Goal: Task Accomplishment & Management: Manage account settings

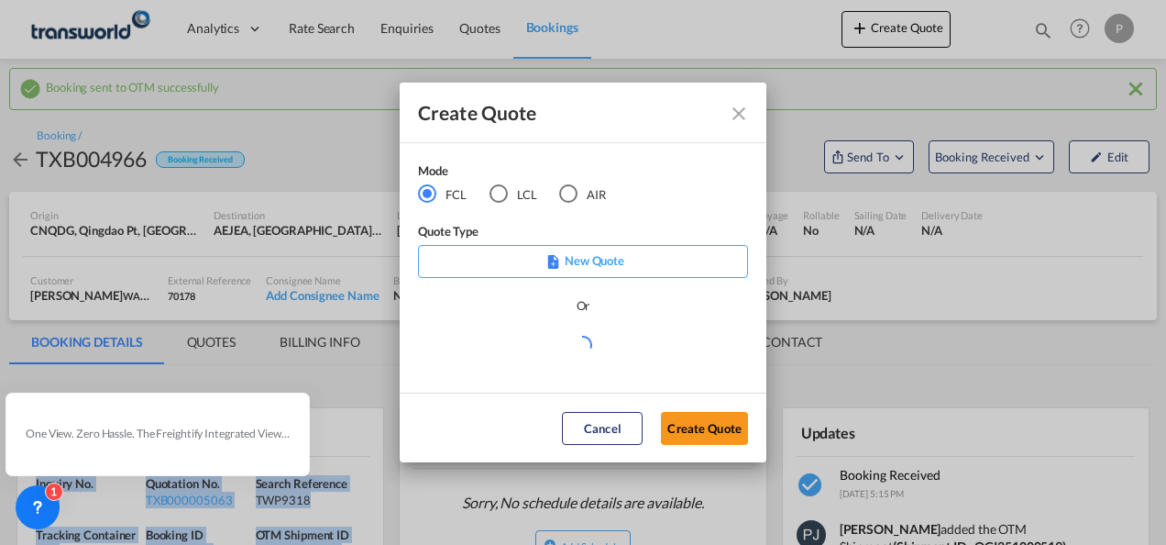
scroll to position [275, 0]
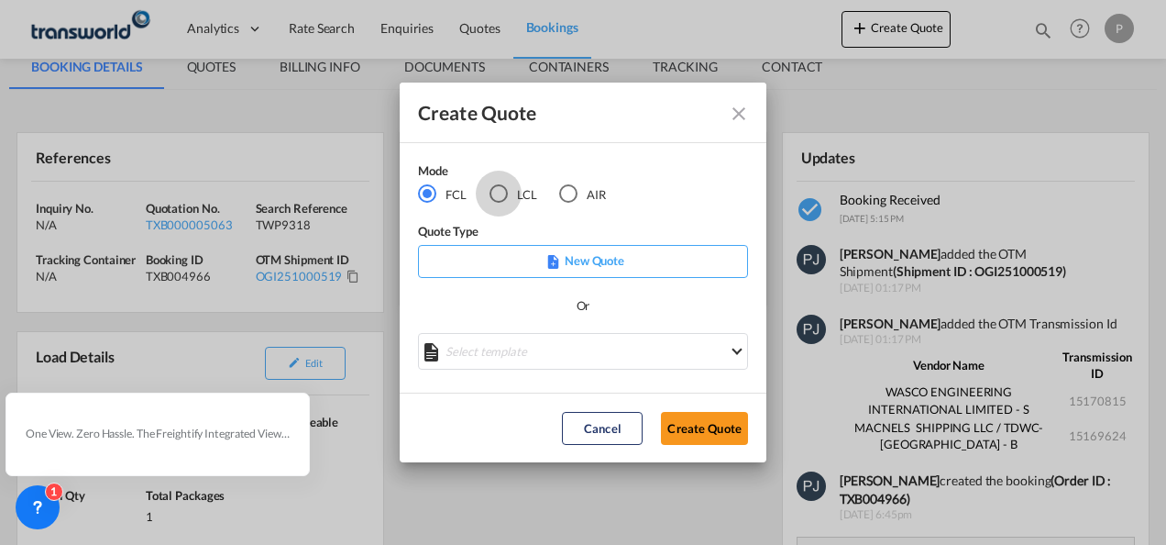
click at [501, 192] on div "LCL" at bounding box center [499, 193] width 18 height 18
click at [719, 435] on button "Create Quote" at bounding box center [704, 428] width 87 height 33
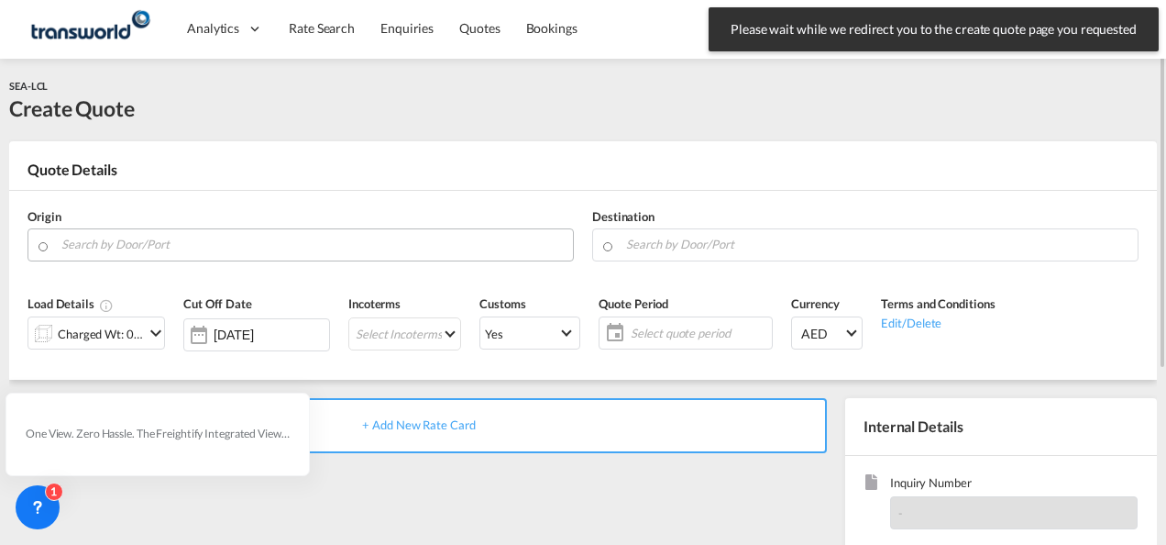
click at [182, 239] on input "Search by Door/Port" at bounding box center [312, 244] width 502 height 32
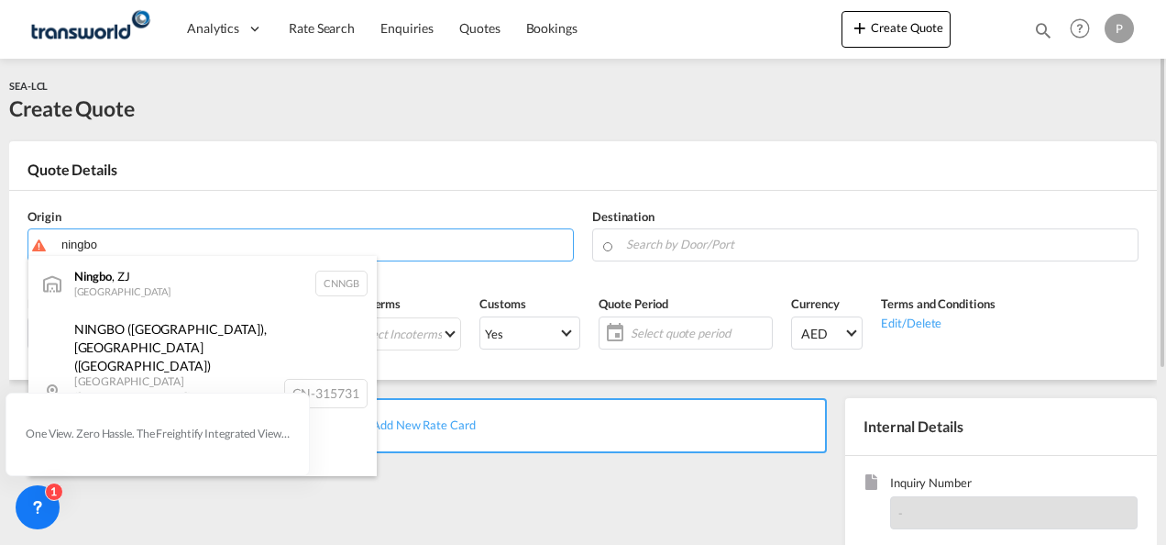
drag, startPoint x: 174, startPoint y: 292, endPoint x: 331, endPoint y: 270, distance: 158.4
click at [174, 292] on div "Ningbo , ZJ China CNNGB" at bounding box center [202, 283] width 348 height 55
type input "Ningbo, ZJ, CNNGB"
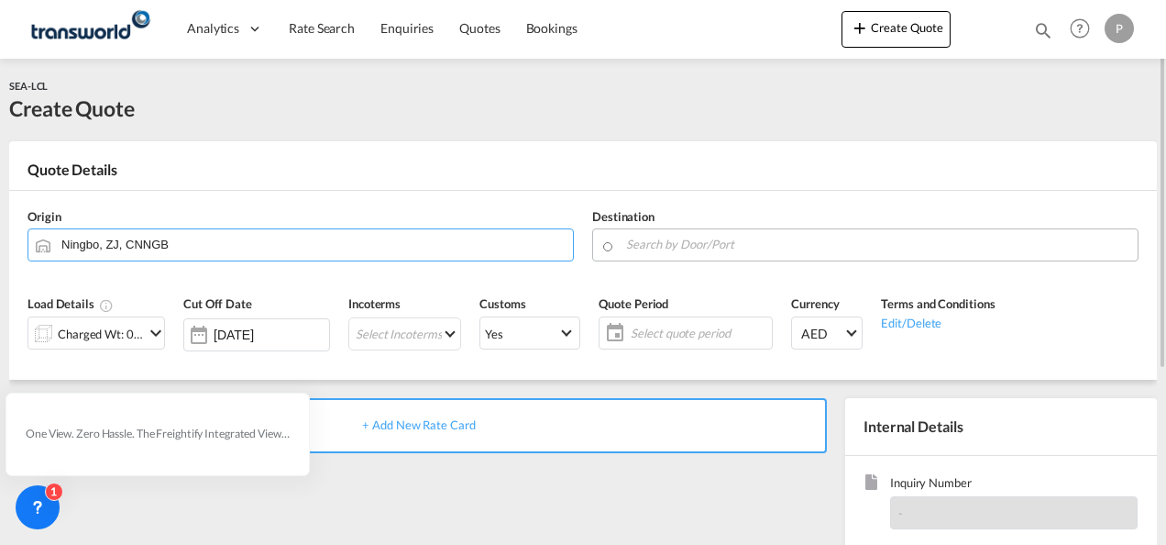
click at [668, 248] on input "Search by Door/Port" at bounding box center [877, 244] width 502 height 32
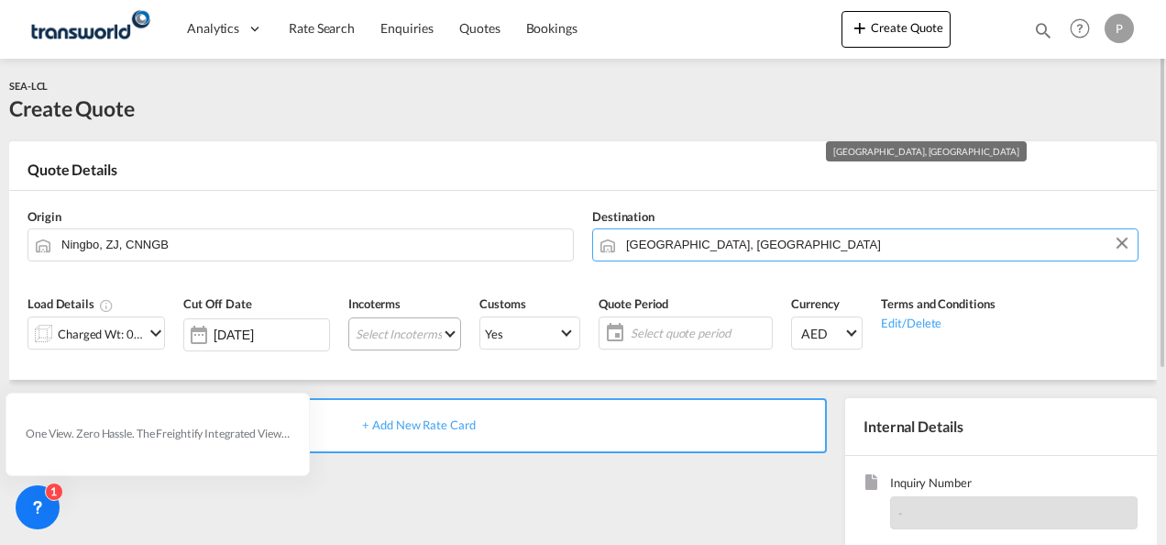
type input "[GEOGRAPHIC_DATA], [GEOGRAPHIC_DATA]"
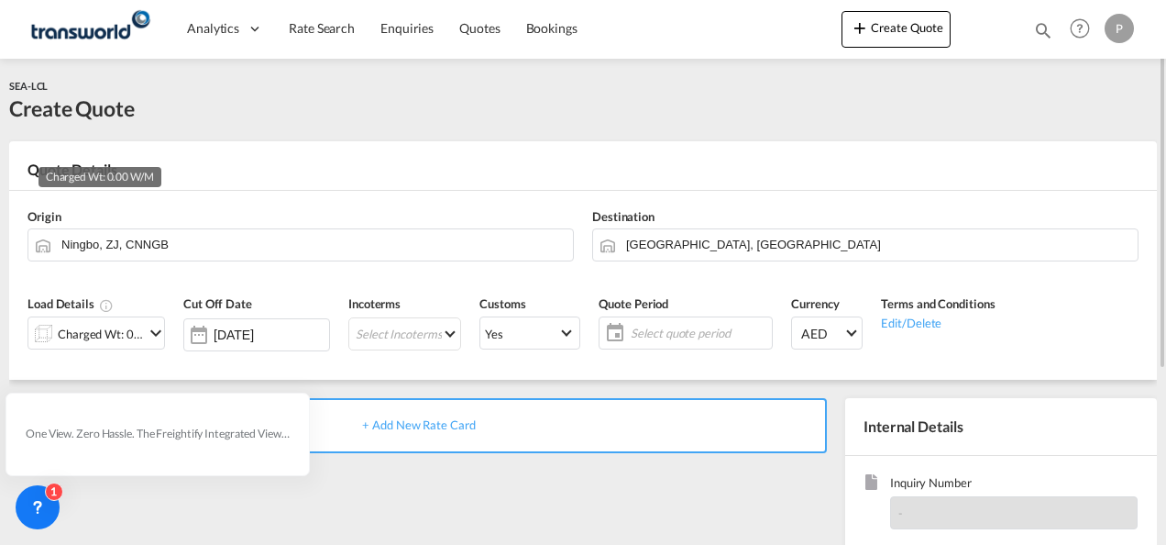
click at [116, 333] on div "Charged Wt: 0.00 W/M" at bounding box center [101, 334] width 86 height 26
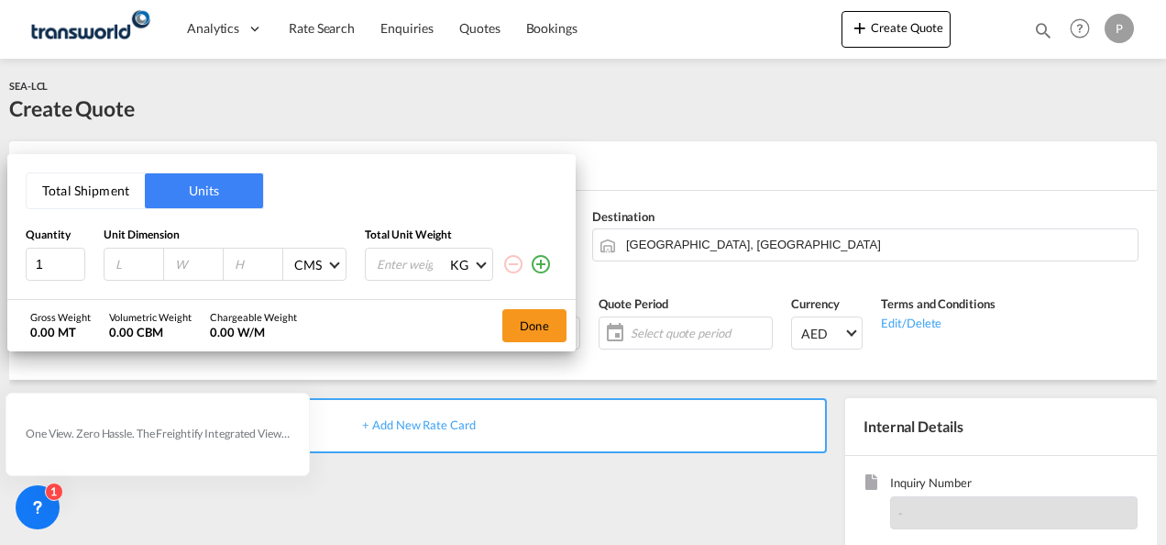
click at [86, 192] on button "Total Shipment" at bounding box center [86, 190] width 118 height 35
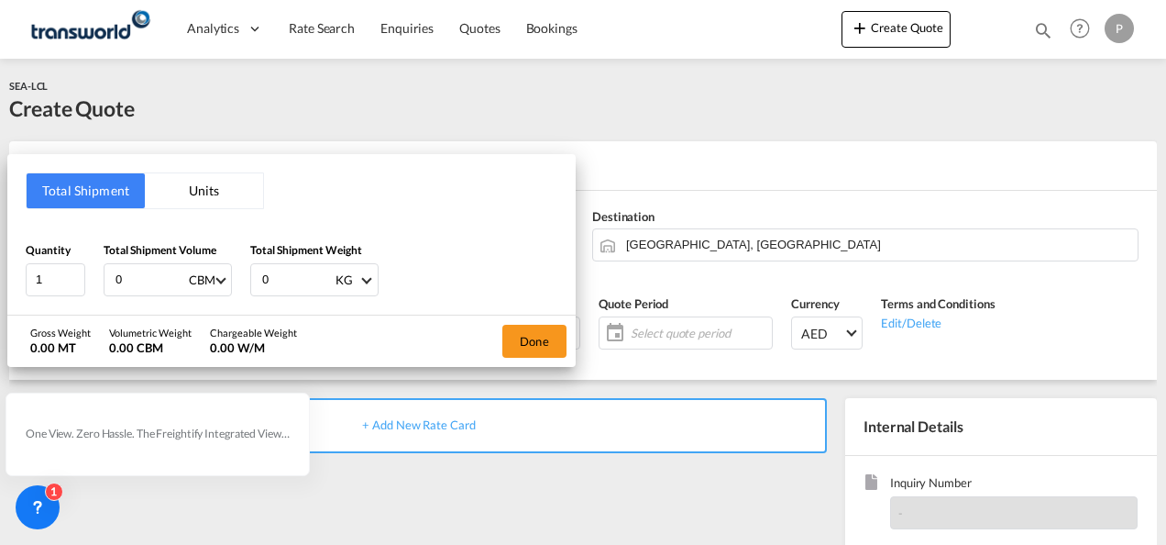
drag, startPoint x: 136, startPoint y: 275, endPoint x: 0, endPoint y: 222, distance: 145.7
click at [0, 222] on html "Analytics Dashboard Rate Search Enquiries Quotes Bookings Analytics" at bounding box center [583, 272] width 1166 height 545
type input "1.565"
click at [530, 339] on button "Done" at bounding box center [534, 341] width 64 height 33
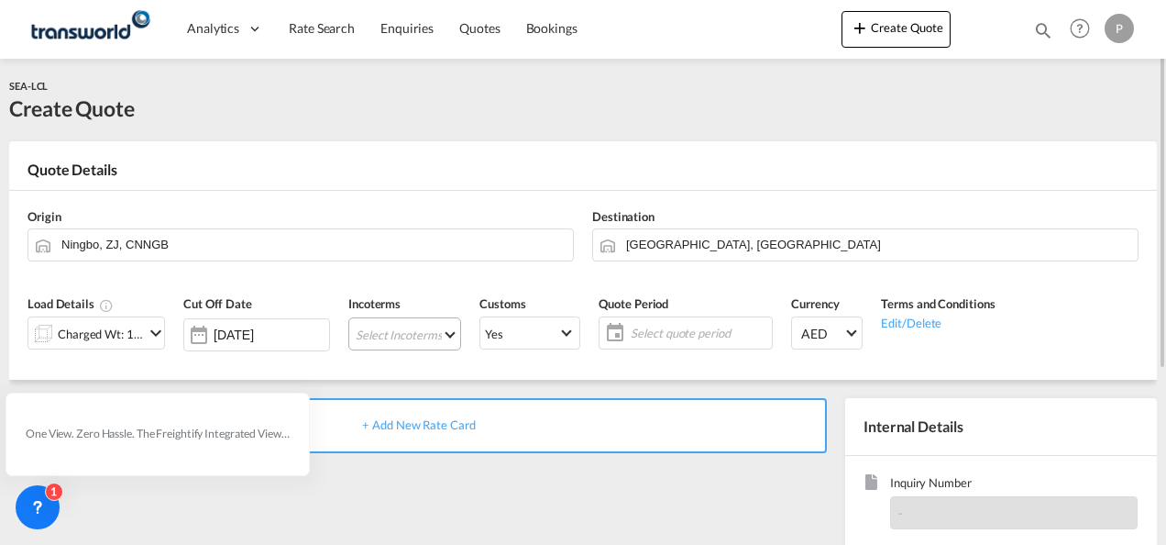
click at [384, 339] on md-select "Select Incoterms CIF - import Cost,Insurance and Freight CIF - export Cost,Insu…" at bounding box center [404, 333] width 113 height 33
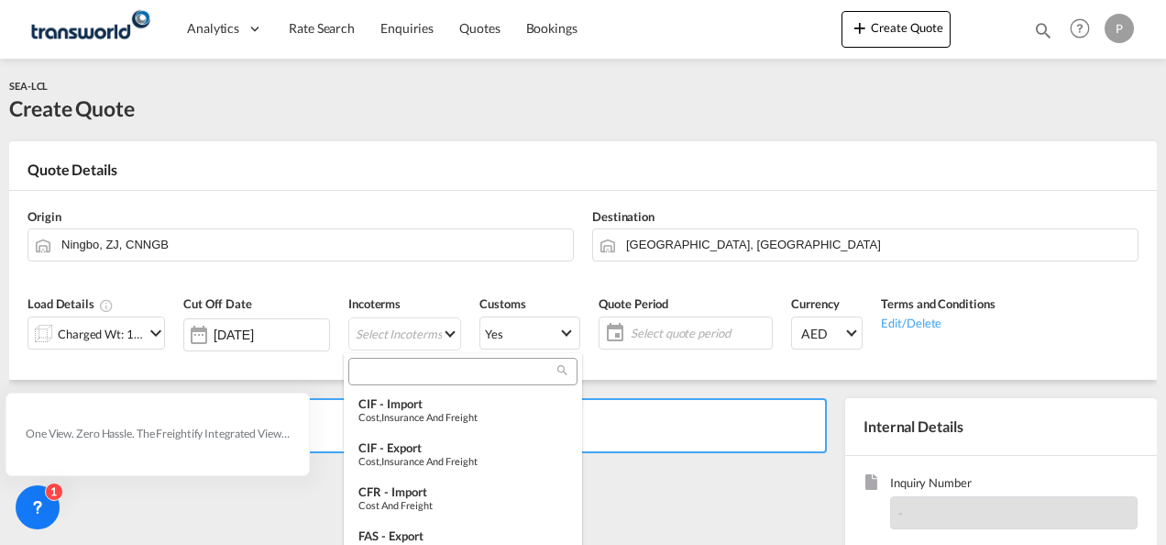
click at [396, 360] on div at bounding box center [462, 372] width 229 height 28
click at [394, 375] on input "search" at bounding box center [456, 371] width 204 height 17
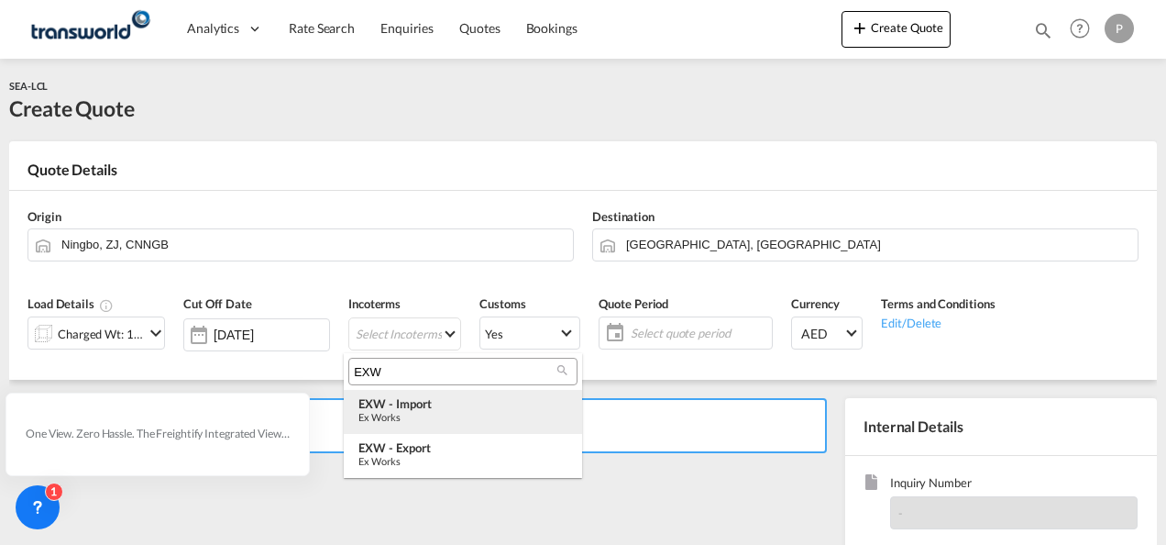
type input "EXW"
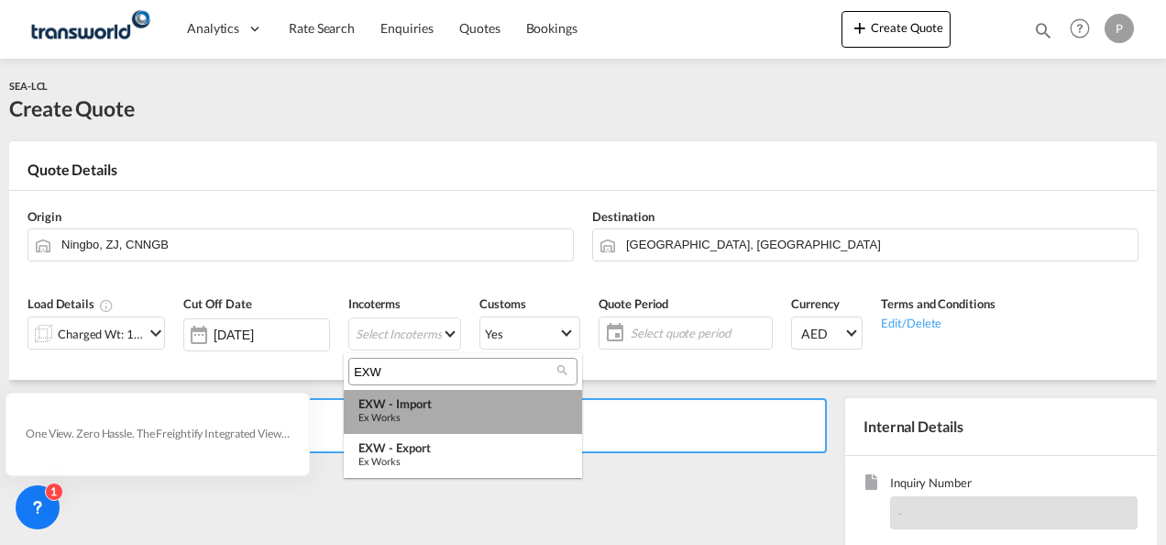
click at [436, 405] on div "EXW - import" at bounding box center [462, 403] width 209 height 15
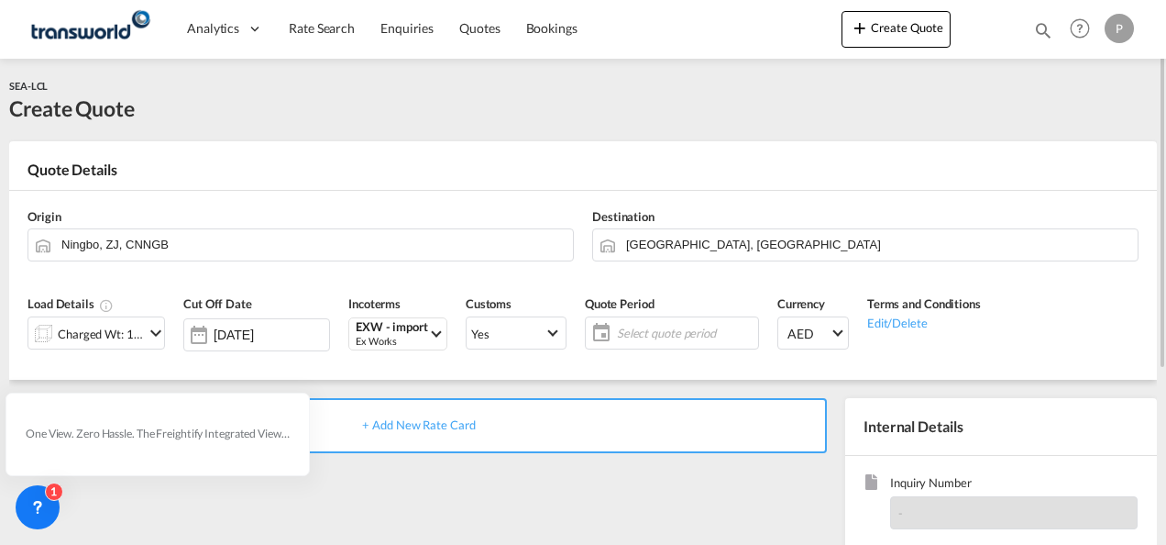
click at [639, 327] on span "Select quote period" at bounding box center [685, 333] width 137 height 17
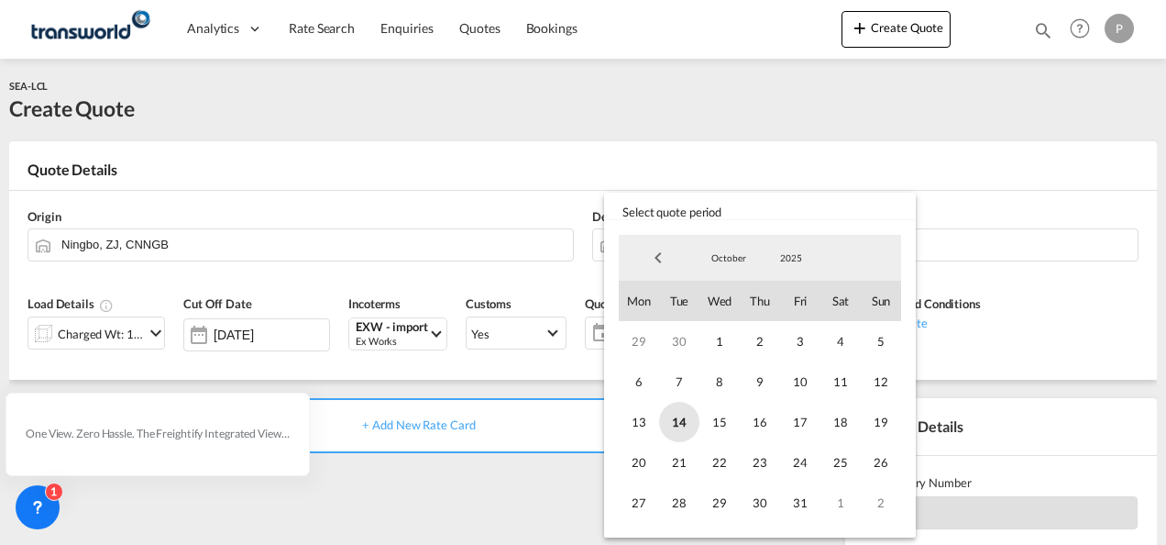
click at [680, 420] on span "14" at bounding box center [679, 422] width 40 height 40
click at [799, 504] on span "31" at bounding box center [800, 502] width 40 height 40
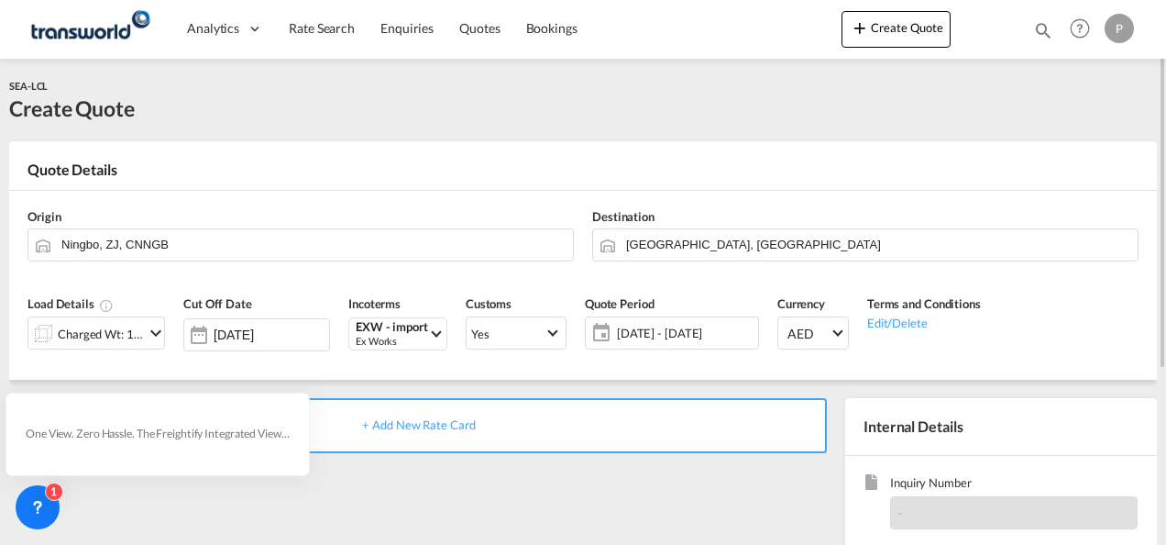
scroll to position [259, 0]
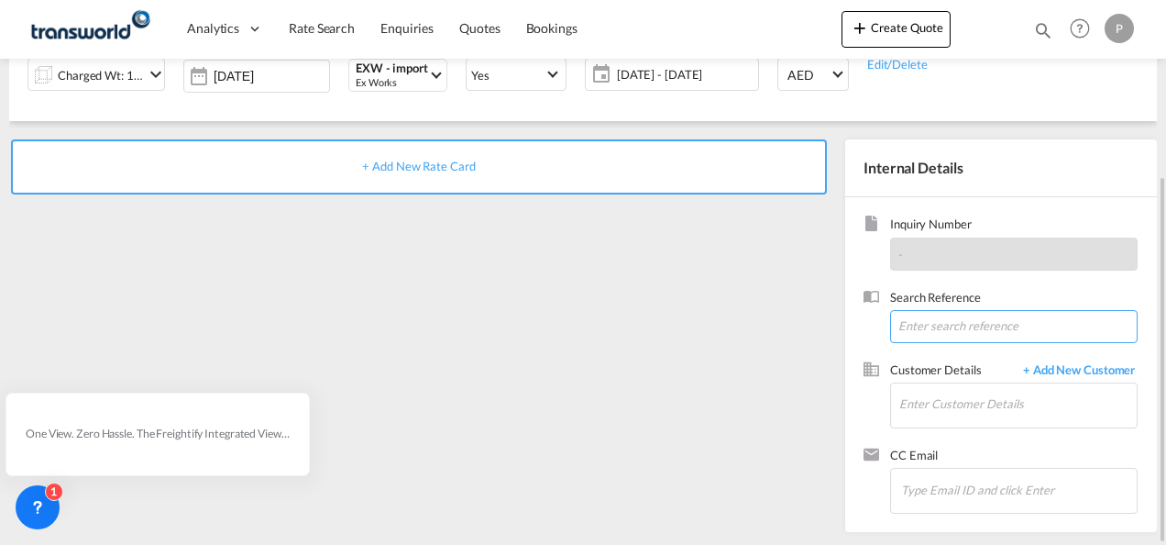
click at [966, 325] on input at bounding box center [1014, 326] width 248 height 33
paste input "TWP9327"
type input "TWP9327"
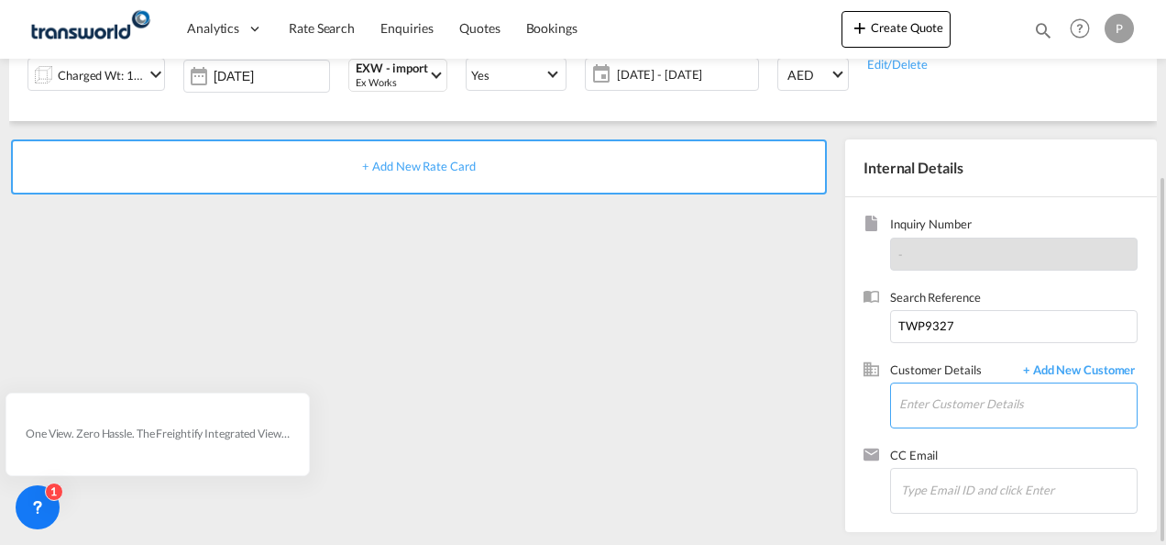
click at [924, 402] on input "Enter Customer Details" at bounding box center [1017, 403] width 237 height 41
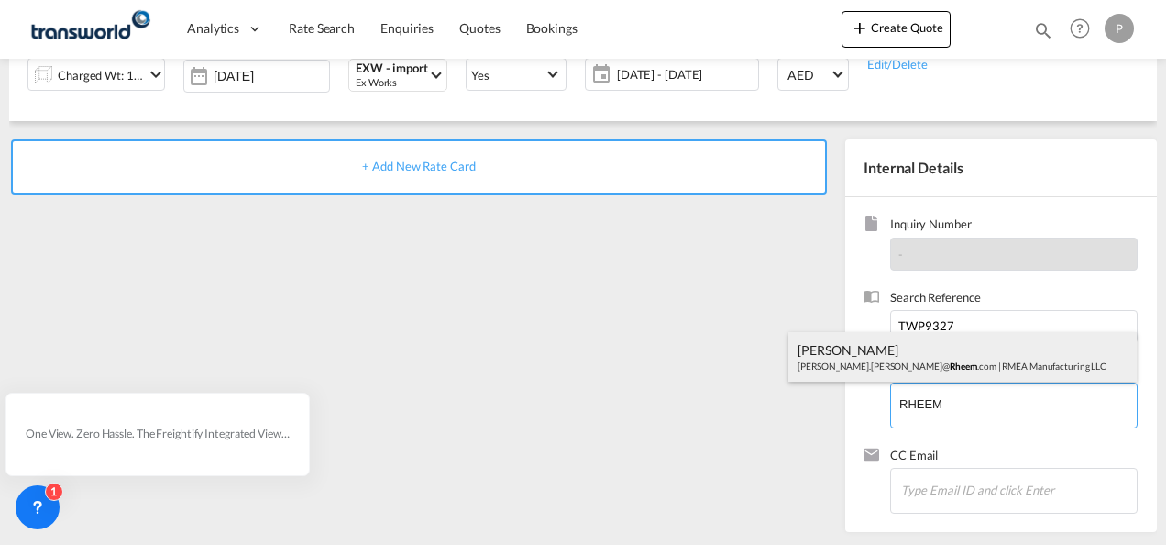
click at [909, 363] on div "[PERSON_NAME] de [PERSON_NAME].[PERSON_NAME]@ Rheem .com | RMEA Manufacturing L…" at bounding box center [962, 357] width 348 height 50
type input "RMEA Manufacturing LLC, [PERSON_NAME] [PERSON_NAME][EMAIL_ADDRESS][PERSON_NAME]…"
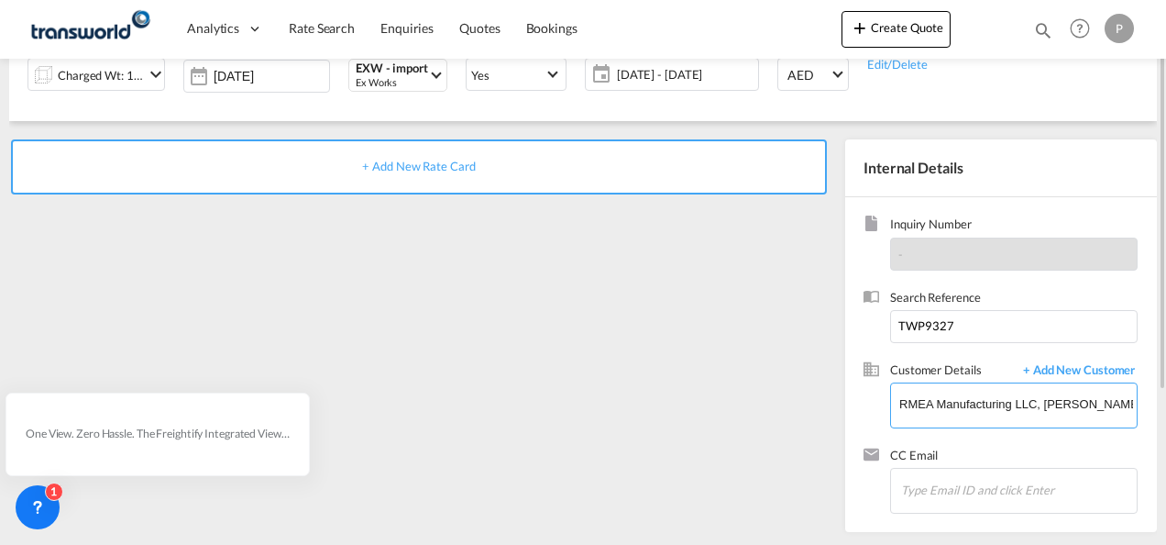
scroll to position [75, 0]
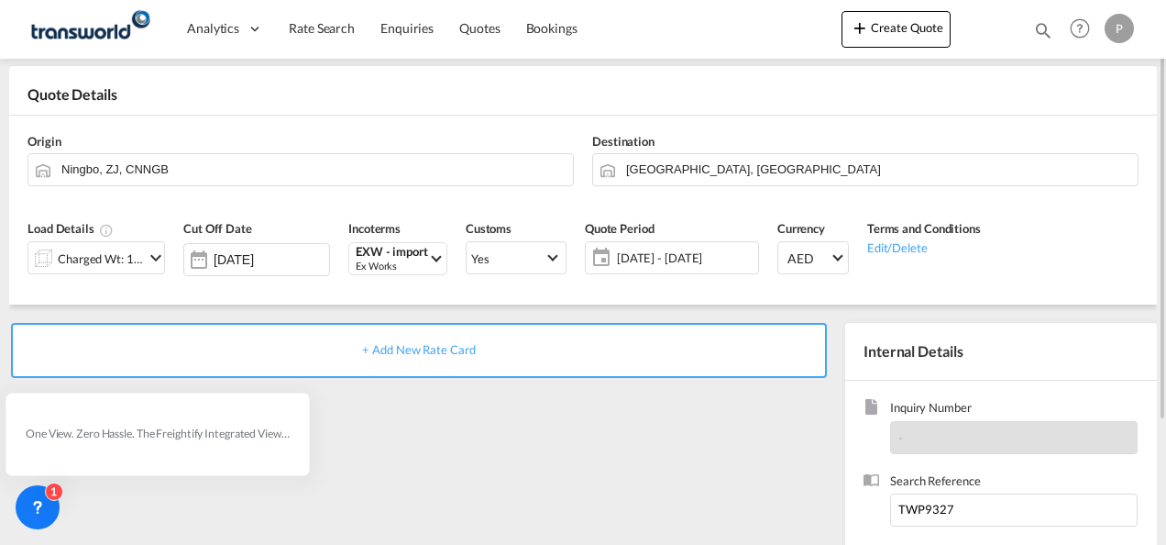
click at [417, 348] on span "+ Add New Rate Card" at bounding box center [418, 349] width 113 height 15
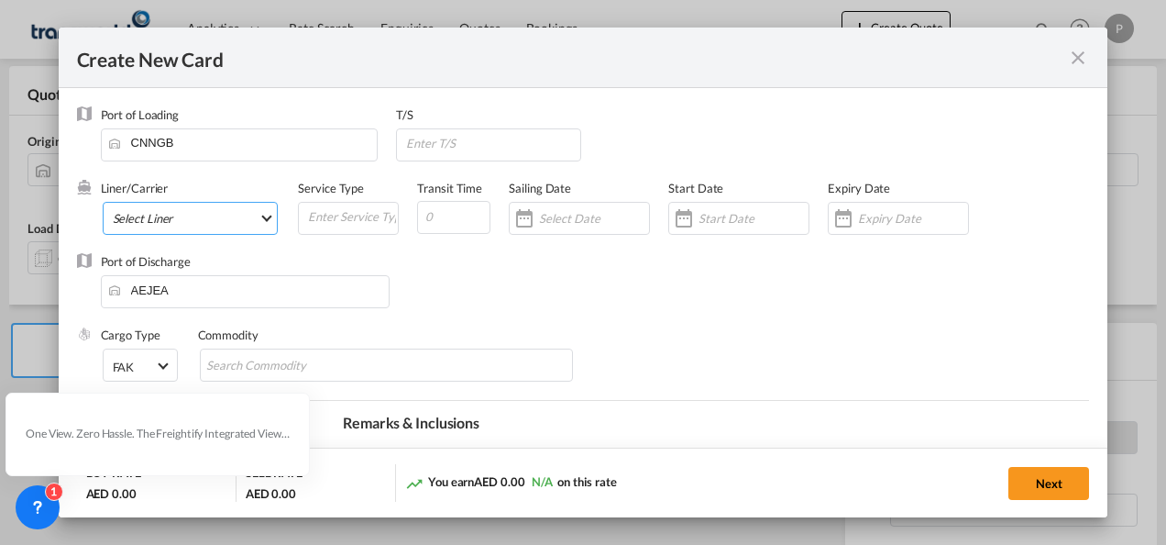
click at [193, 218] on md-select "Select Liner 2HM LOGISTICS D.O.O. / TDWC-CAPODISTRI 2HM LOGISTICS D.O.O. / TDWC…" at bounding box center [191, 218] width 176 height 33
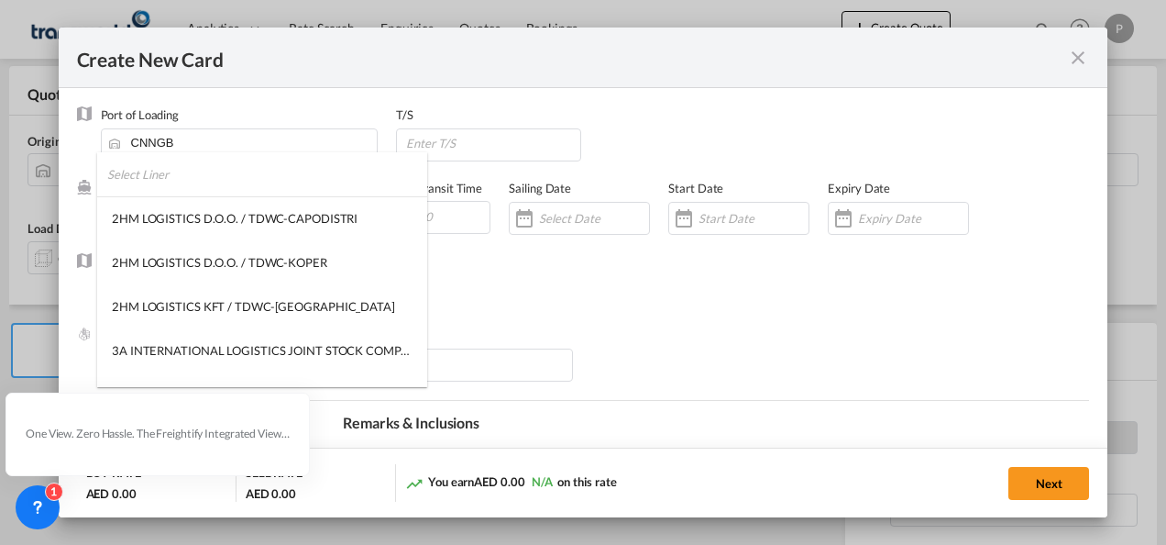
click at [211, 185] on input "search" at bounding box center [267, 174] width 320 height 44
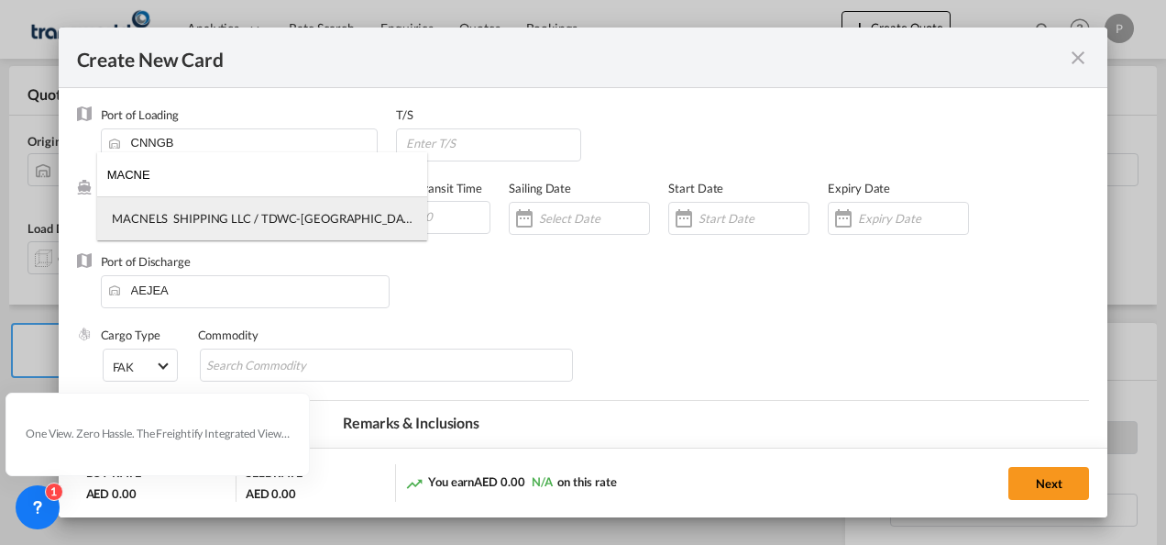
type input "MACNE"
click at [213, 216] on div "MACNELS SHIPPING LLC / TDWC-[GEOGRAPHIC_DATA]" at bounding box center [262, 218] width 301 height 17
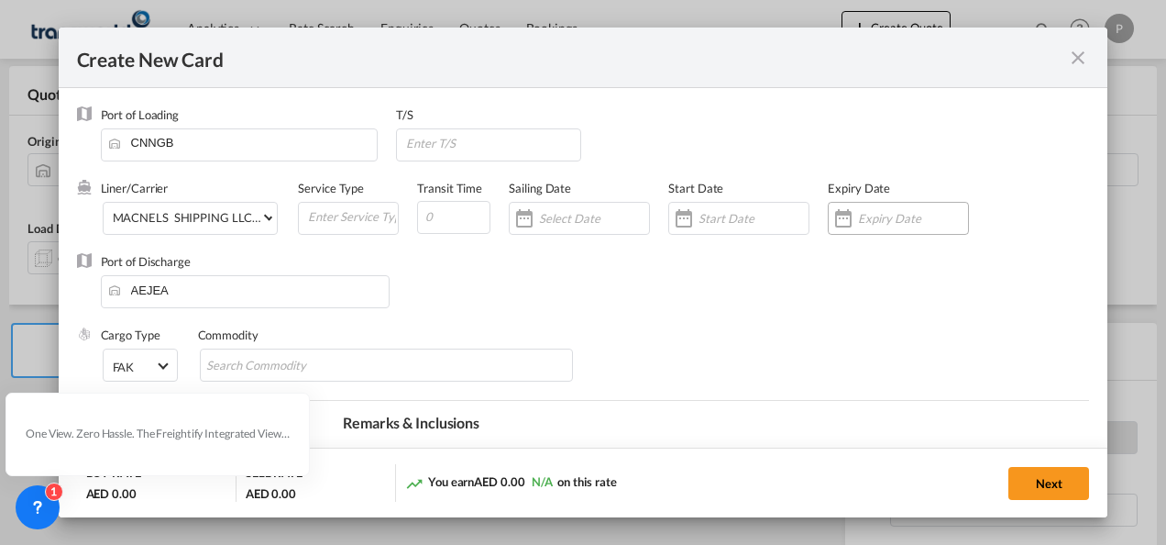
click at [884, 226] on div "Create New Card ..." at bounding box center [913, 218] width 110 height 17
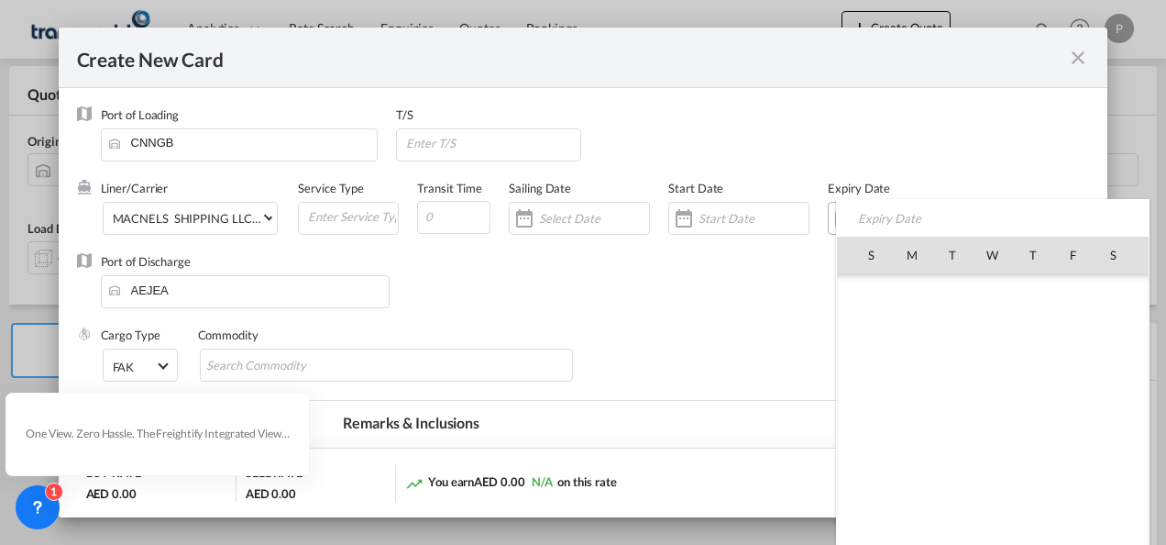
scroll to position [424922, 0]
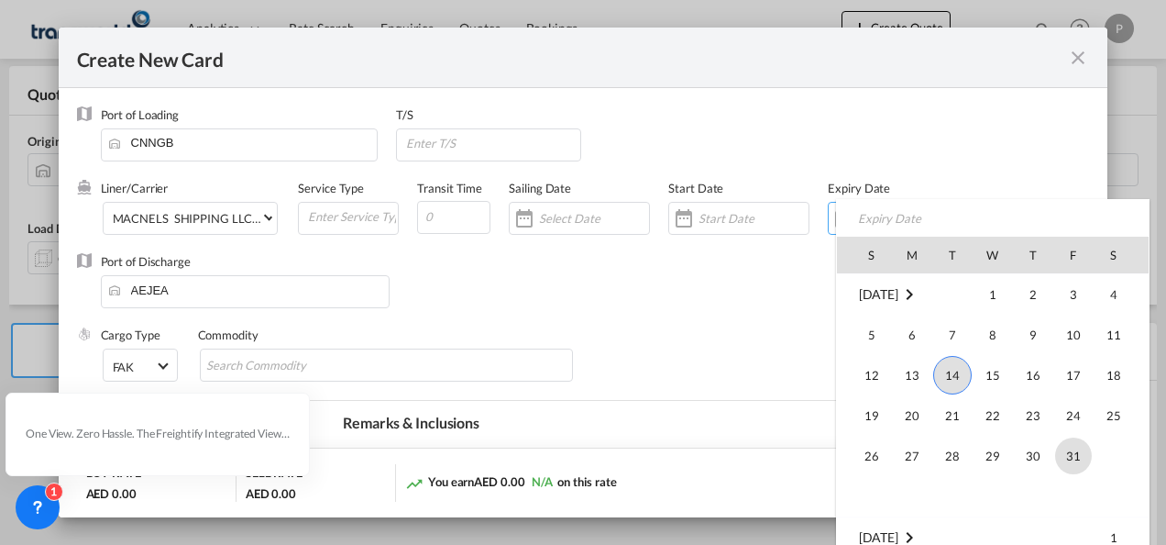
click at [1063, 457] on span "31" at bounding box center [1073, 455] width 37 height 37
type input "[DATE]"
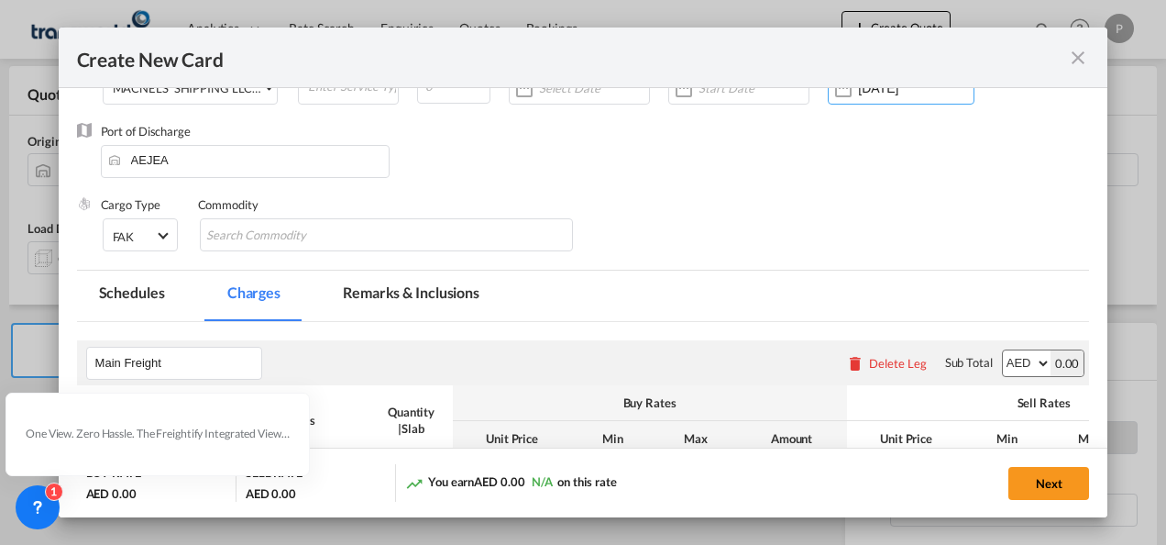
scroll to position [183, 0]
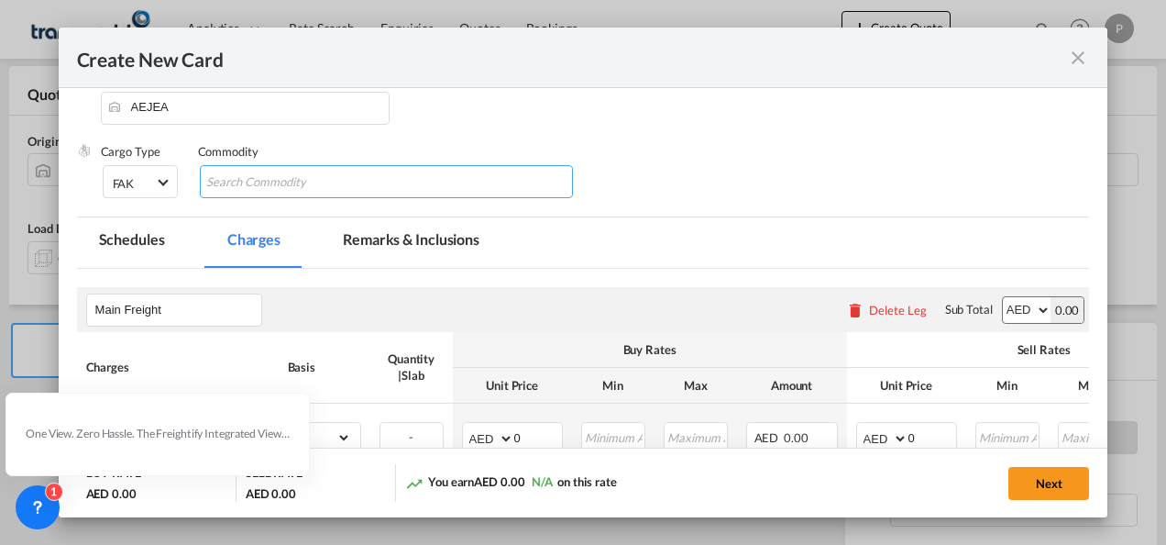
click at [312, 187] on input "Chips input." at bounding box center [290, 182] width 168 height 29
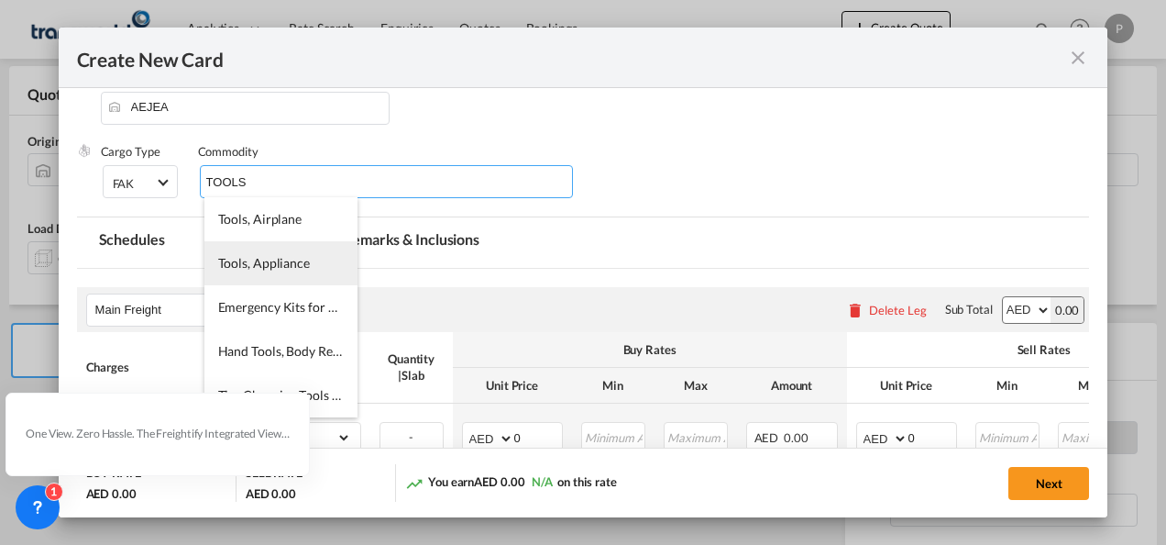
type input "TOOLS"
click at [302, 259] on span "Tools, Appliance" at bounding box center [264, 263] width 92 height 16
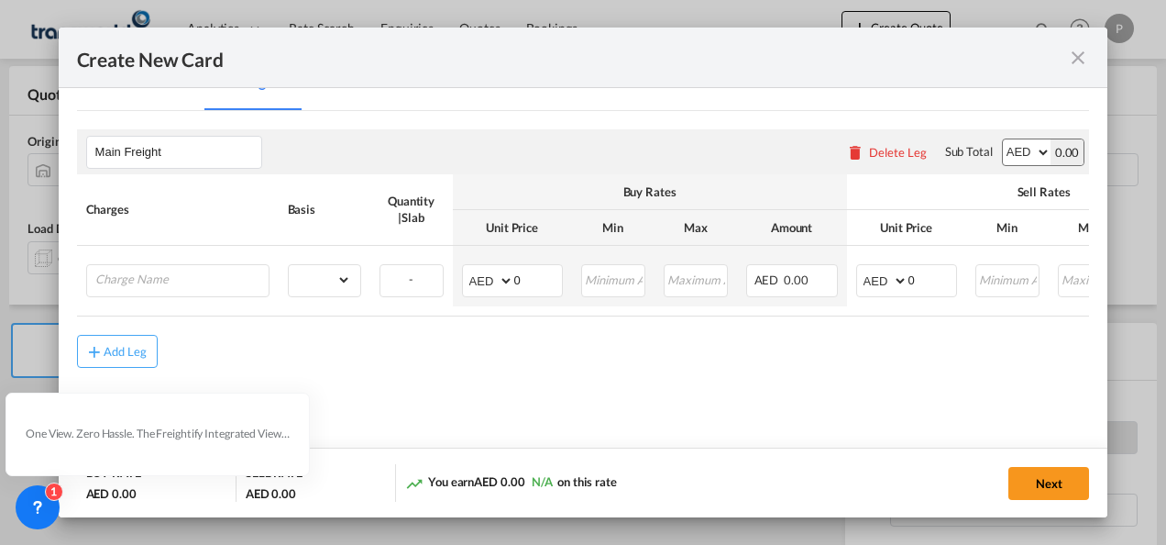
scroll to position [361, 0]
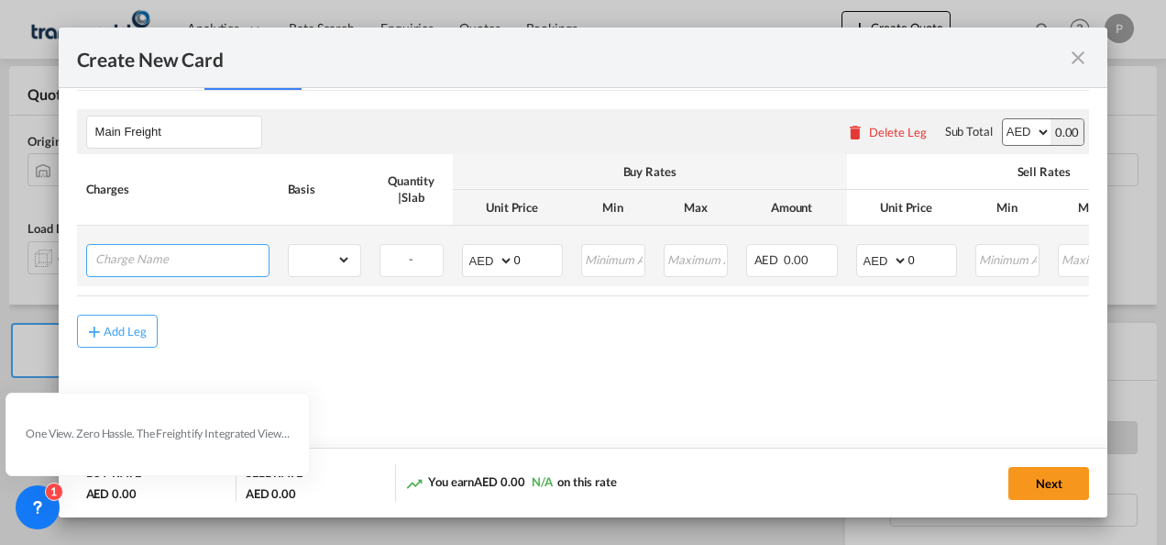
click at [178, 259] on input "Charge Name" at bounding box center [181, 259] width 173 height 28
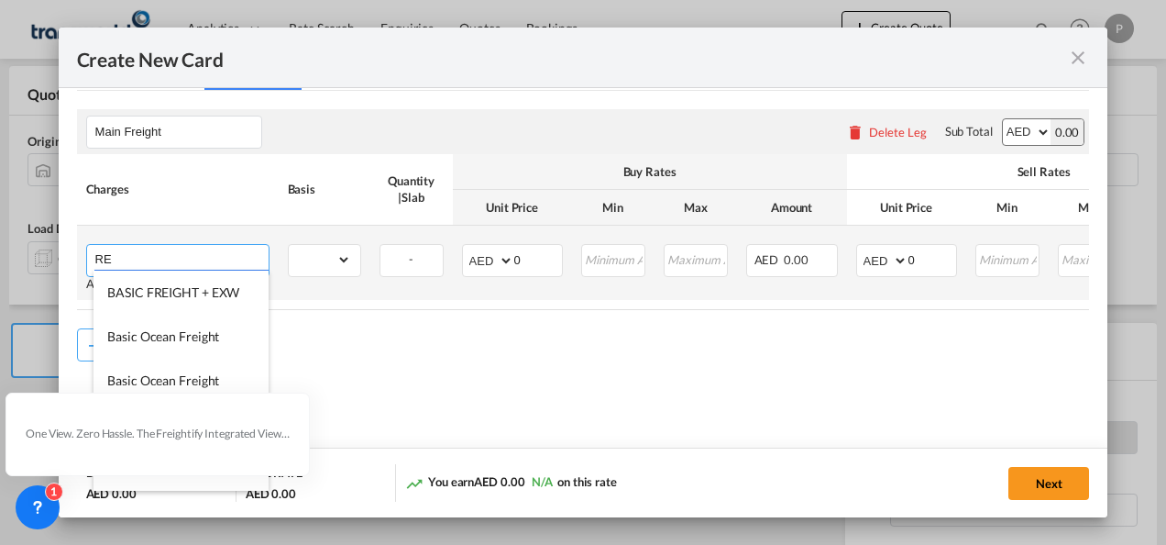
type input "R"
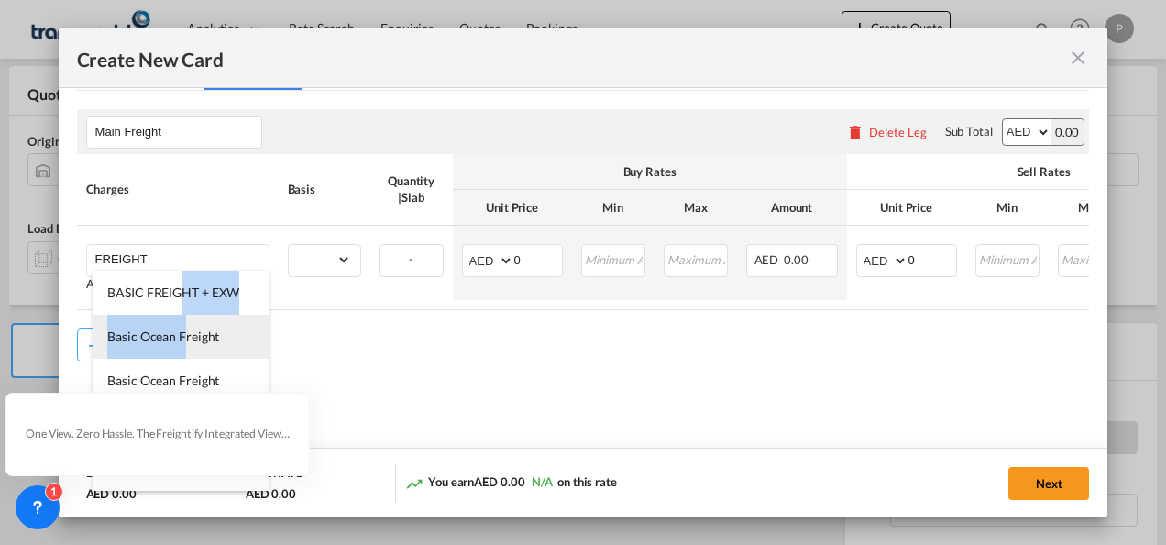
drag, startPoint x: 186, startPoint y: 293, endPoint x: 185, endPoint y: 325, distance: 31.2
click at [185, 325] on ul "BASIC FREIGHT + EXW Basic Ocean Freight Basic Ocean Freight Basic Ocean Freight…" at bounding box center [181, 446] width 175 height 352
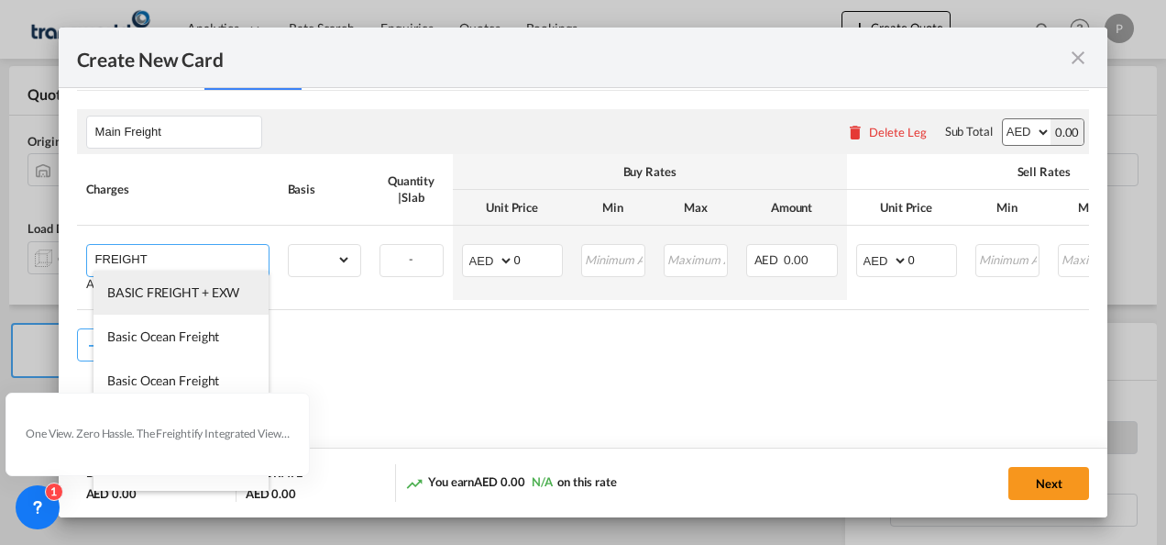
click at [197, 289] on span "BASIC FREIGHT + EXW" at bounding box center [173, 292] width 132 height 16
type input "BASIC FREIGHT + EXW"
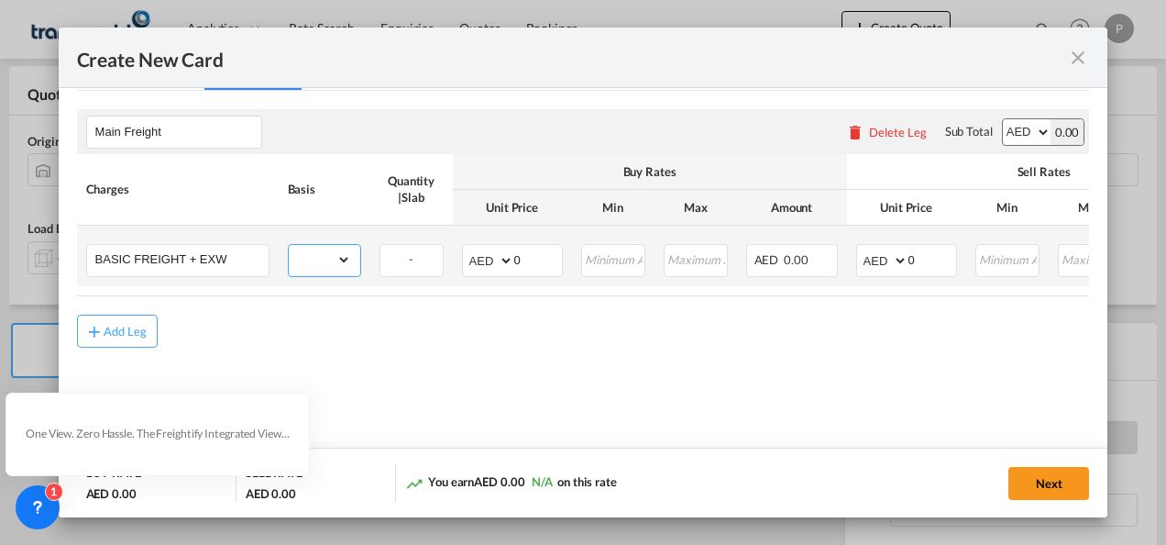
click at [350, 260] on select "gross_weight volumetric_weight per_shipment per_bl per_km per_hawb per_kg flat …" at bounding box center [320, 259] width 62 height 29
select select "per_shipment"
click at [289, 245] on select "gross_weight volumetric_weight per_shipment per_bl per_km per_hawb per_kg flat …" at bounding box center [320, 259] width 62 height 29
click at [545, 258] on input "0" at bounding box center [538, 259] width 48 height 28
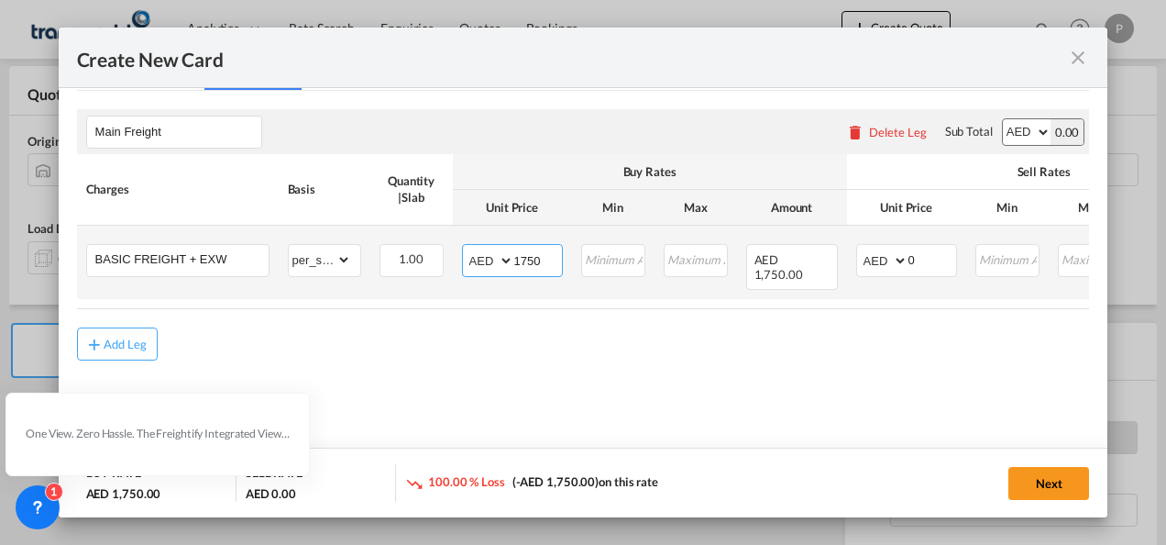
type input "1750"
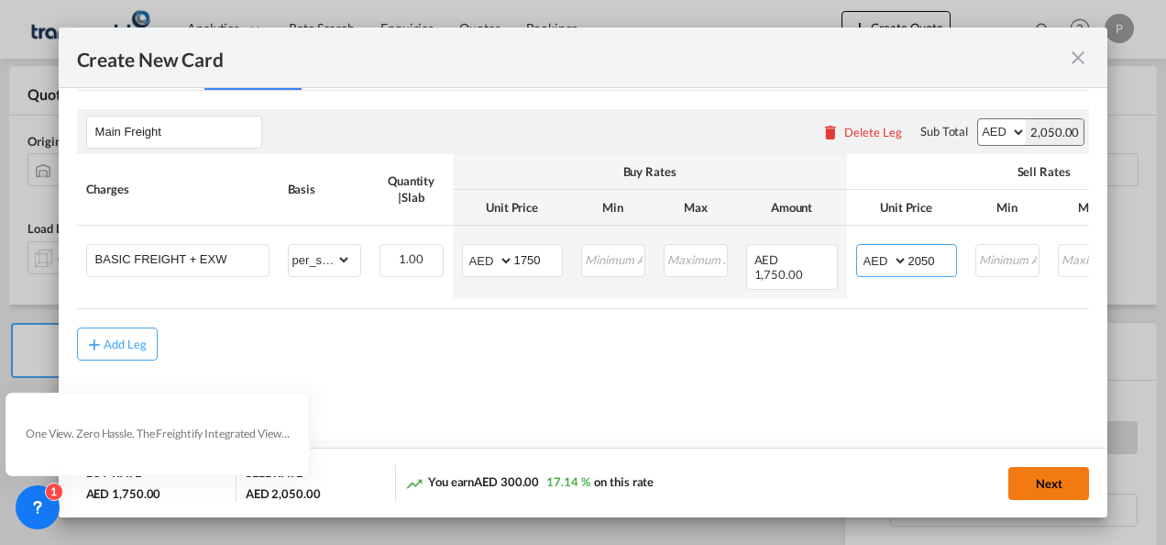
type input "2050"
drag, startPoint x: 1040, startPoint y: 482, endPoint x: 1000, endPoint y: 487, distance: 39.7
click at [1040, 482] on button "Next" at bounding box center [1048, 483] width 81 height 33
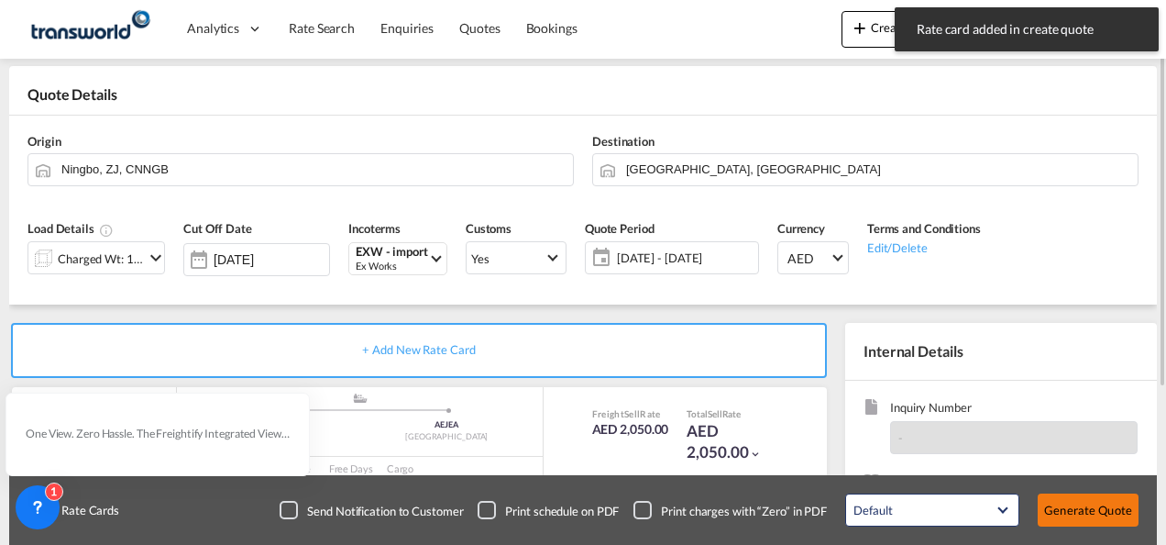
click at [1084, 506] on button "Generate Quote" at bounding box center [1088, 509] width 101 height 33
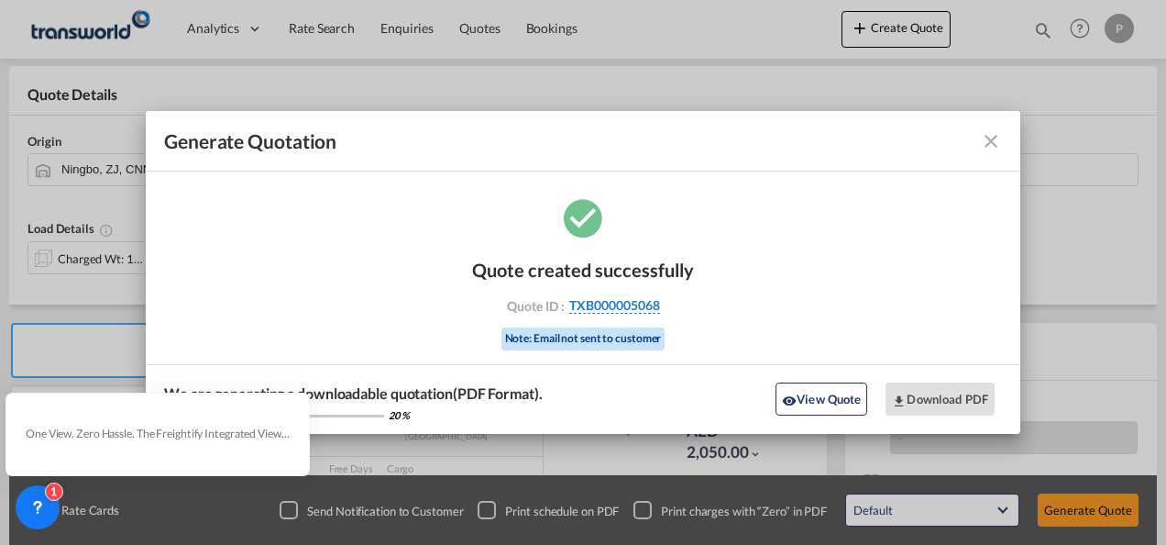
click at [627, 304] on span "TXB000005068" at bounding box center [614, 305] width 91 height 17
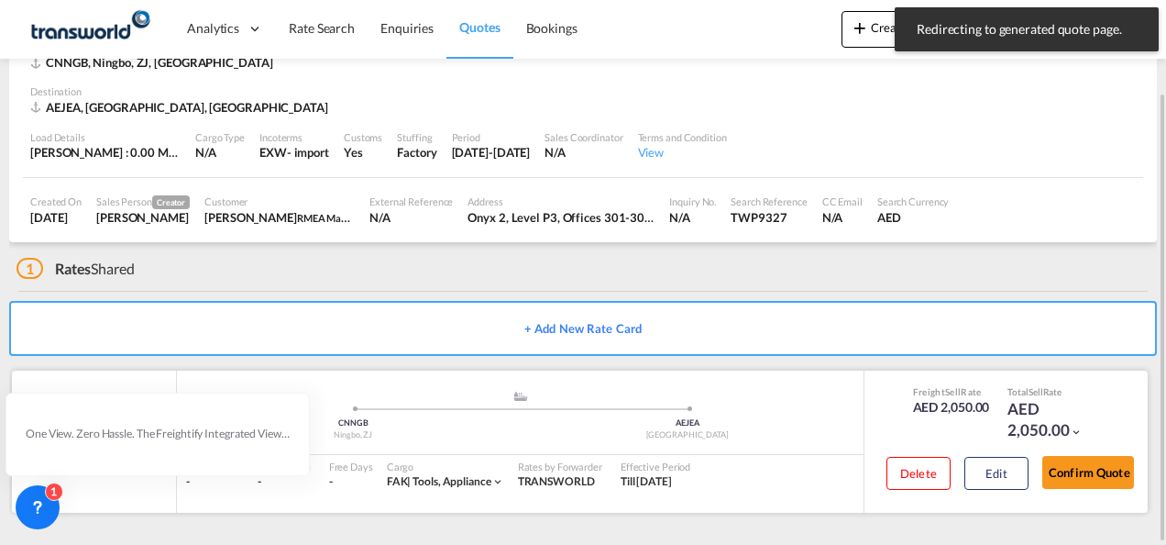
scroll to position [112, 0]
click at [1104, 473] on button "Confirm Quote" at bounding box center [1088, 473] width 92 height 33
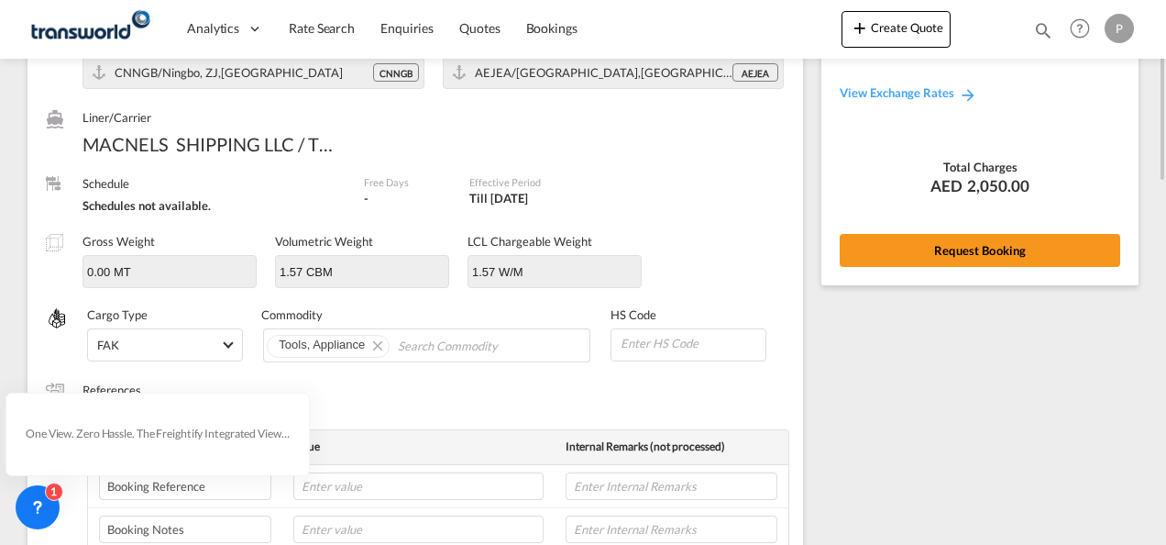
scroll to position [95, 0]
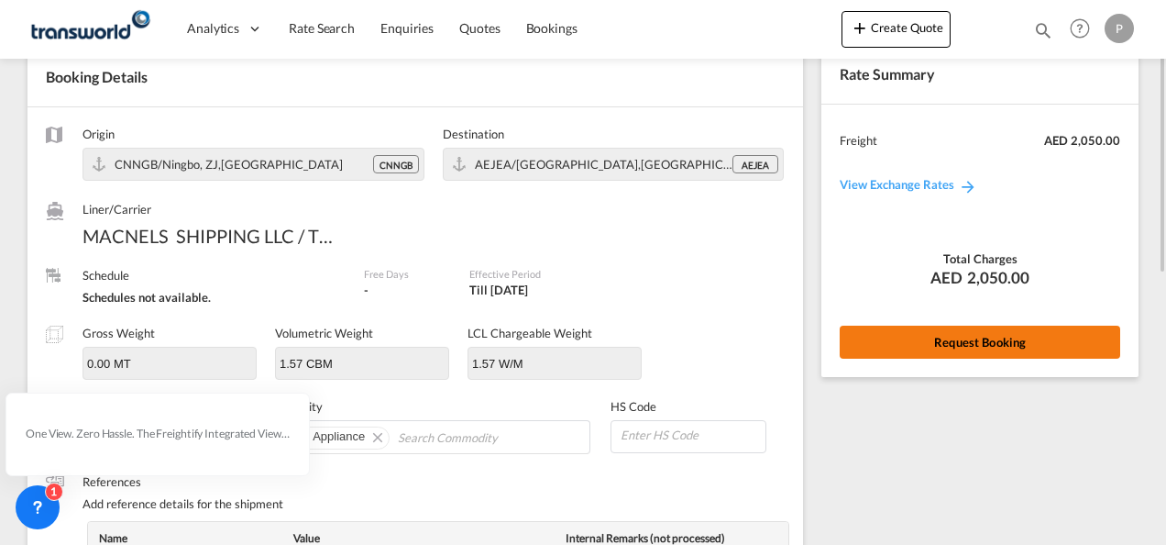
click at [990, 337] on button "Request Booking" at bounding box center [980, 341] width 281 height 33
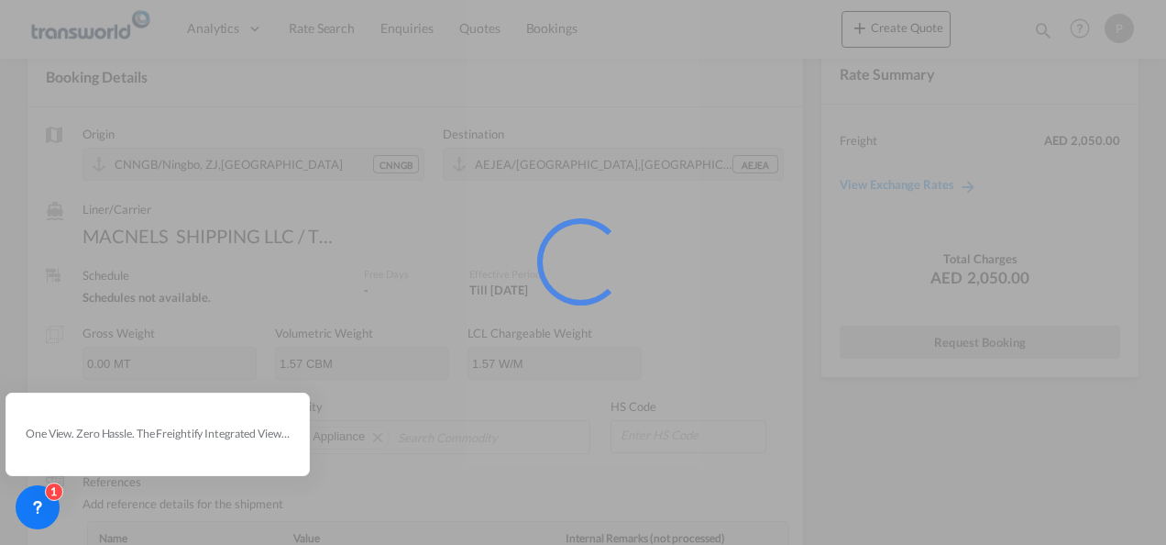
scroll to position [34, 0]
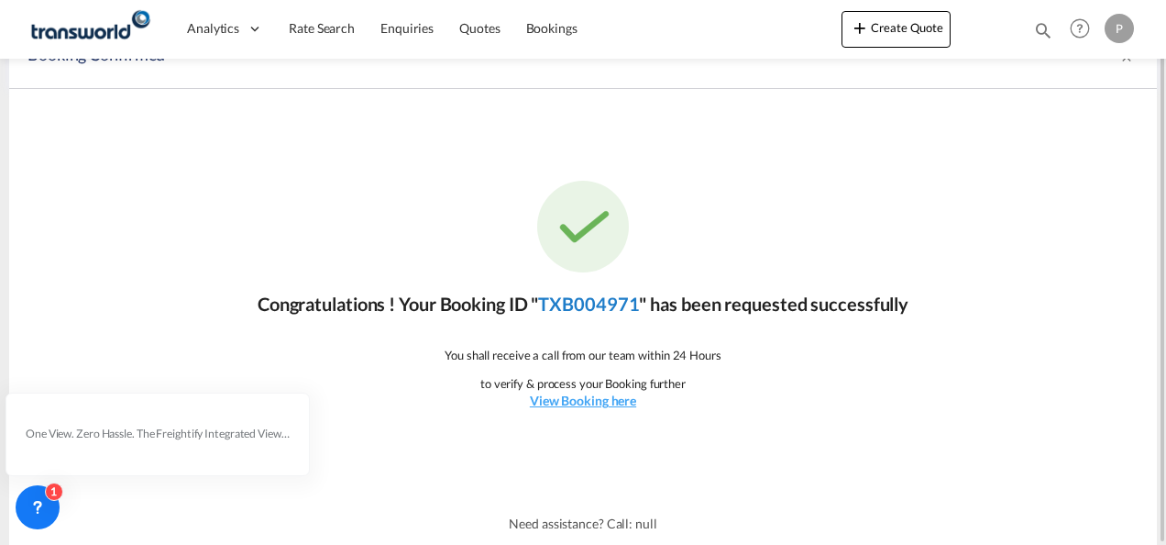
click at [594, 307] on link "TXB004971" at bounding box center [588, 303] width 101 height 22
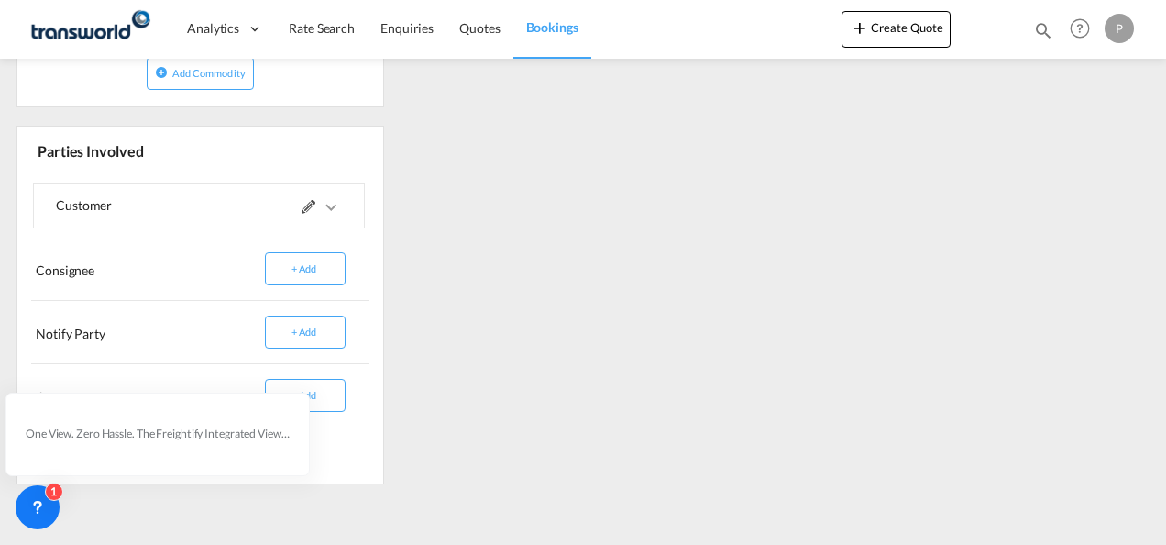
scroll to position [502, 0]
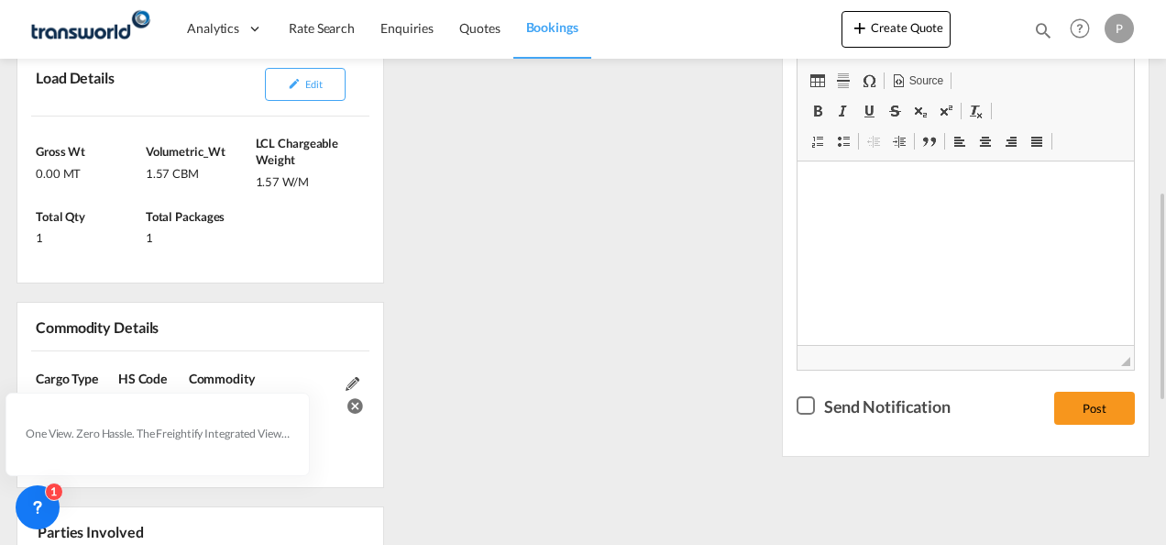
click at [669, 328] on div "References Inquiry No. N/A Quotation No. TXB000005068 Search Reference TWP9327 …" at bounding box center [583, 349] width 1148 height 1059
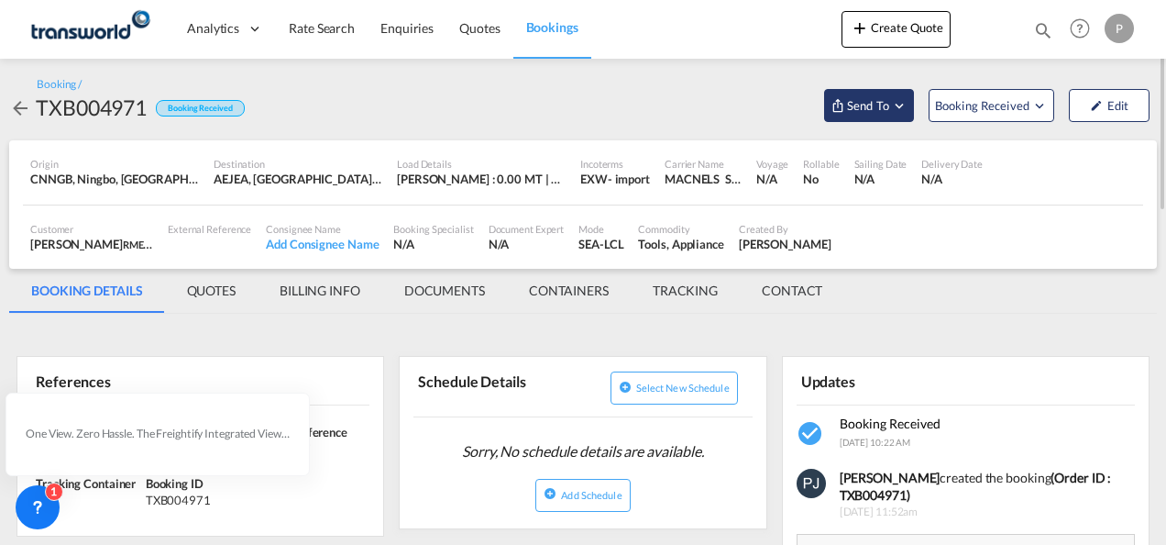
click at [906, 101] on md-icon "Open demo menu" at bounding box center [899, 105] width 17 height 17
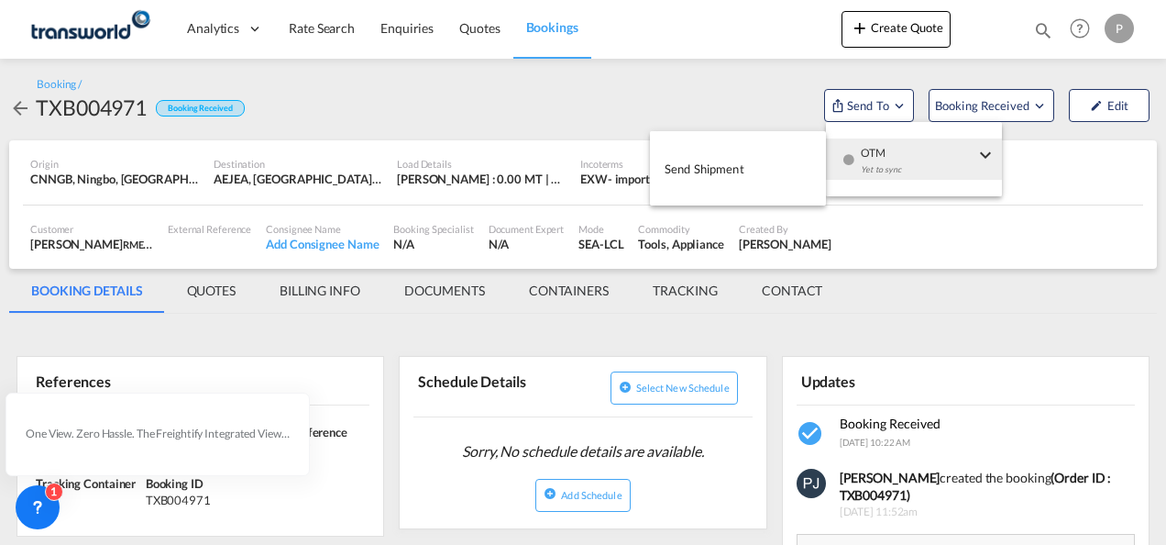
click at [724, 172] on span "Send Shipment" at bounding box center [705, 168] width 80 height 29
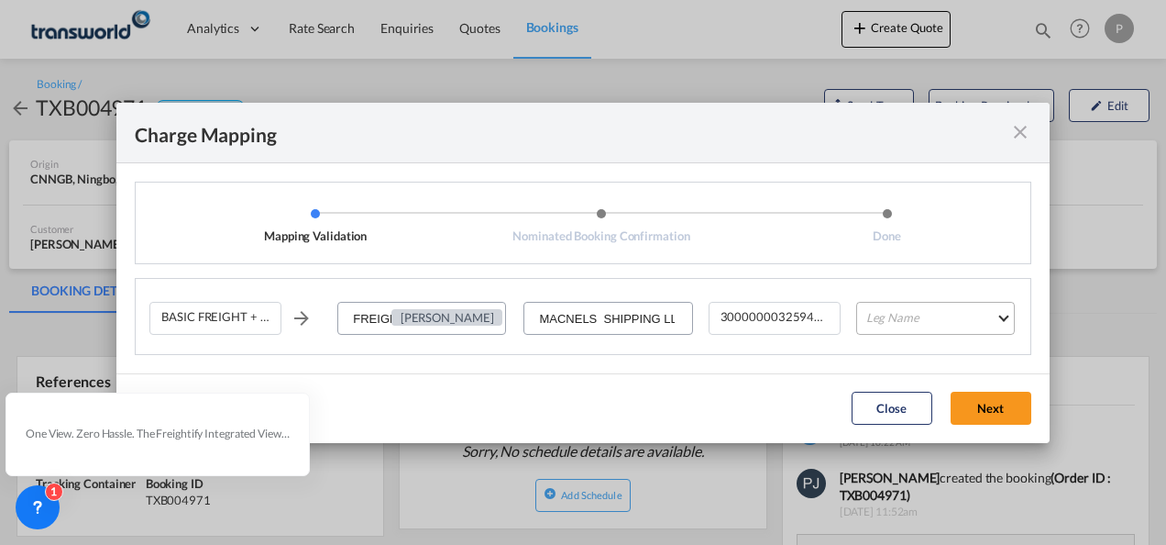
click at [907, 321] on md-select "Leg Name HANDLING ORIGIN VESSEL HANDLING DESTINATION OTHERS TL PICK UP CUSTOMS …" at bounding box center [935, 318] width 159 height 33
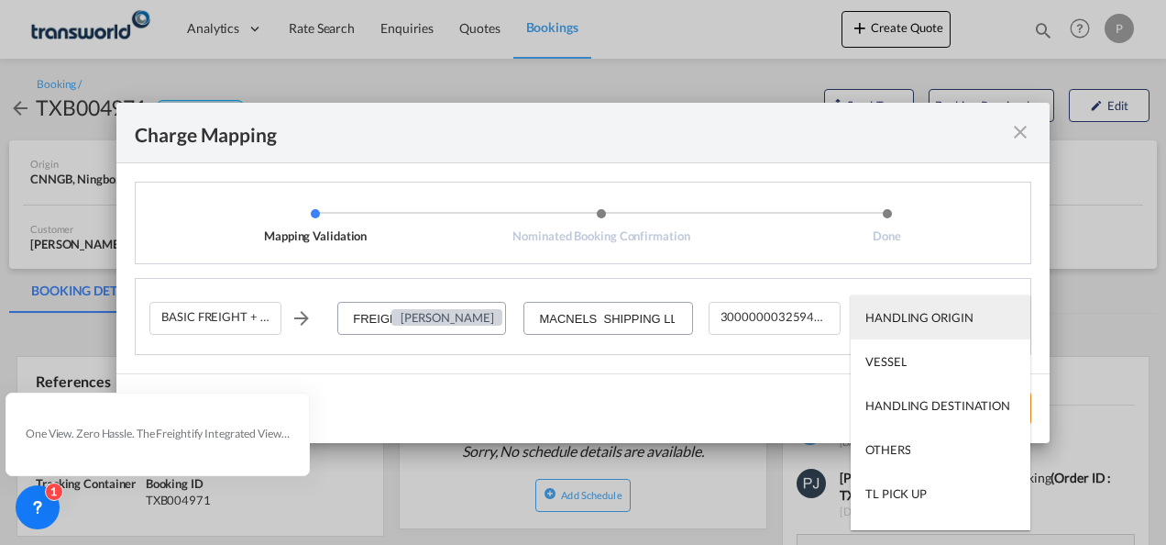
type md-option "HANDLING ORIGIN"
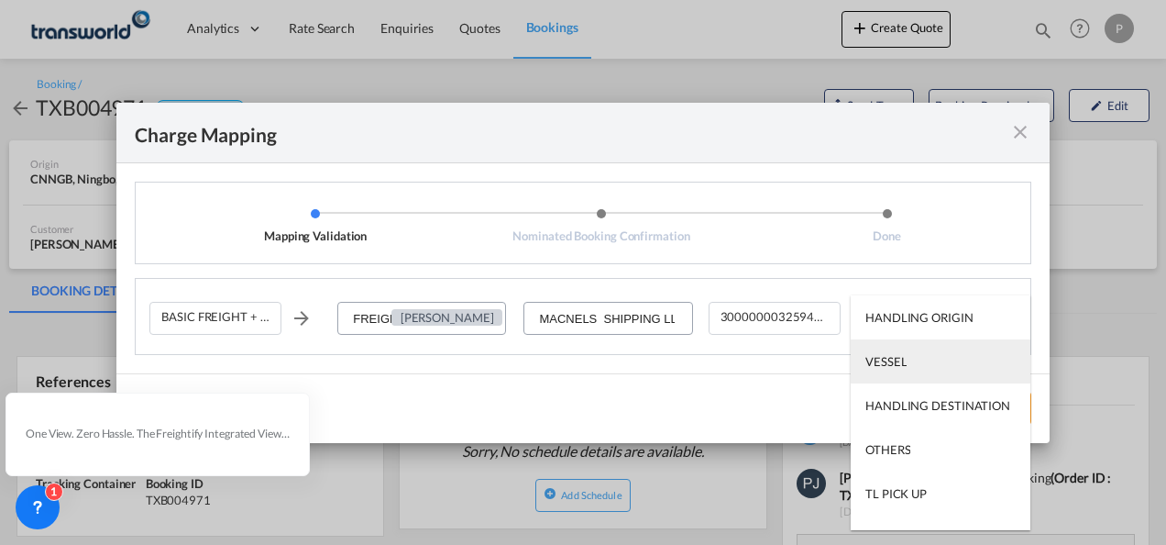
type md-option "VESSEL"
click at [913, 367] on md-option "VESSEL" at bounding box center [941, 361] width 180 height 44
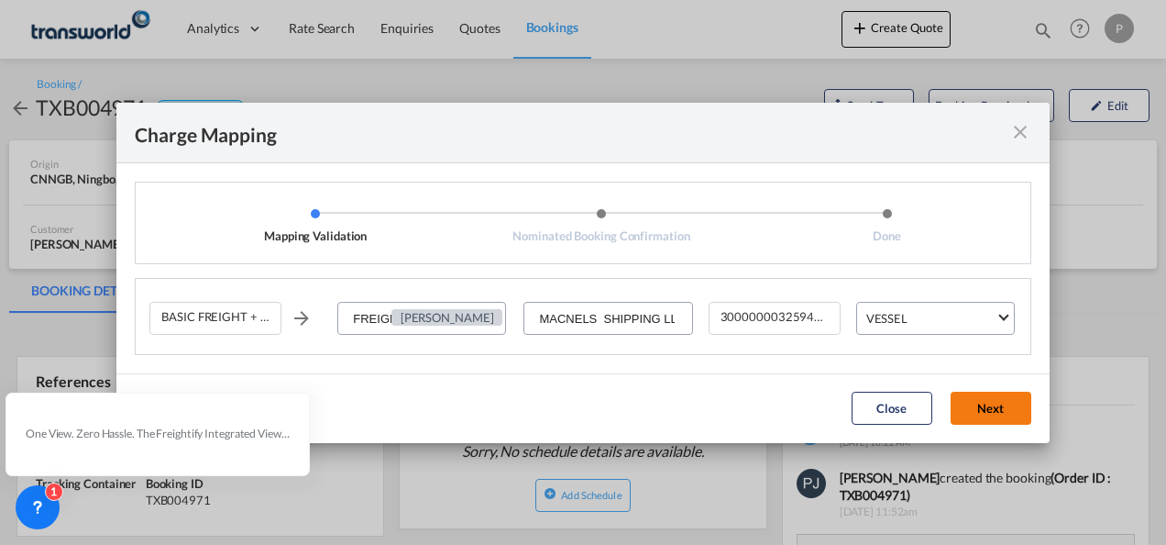
click at [981, 403] on button "Next" at bounding box center [991, 407] width 81 height 33
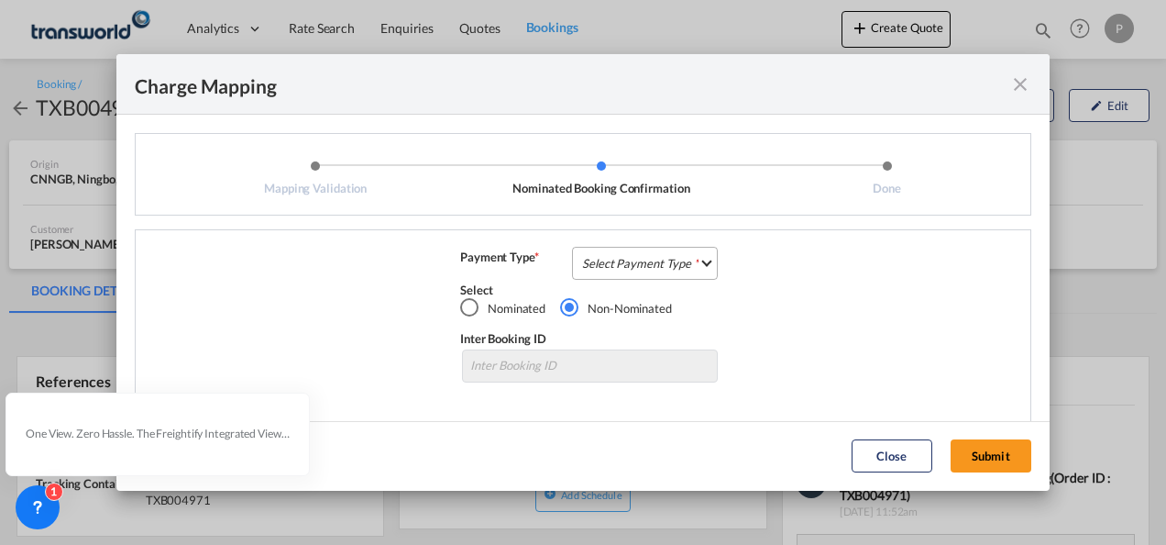
click at [620, 262] on md-select "Select Payment Type COLLECT PREPAID" at bounding box center [645, 263] width 146 height 33
click at [624, 262] on div "COLLECT" at bounding box center [603, 263] width 52 height 17
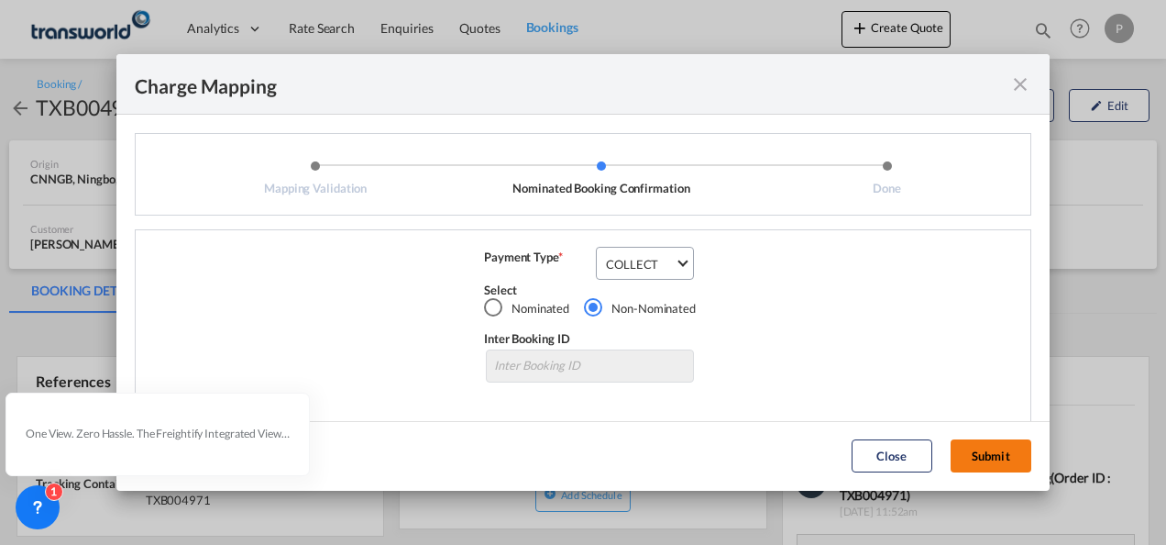
click at [985, 454] on button "Submit" at bounding box center [991, 455] width 81 height 33
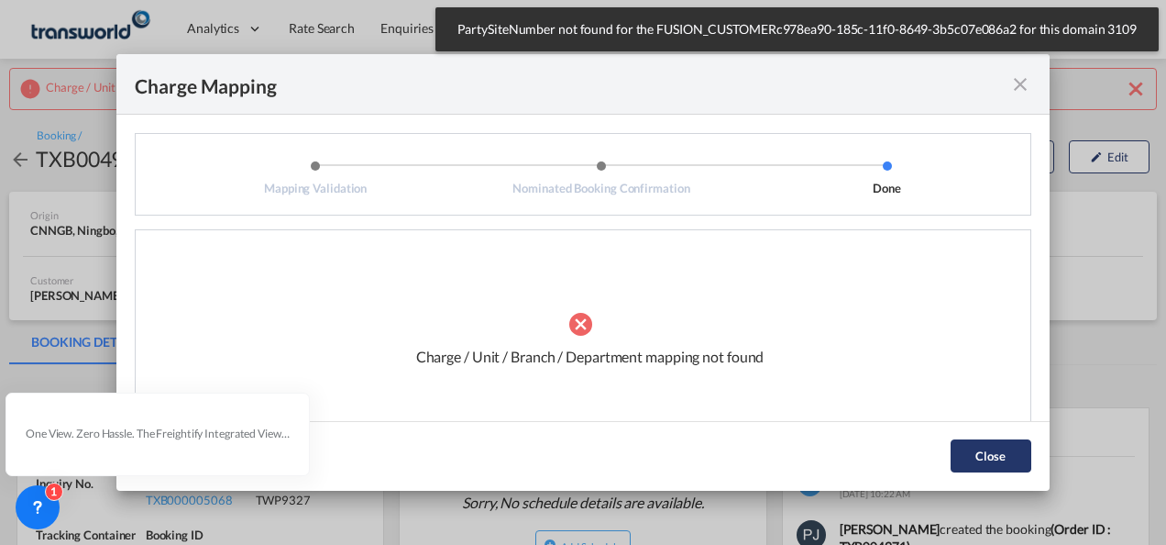
click at [994, 459] on button "Close" at bounding box center [991, 455] width 81 height 33
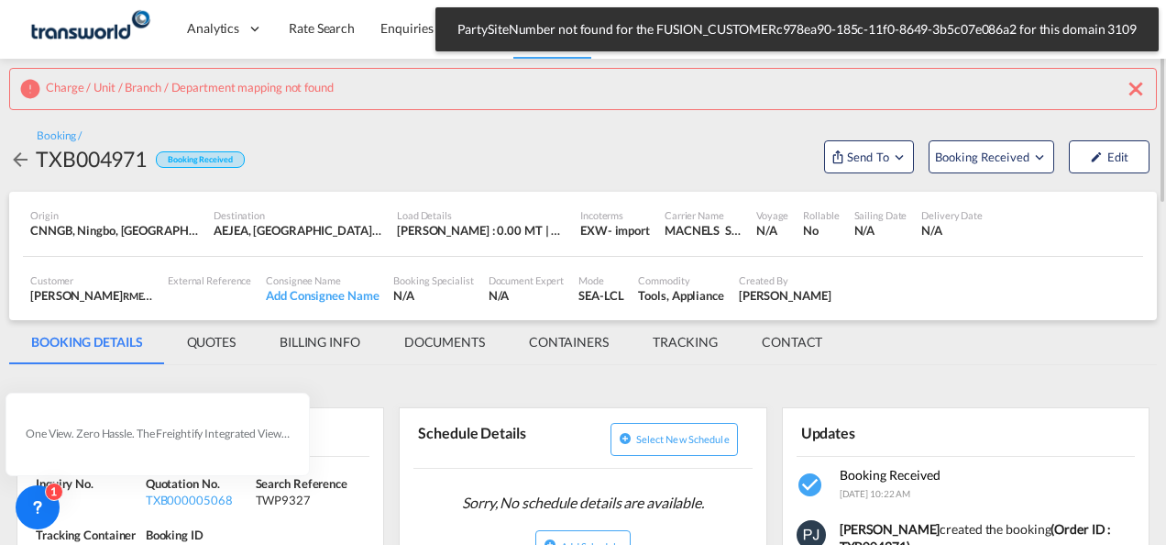
click at [1135, 83] on md-icon "icon-close" at bounding box center [1136, 89] width 22 height 22
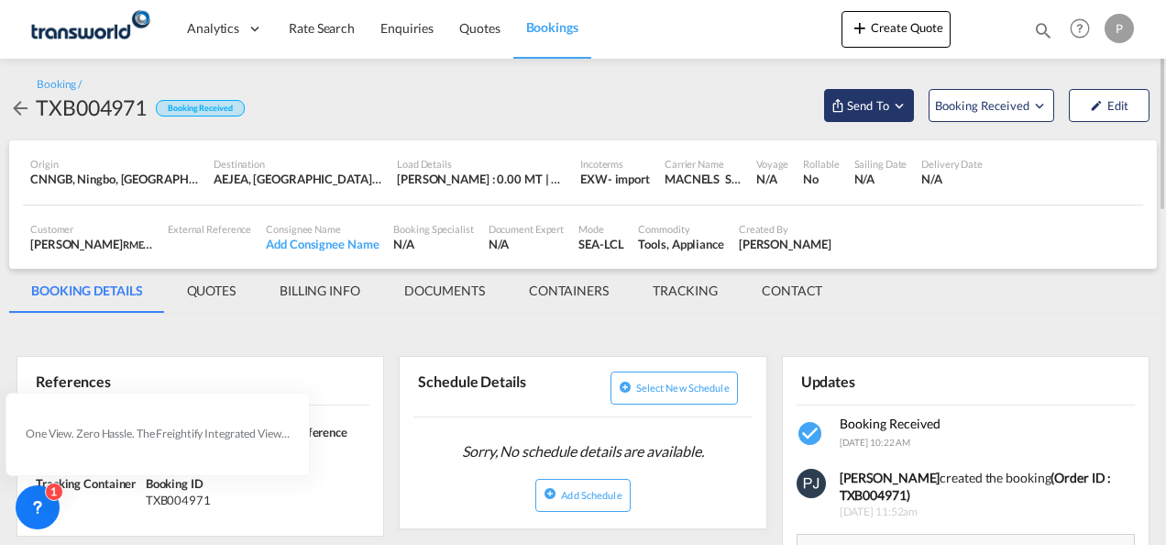
click at [905, 109] on md-icon "Open demo menu" at bounding box center [899, 105] width 17 height 17
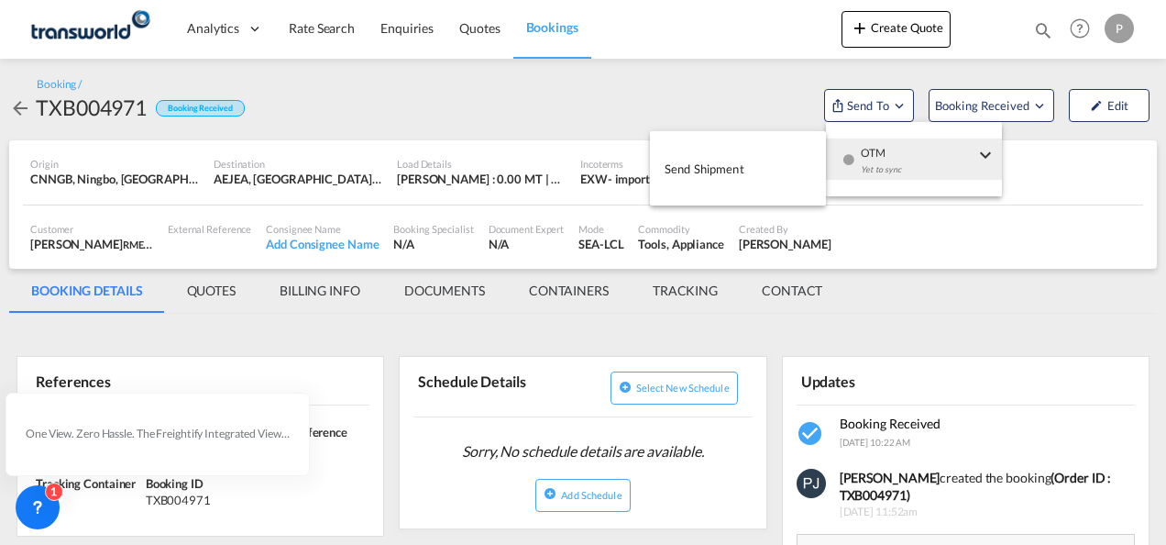
click at [707, 167] on span "Send Shipment" at bounding box center [705, 168] width 80 height 29
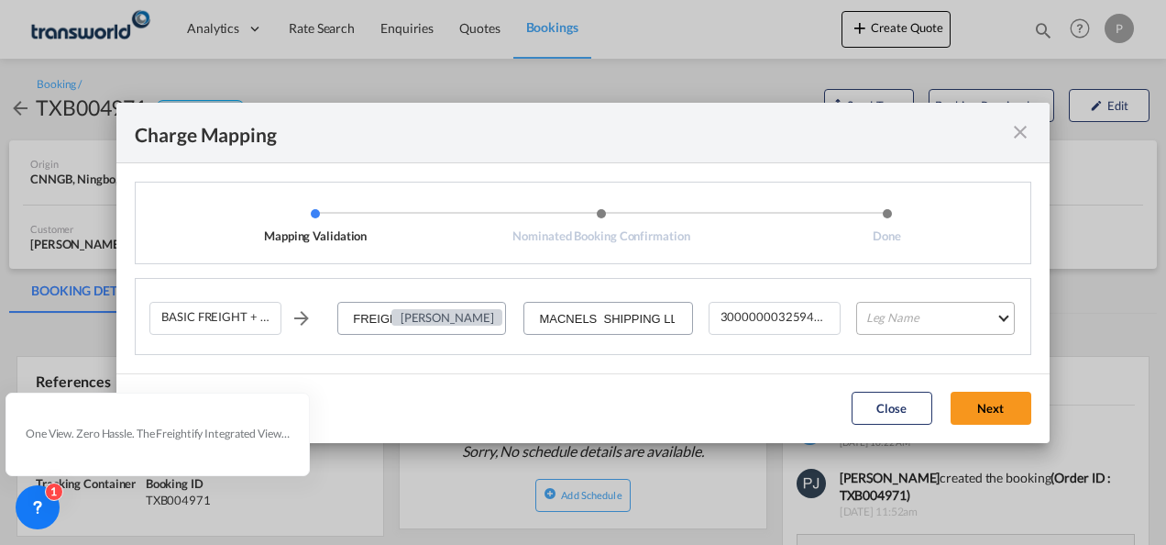
click at [915, 319] on md-select "Leg Name HANDLING ORIGIN VESSEL HANDLING DESTINATION OTHERS TL PICK UP CUSTOMS …" at bounding box center [935, 318] width 159 height 33
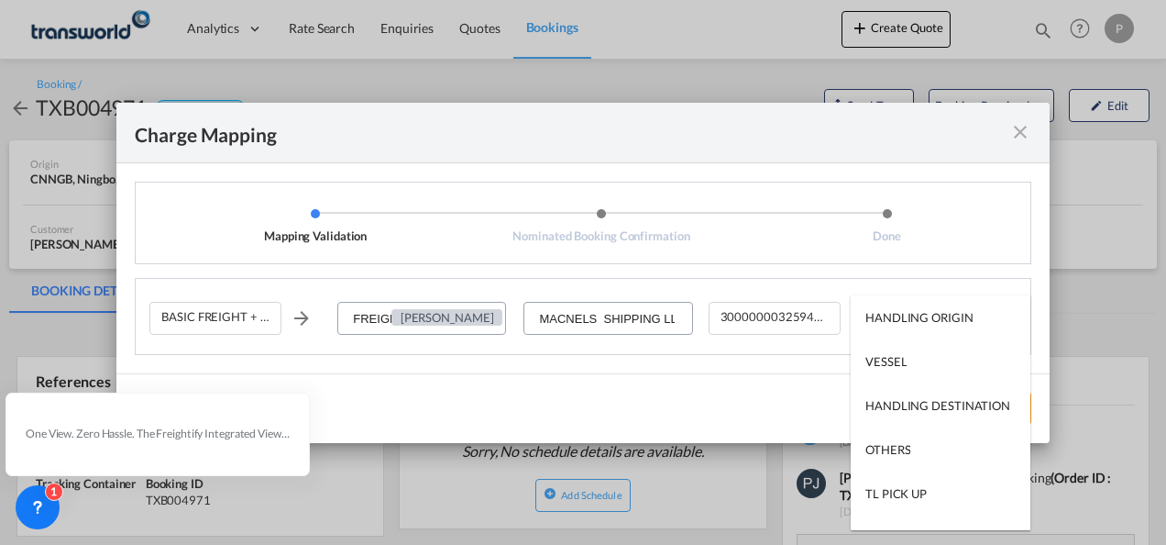
type md-option "HANDLING ORIGIN"
type md-option "VESSEL"
click at [923, 371] on md-option "VESSEL" at bounding box center [941, 361] width 180 height 44
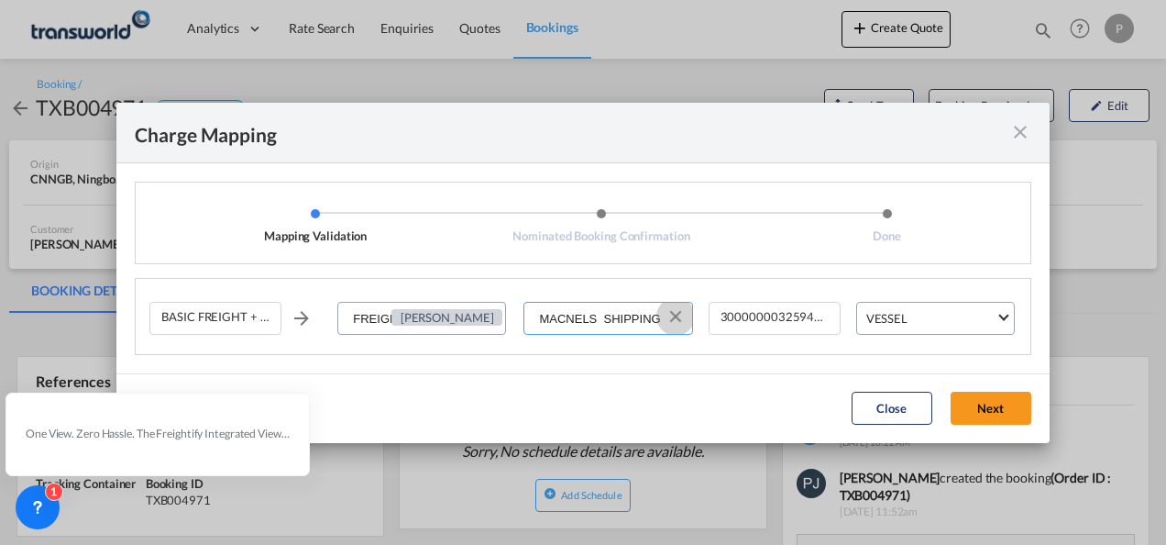
click at [676, 315] on button "Clear Input" at bounding box center [676, 317] width 28 height 28
click at [623, 318] on input "Select Service Provider" at bounding box center [608, 319] width 166 height 33
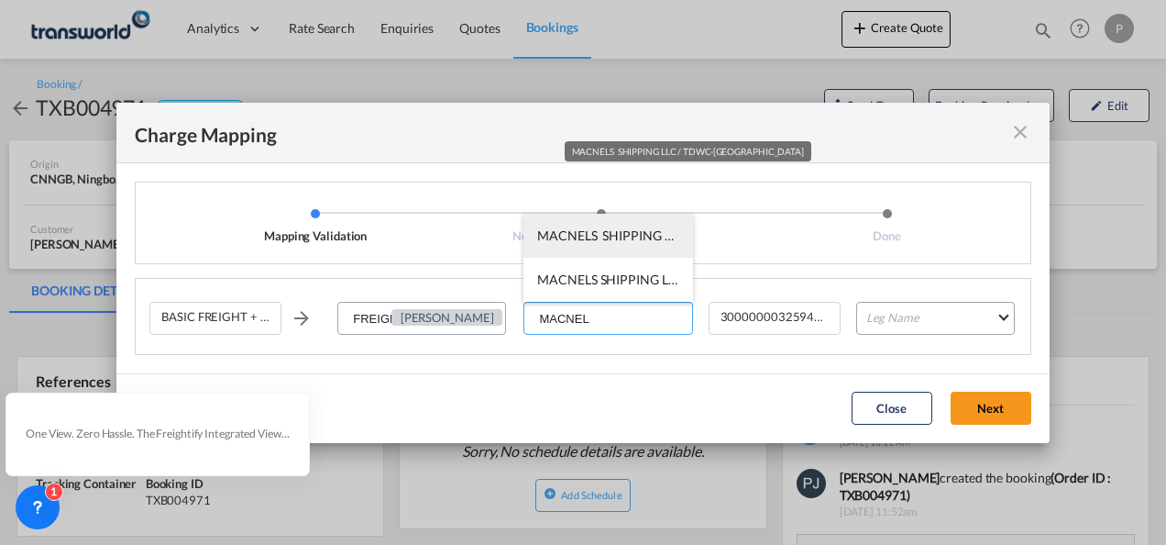
click at [624, 242] on span "MACNELS SHIPPING LLC / TDWC-[GEOGRAPHIC_DATA]" at bounding box center [701, 235] width 329 height 16
type input "MACNELS SHIPPING LLC / TDWC-[GEOGRAPHIC_DATA]"
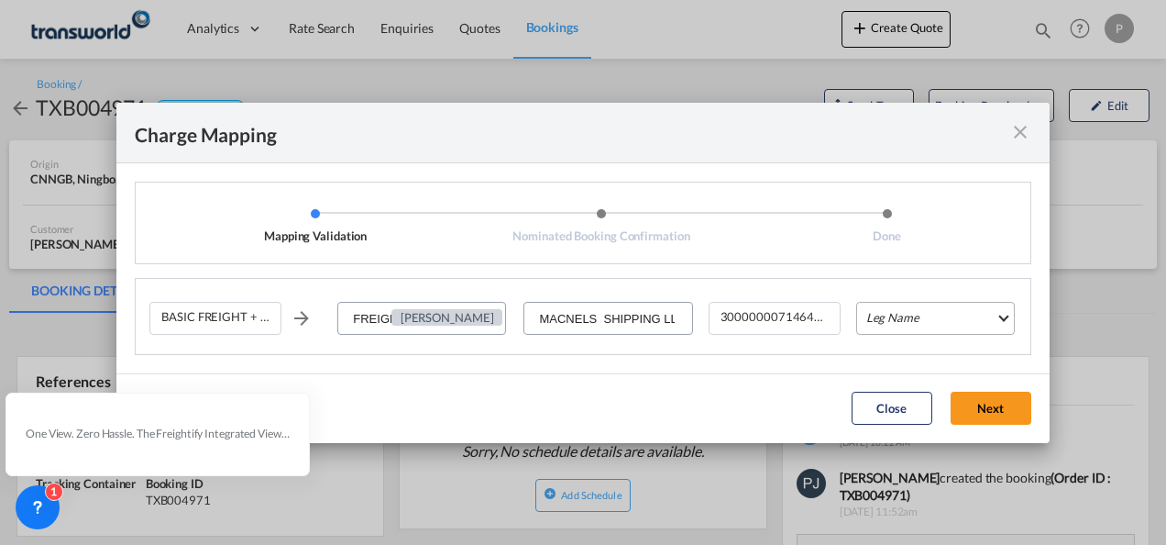
click at [919, 319] on md-select "Leg Name" at bounding box center [935, 318] width 159 height 33
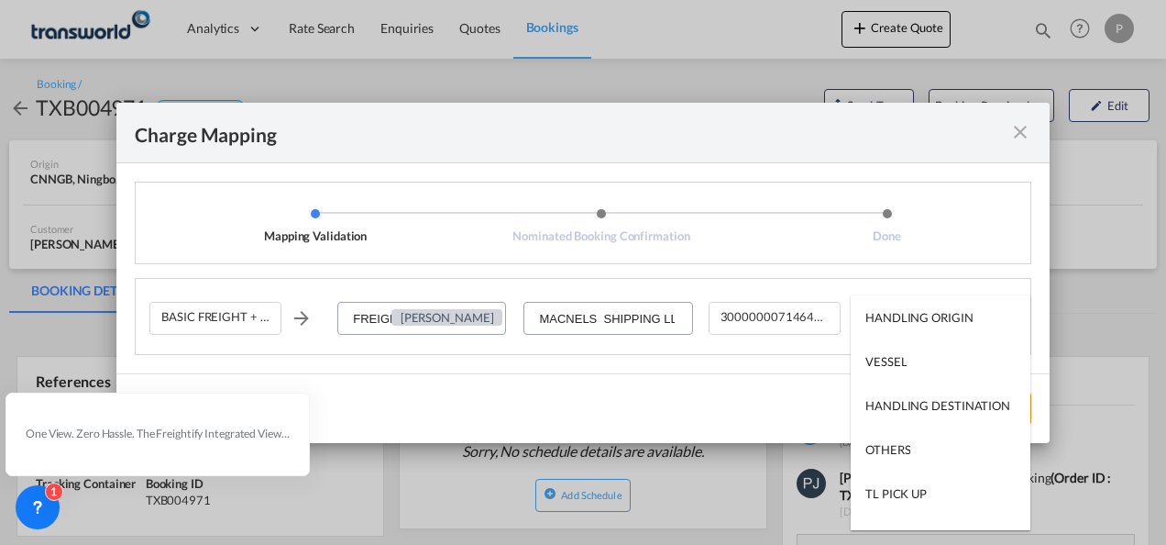
type md-option "HANDLING ORIGIN"
type md-option "VESSEL"
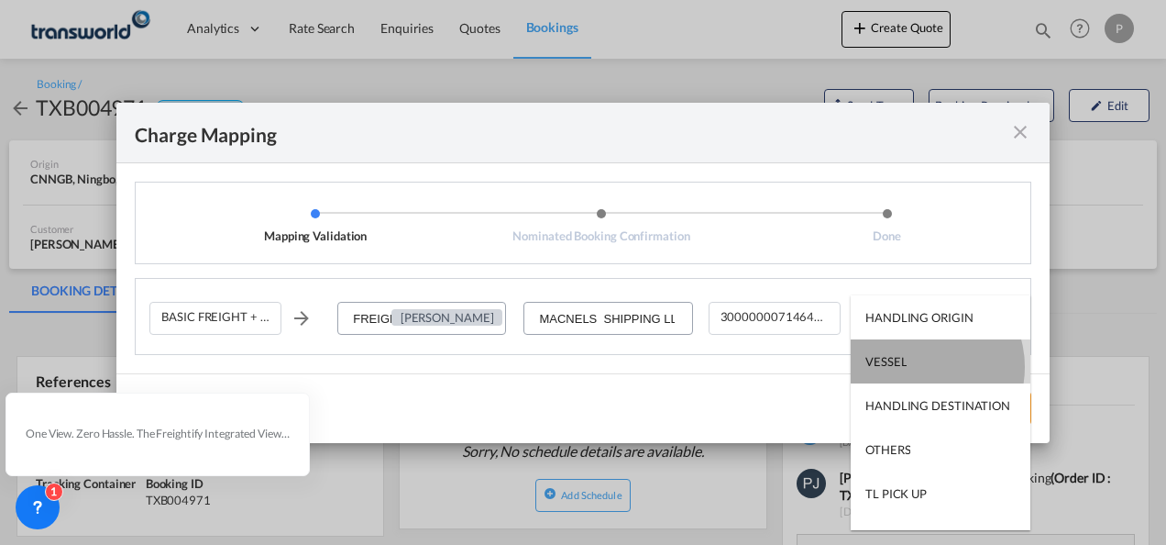
click at [919, 367] on md-option "VESSEL" at bounding box center [941, 361] width 180 height 44
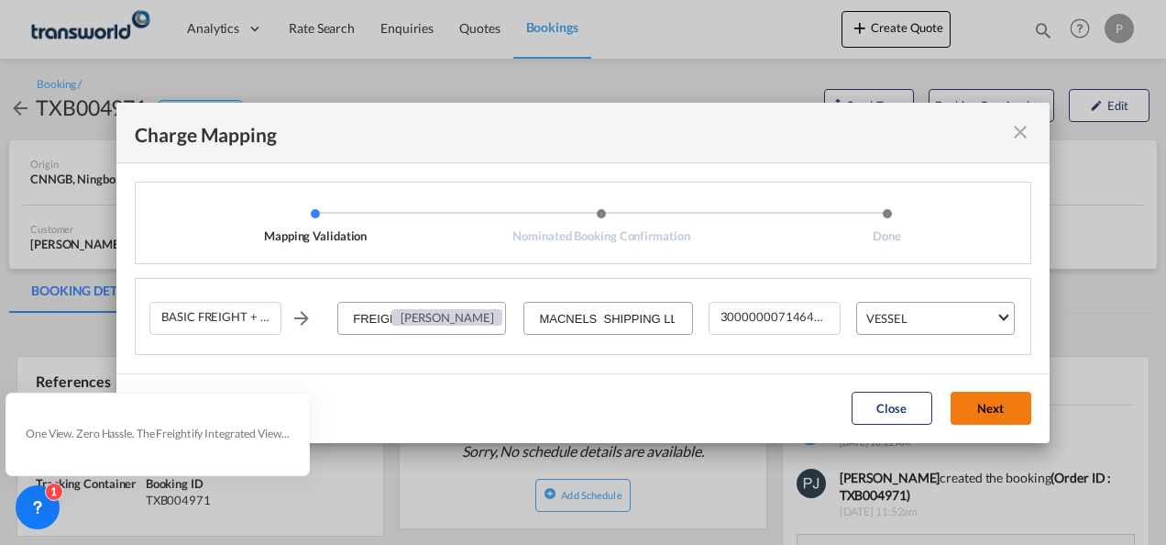
click at [994, 402] on button "Next" at bounding box center [991, 407] width 81 height 33
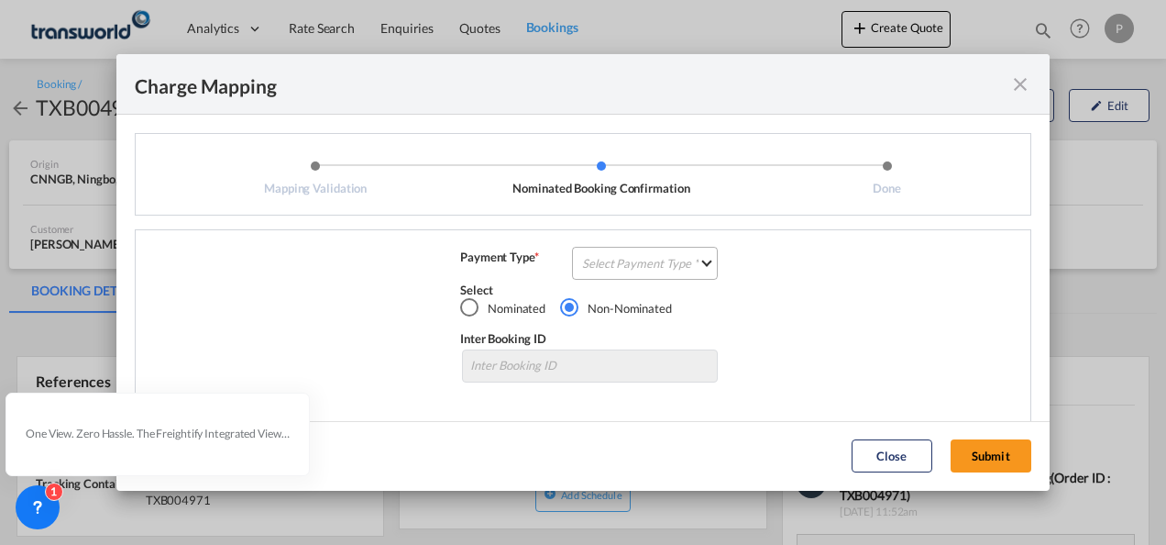
click at [628, 270] on md-select "Select Payment Type COLLECT PREPAID" at bounding box center [645, 263] width 146 height 33
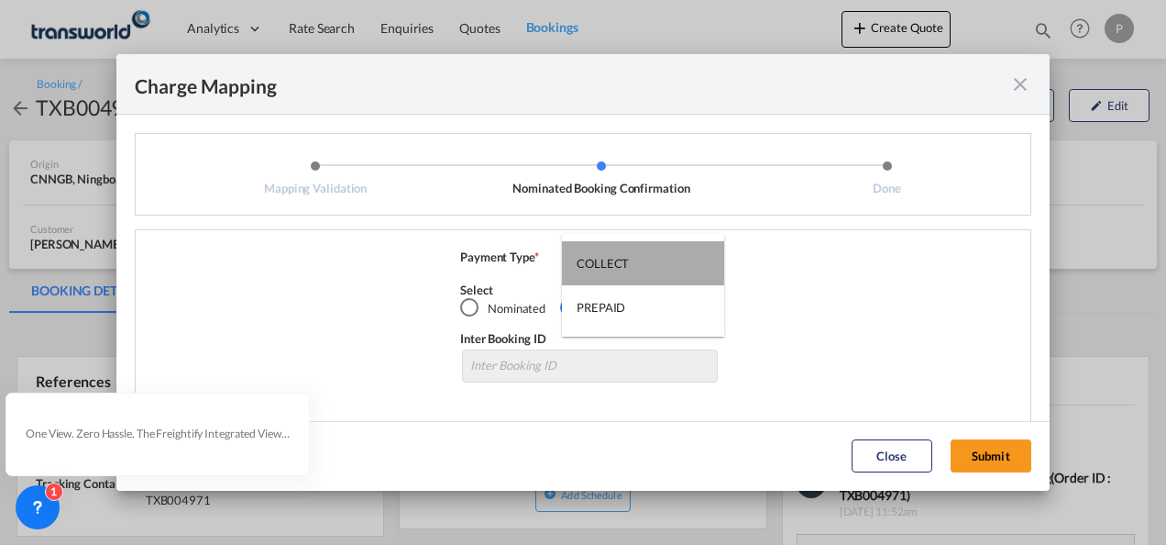
click at [627, 259] on div "COLLECT" at bounding box center [603, 263] width 52 height 17
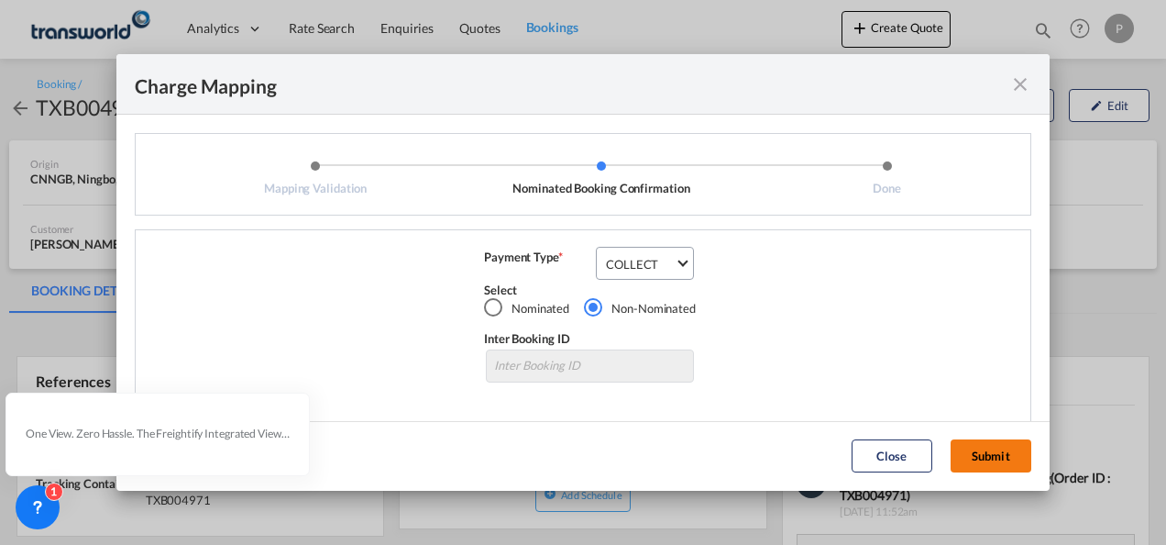
click at [996, 455] on button "Submit" at bounding box center [991, 455] width 81 height 33
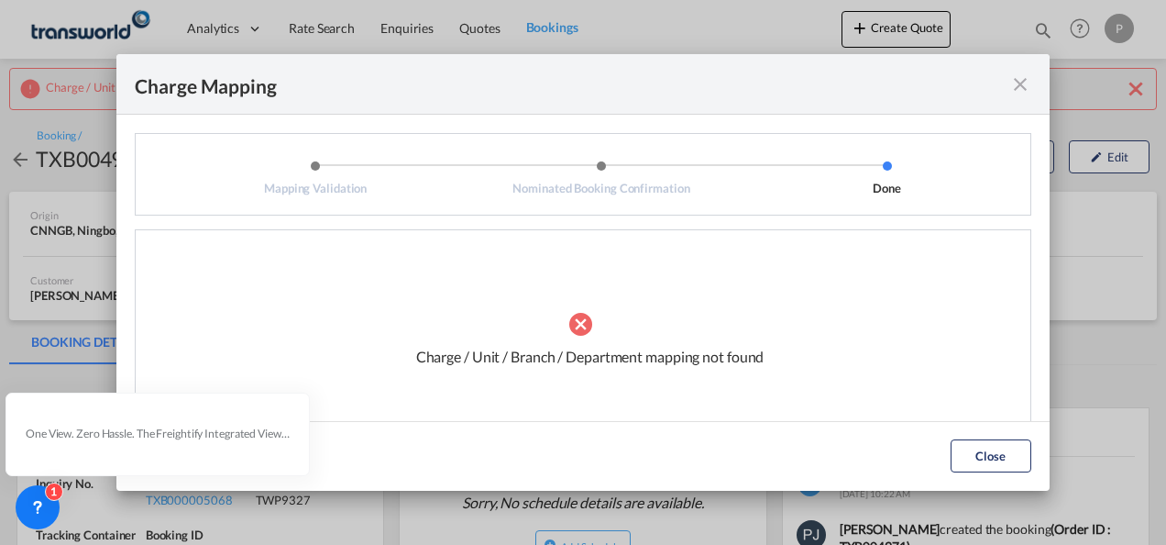
click at [1022, 92] on md-icon "icon-close fg-AAA8AD cursor" at bounding box center [1020, 84] width 22 height 22
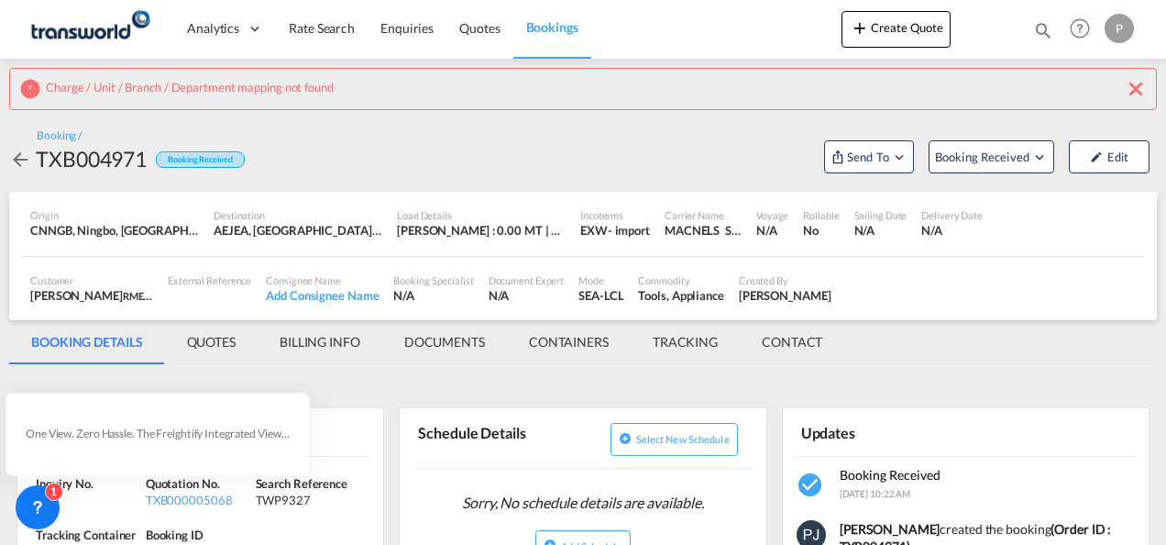
click at [1140, 88] on md-icon "icon-close" at bounding box center [1136, 89] width 22 height 22
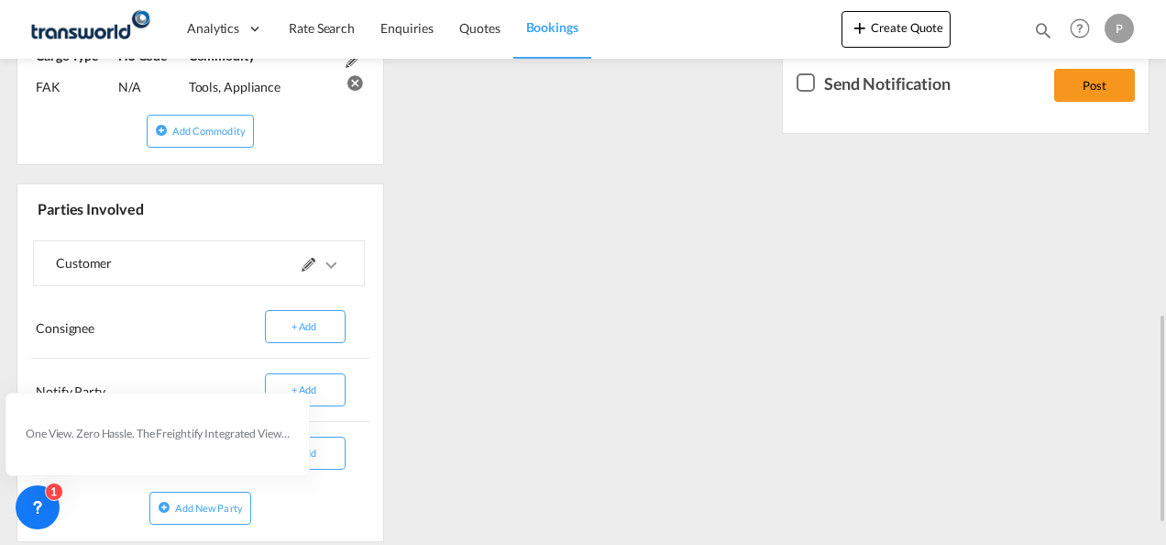
scroll to position [878, 0]
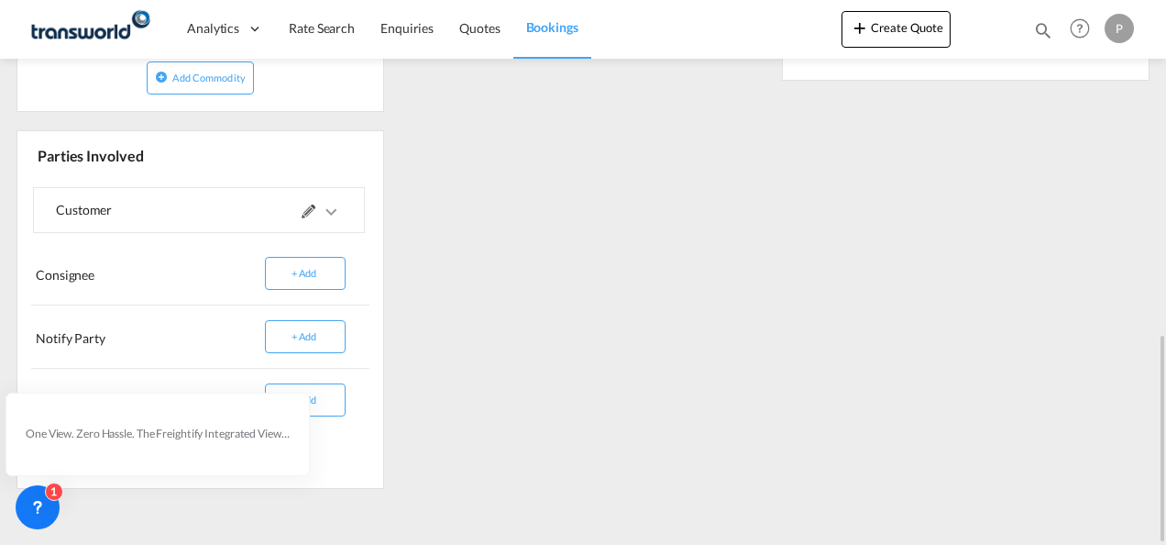
click at [307, 211] on md-icon at bounding box center [309, 211] width 14 height 14
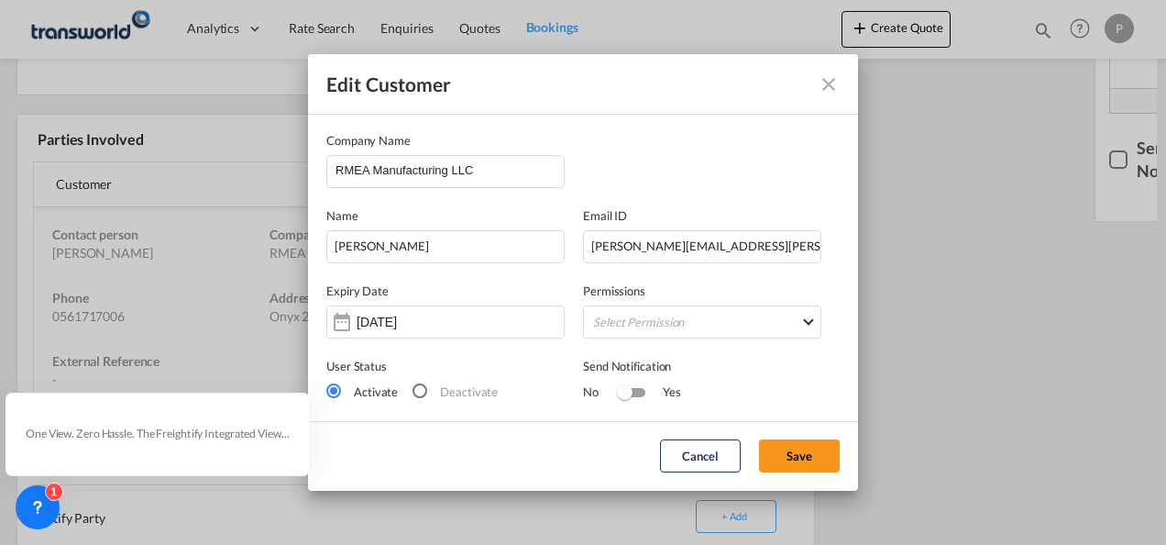
scroll to position [861, 0]
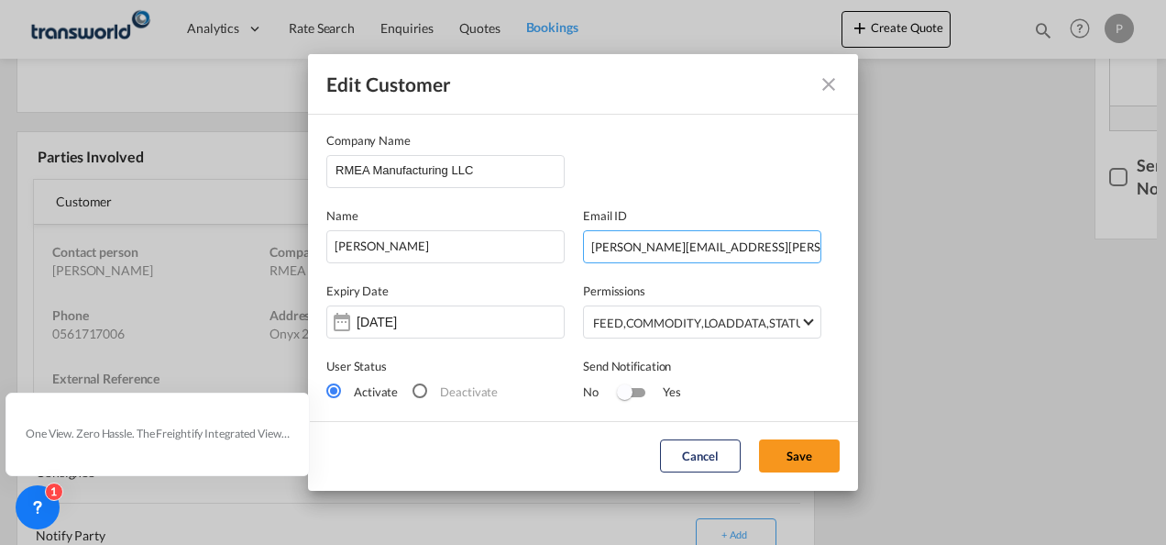
drag, startPoint x: 754, startPoint y: 244, endPoint x: 418, endPoint y: 222, distance: 336.3
click at [418, 222] on div "Name [PERSON_NAME] Email ID [PERSON_NAME][EMAIL_ADDRESS][PERSON_NAME][DOMAIN_NA…" at bounding box center [582, 225] width 513 height 75
click at [490, 174] on input "RMEA Manufacturing LLC" at bounding box center [450, 170] width 228 height 28
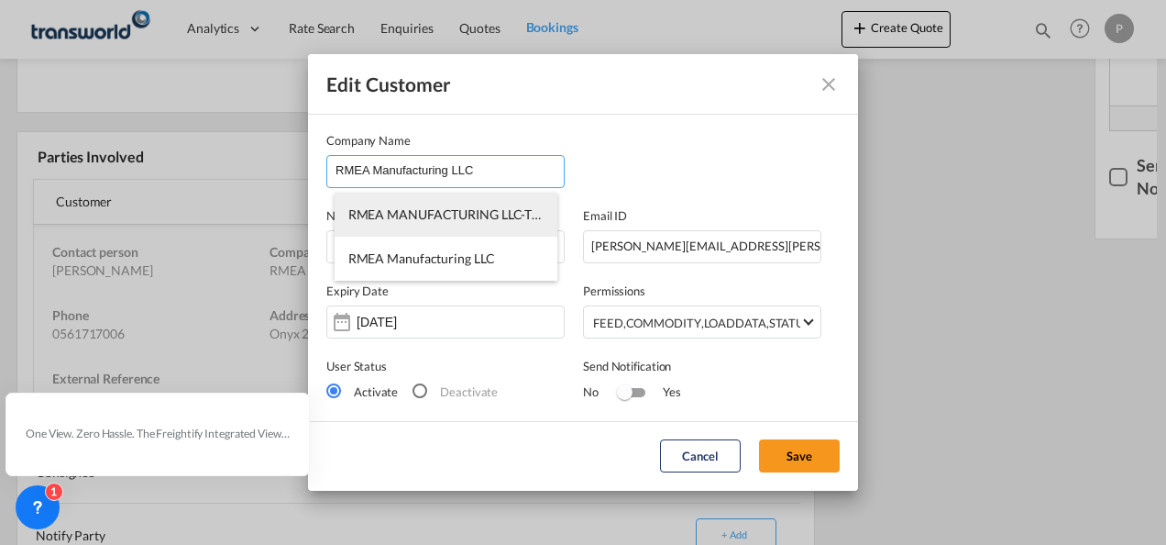
click at [473, 212] on span "RMEA MANUFACTURING LLC-TDWC-[GEOGRAPHIC_DATA]" at bounding box center [522, 214] width 349 height 16
type input "RMEA MANUFACTURING LLC-TDWC-[GEOGRAPHIC_DATA]"
type input "561717006"
type input "1817573"
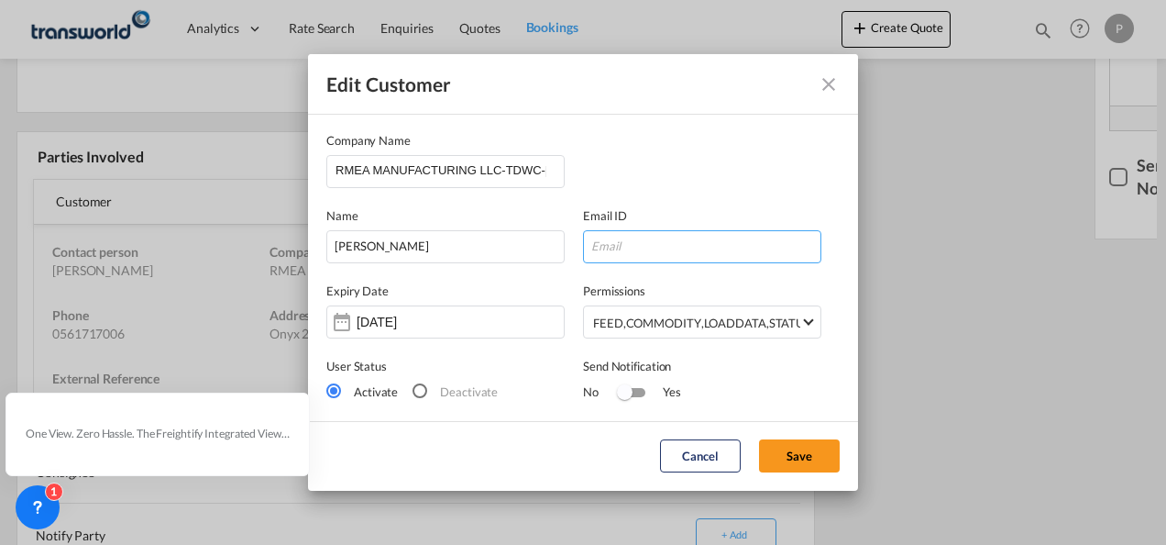
drag, startPoint x: 609, startPoint y: 249, endPoint x: 623, endPoint y: 246, distance: 15.1
click at [609, 249] on input "Edit Customer Company ..." at bounding box center [702, 246] width 238 height 33
paste input "[PERSON_NAME][EMAIL_ADDRESS][PERSON_NAME][DOMAIN_NAME]"
type input "[PERSON_NAME][EMAIL_ADDRESS][PERSON_NAME][DOMAIN_NAME]"
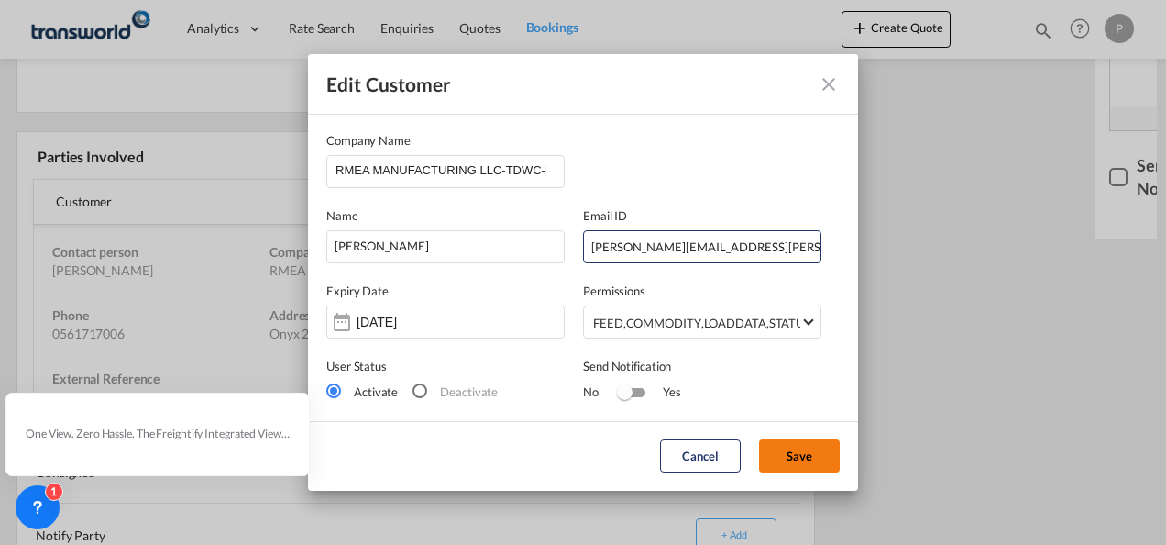
click at [805, 453] on button "Save" at bounding box center [799, 455] width 81 height 33
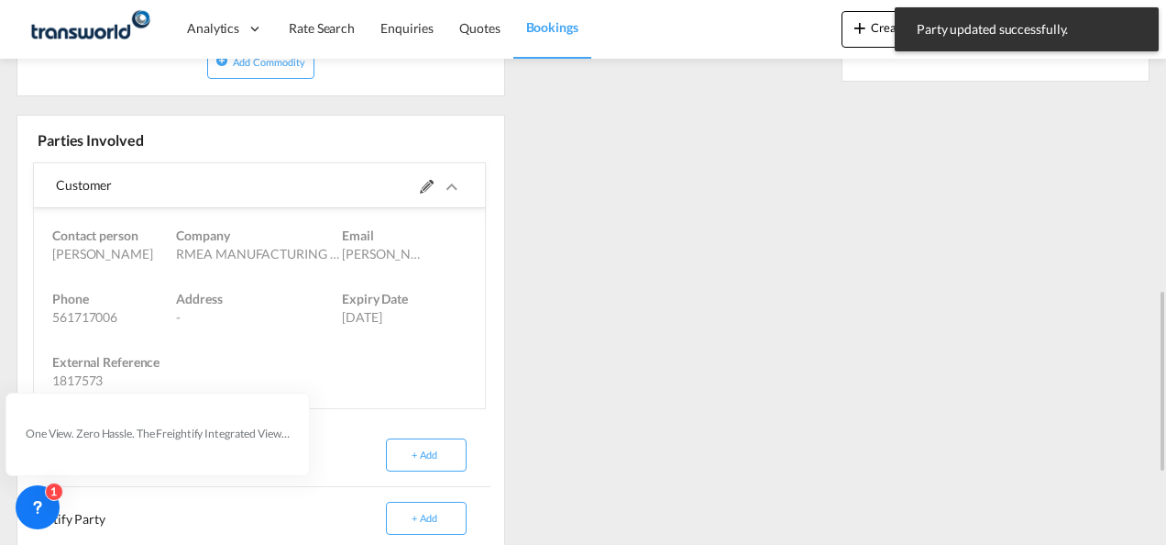
scroll to position [511, 0]
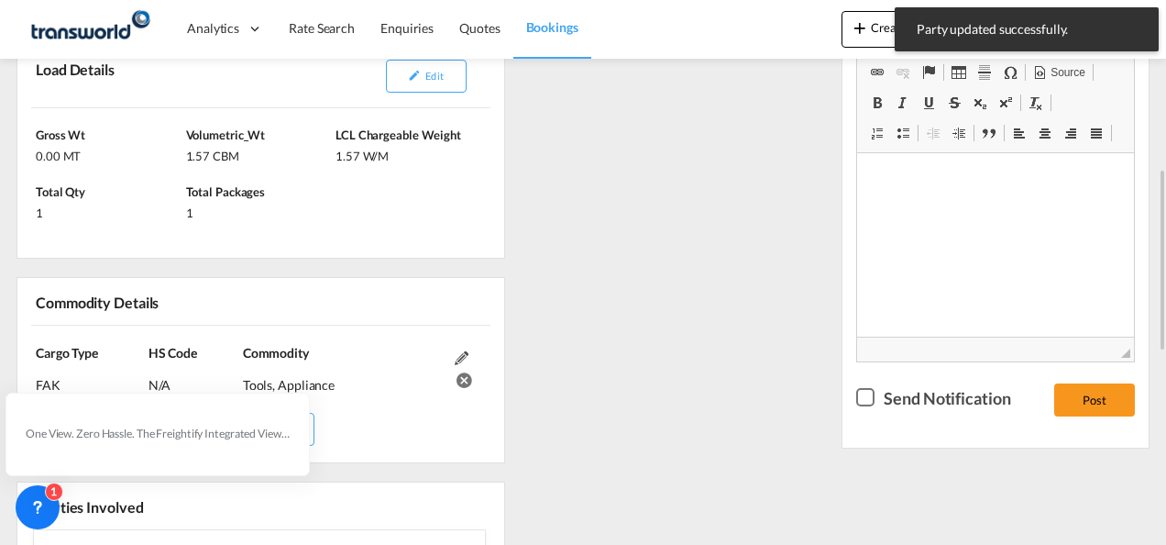
click at [679, 240] on div "References Inquiry No. N/A Quotation No. TXB000005068 Search Reference TWP9327 …" at bounding box center [583, 431] width 1148 height 1239
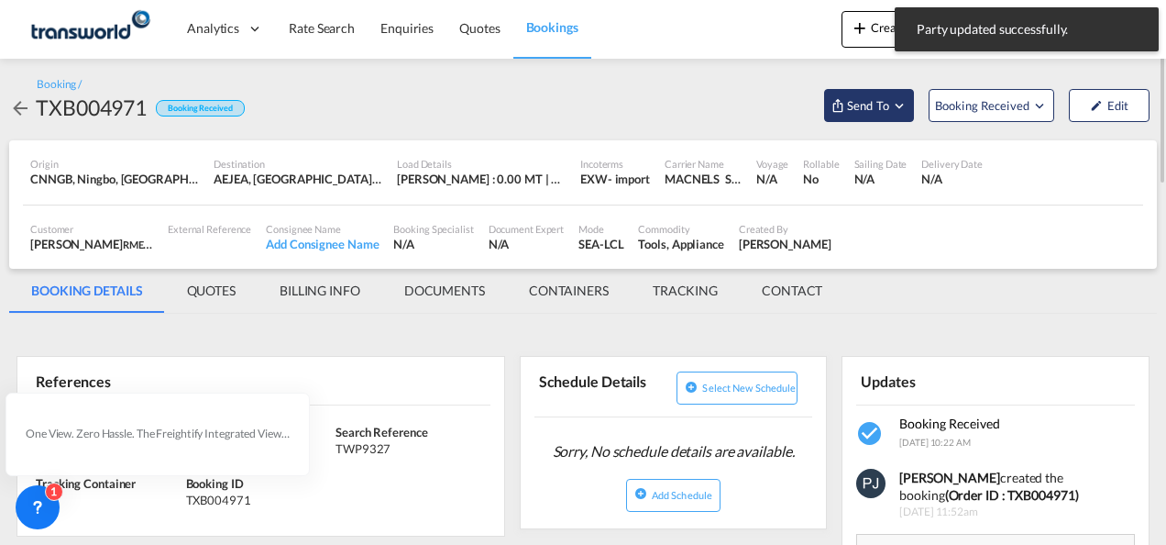
click at [904, 102] on md-icon "Open demo menu" at bounding box center [899, 105] width 17 height 17
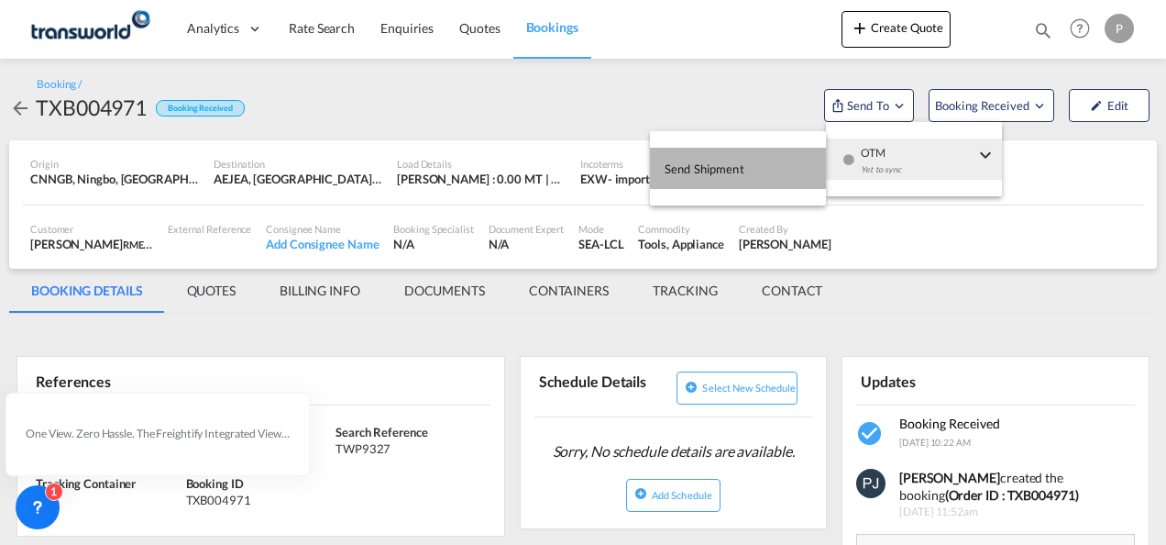
click at [720, 167] on span "Send Shipment" at bounding box center [705, 168] width 80 height 29
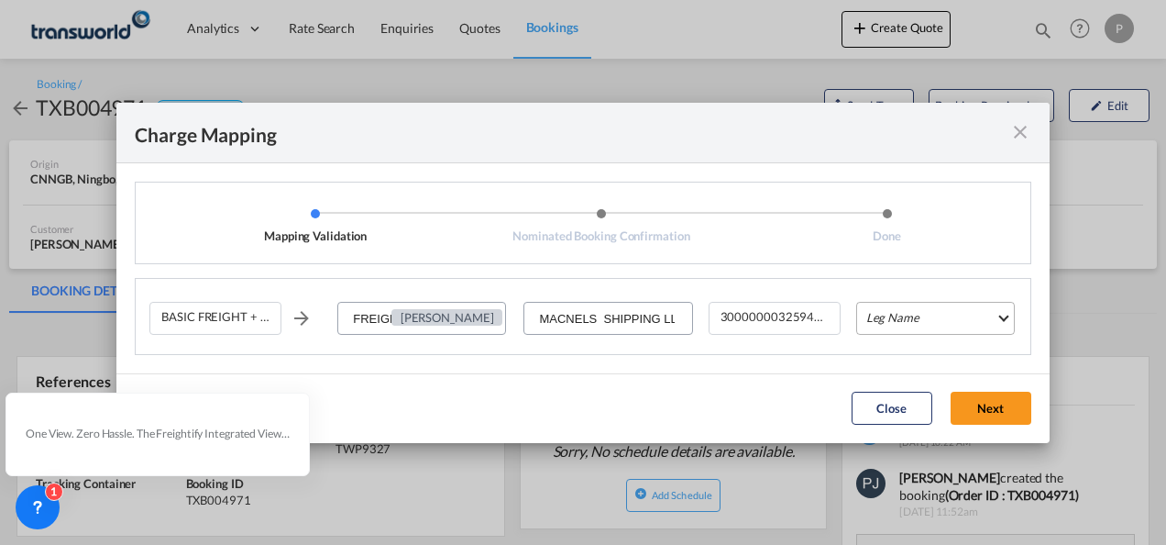
click at [921, 321] on md-select "Leg Name HANDLING ORIGIN VESSEL HANDLING DESTINATION OTHERS TL PICK UP CUSTOMS …" at bounding box center [935, 318] width 159 height 33
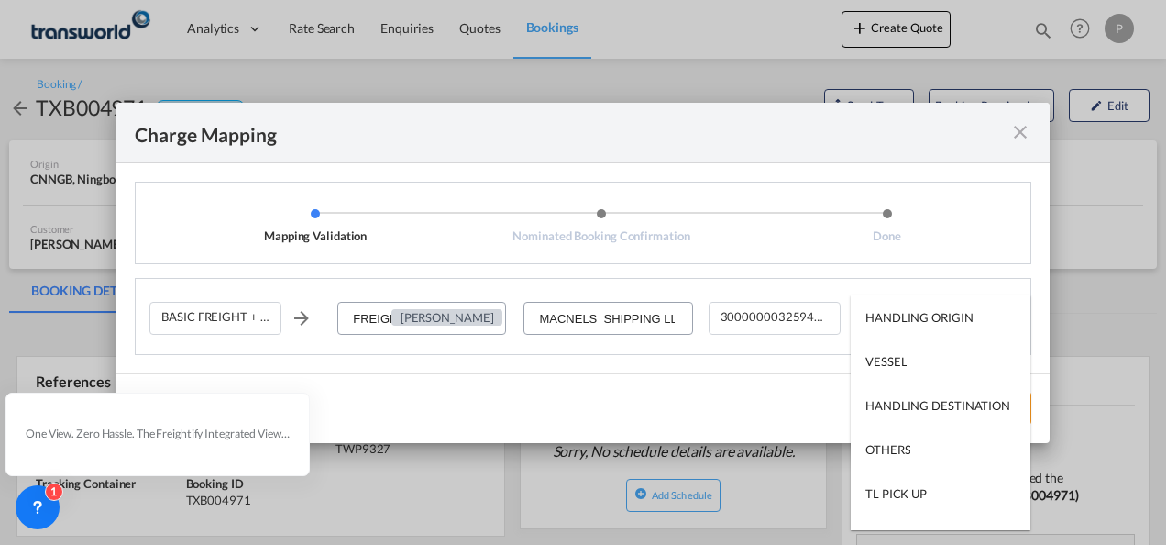
type md-option "HANDLING ORIGIN"
type md-option "VESSEL"
click at [931, 372] on md-option "VESSEL" at bounding box center [941, 361] width 180 height 44
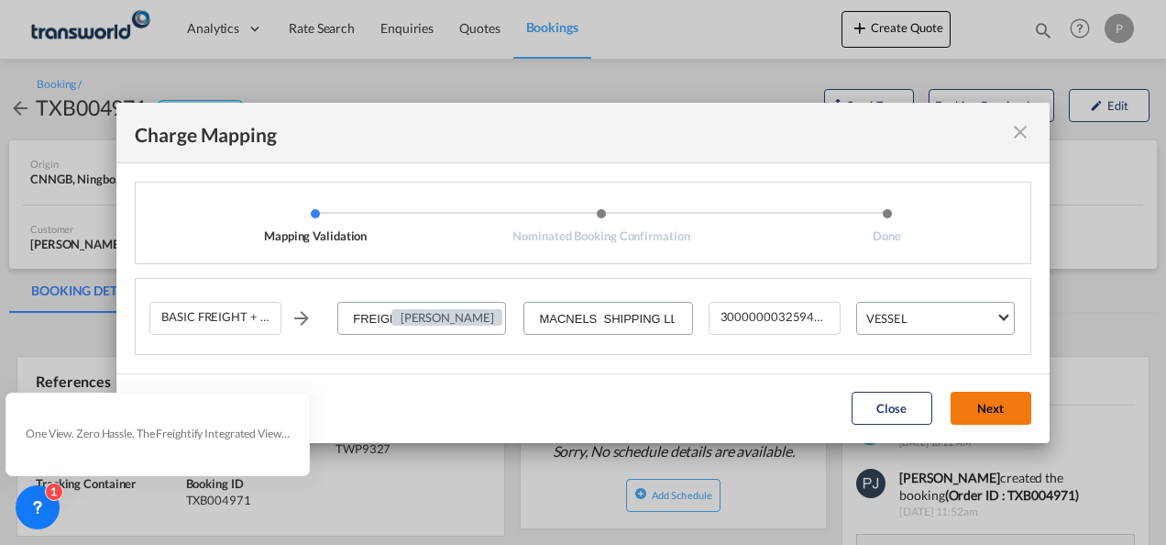
click at [977, 405] on button "Next" at bounding box center [991, 407] width 81 height 33
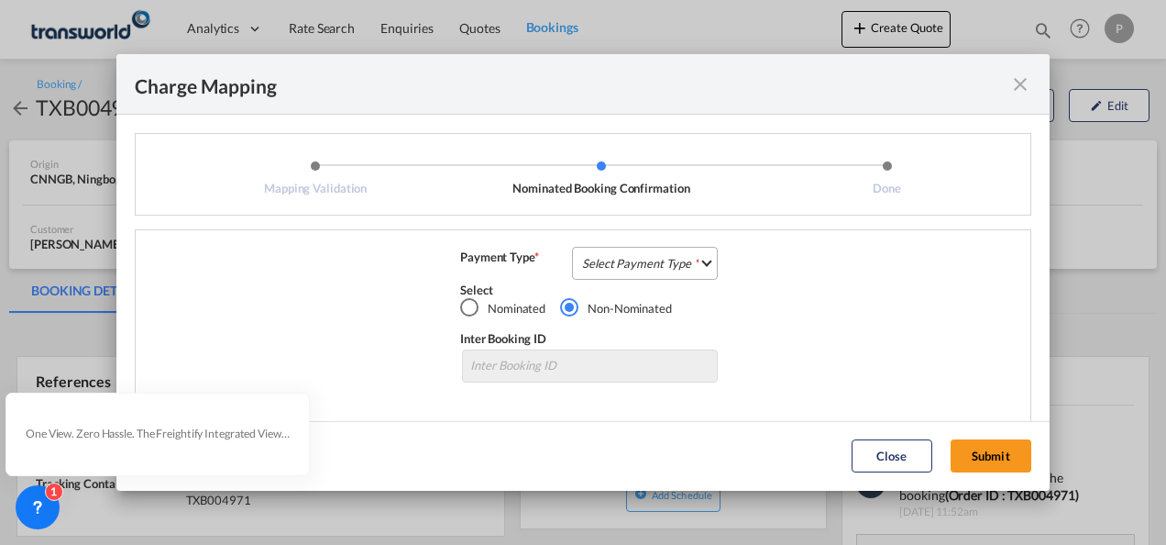
click at [649, 257] on md-select "Select Payment Type COLLECT PREPAID" at bounding box center [645, 263] width 146 height 33
click at [644, 257] on md-option "COLLECT" at bounding box center [643, 263] width 162 height 44
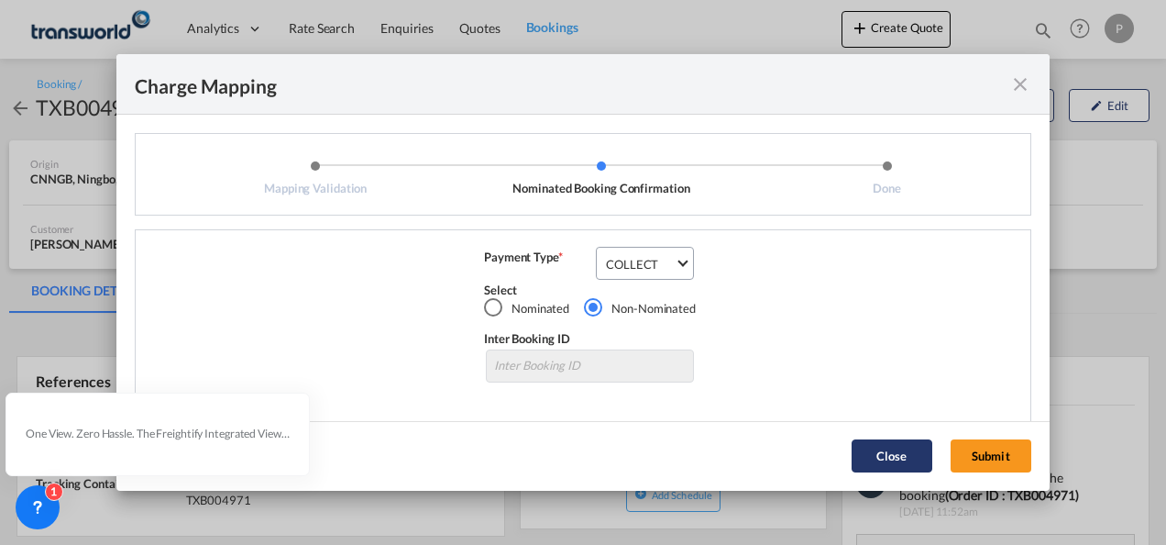
click at [997, 444] on button "Submit" at bounding box center [991, 455] width 81 height 33
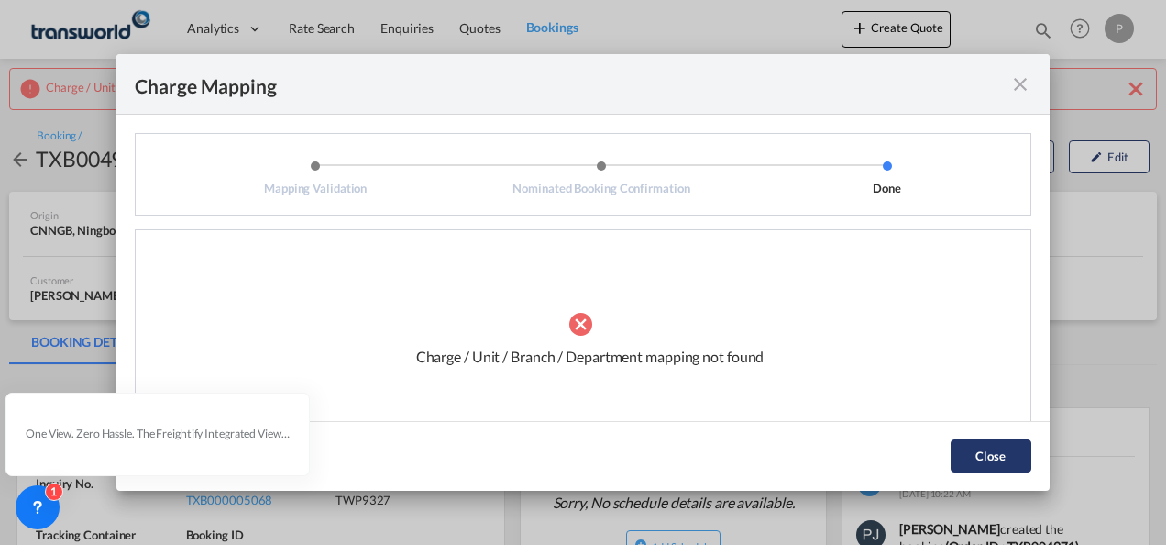
click at [985, 457] on button "Close" at bounding box center [991, 455] width 81 height 33
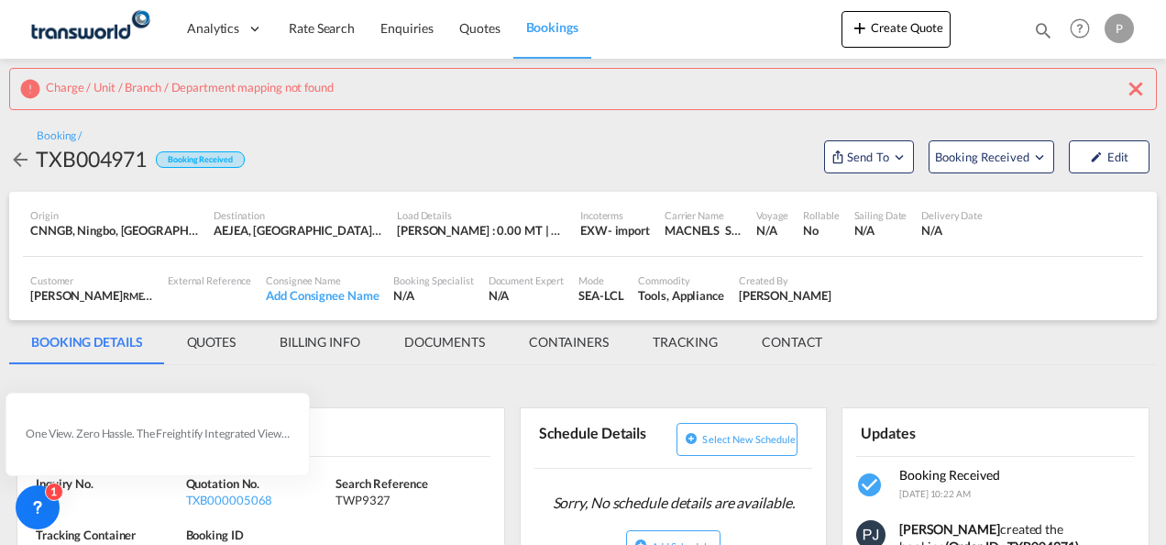
click at [1144, 87] on md-icon "icon-close" at bounding box center [1136, 89] width 22 height 22
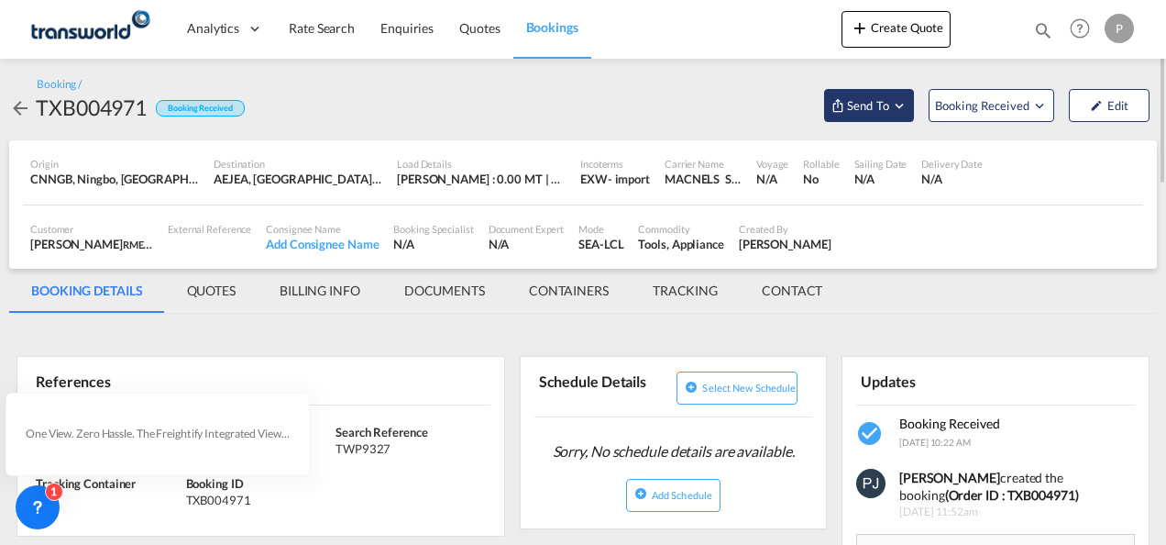
click at [900, 103] on md-icon "Open demo menu" at bounding box center [899, 105] width 17 height 17
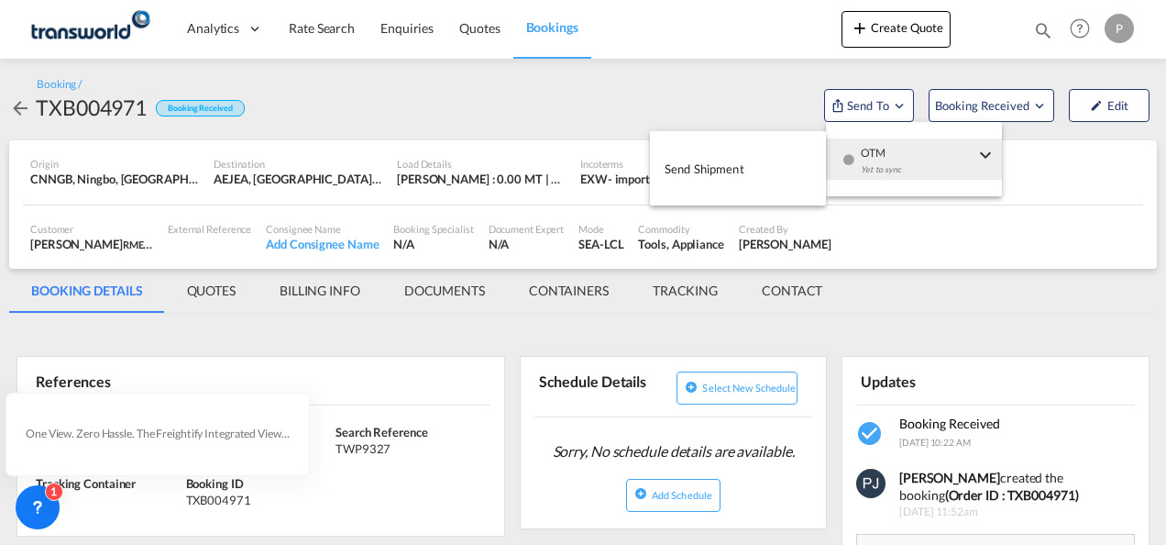
click at [730, 172] on span "Send Shipment" at bounding box center [705, 168] width 80 height 29
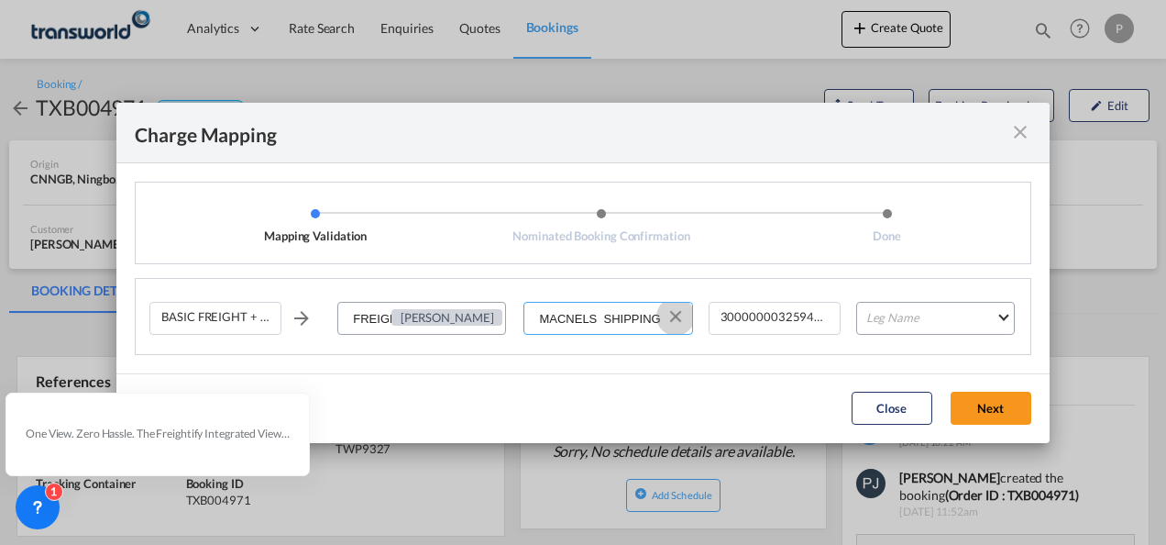
click at [678, 314] on button "Clear Input" at bounding box center [676, 317] width 28 height 28
click at [662, 317] on input "Select Service Provider" at bounding box center [608, 319] width 166 height 33
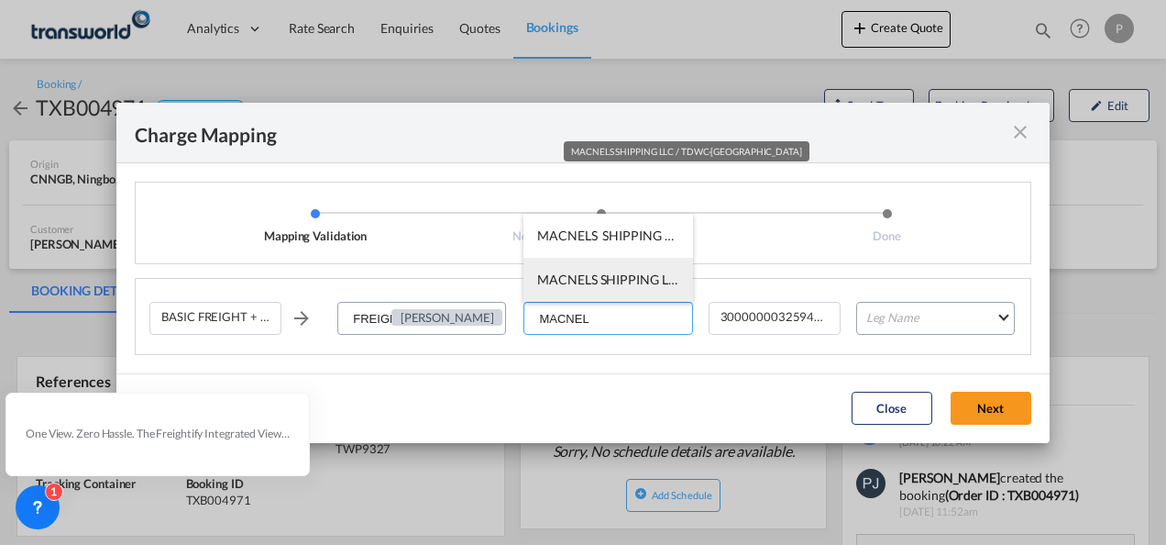
click at [607, 276] on span "MACNELS SHIPPING LLC / TDWC-[GEOGRAPHIC_DATA]" at bounding box center [700, 279] width 327 height 16
type input "MACNELS SHIPPING LLC / TDWC-[GEOGRAPHIC_DATA]"
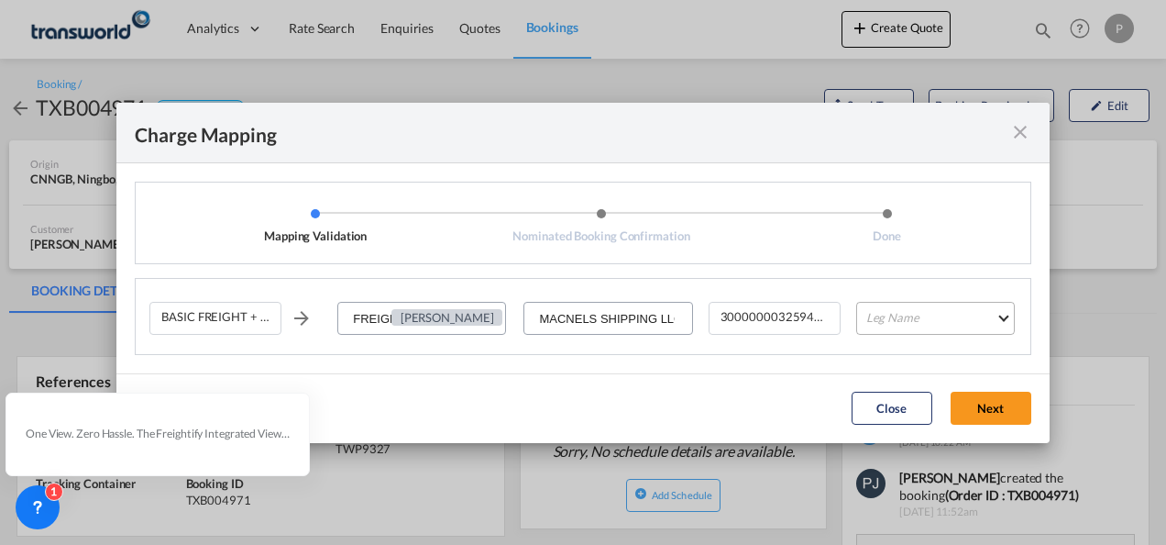
click at [913, 314] on md-select "Leg Name HANDLING ORIGIN VESSEL HANDLING DESTINATION OTHERS TL PICK UP CUSTOMS …" at bounding box center [935, 318] width 159 height 33
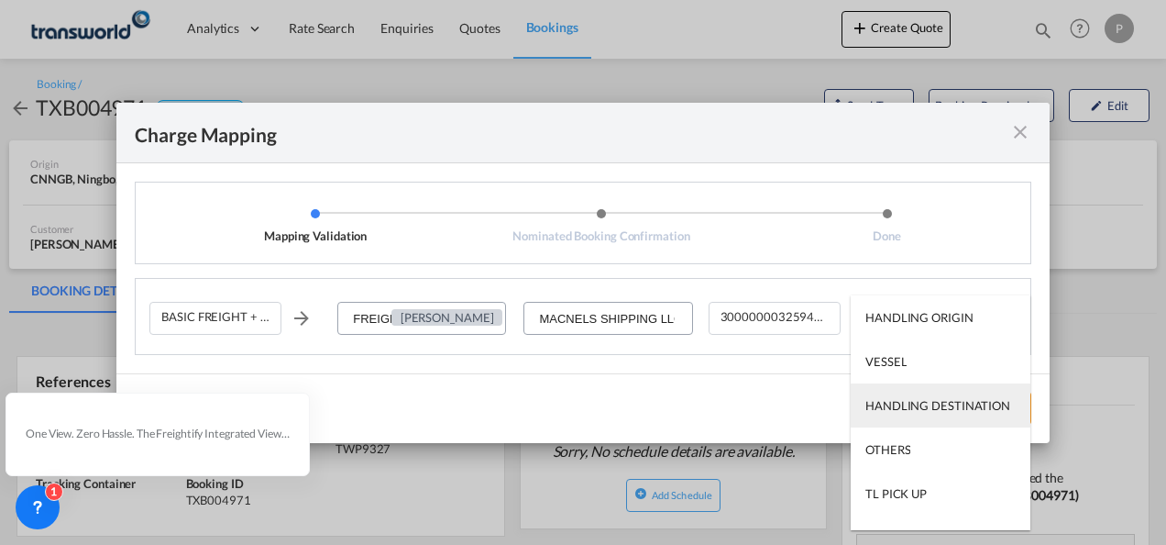
type md-option "HANDLING ORIGIN"
type md-option "VESSEL"
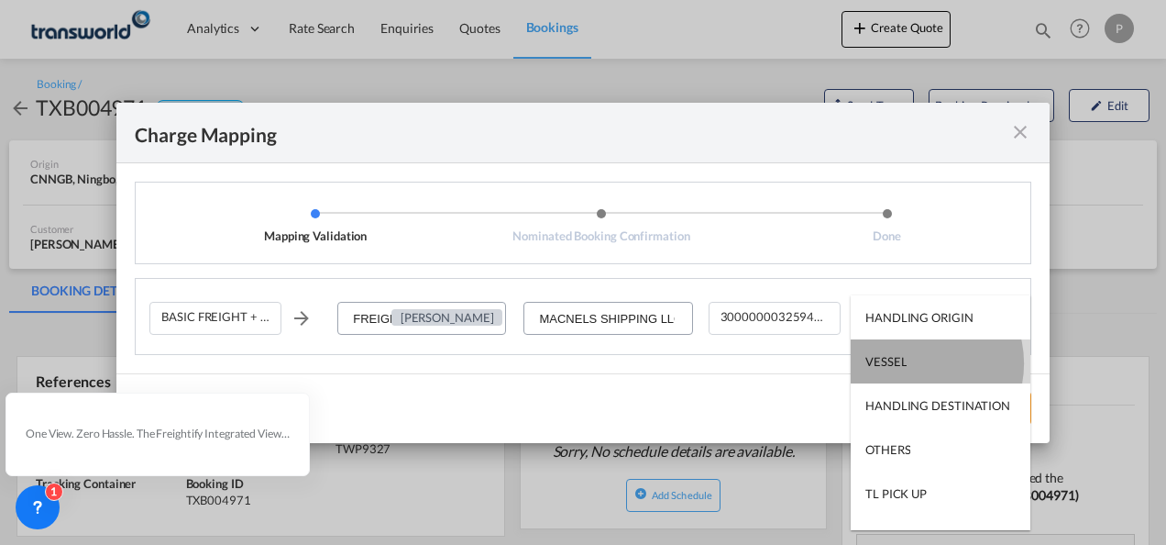
click at [915, 363] on md-option "VESSEL" at bounding box center [941, 361] width 180 height 44
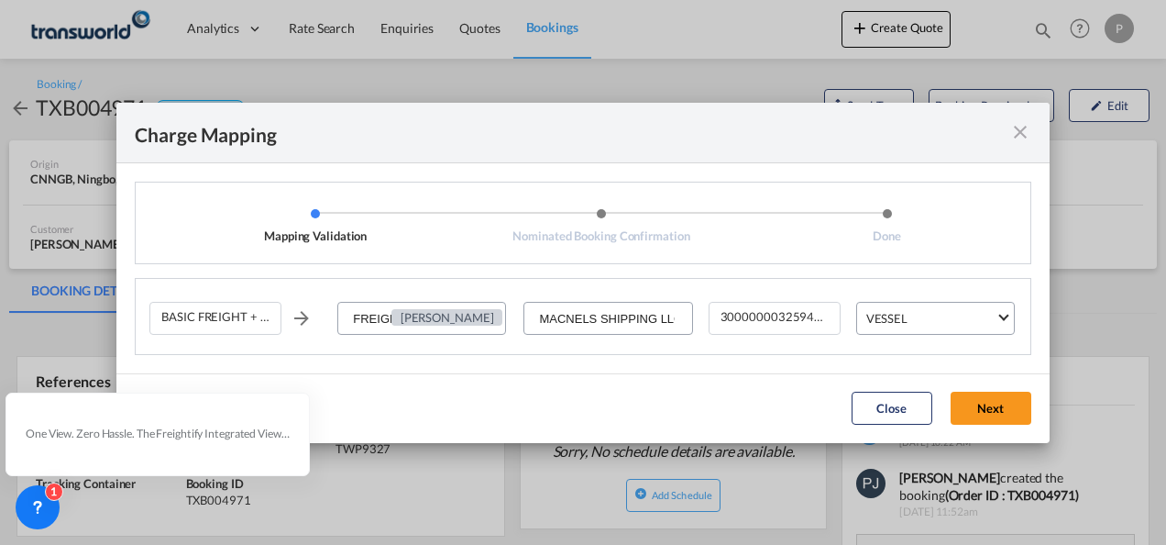
click at [1005, 410] on button "Next" at bounding box center [991, 407] width 81 height 33
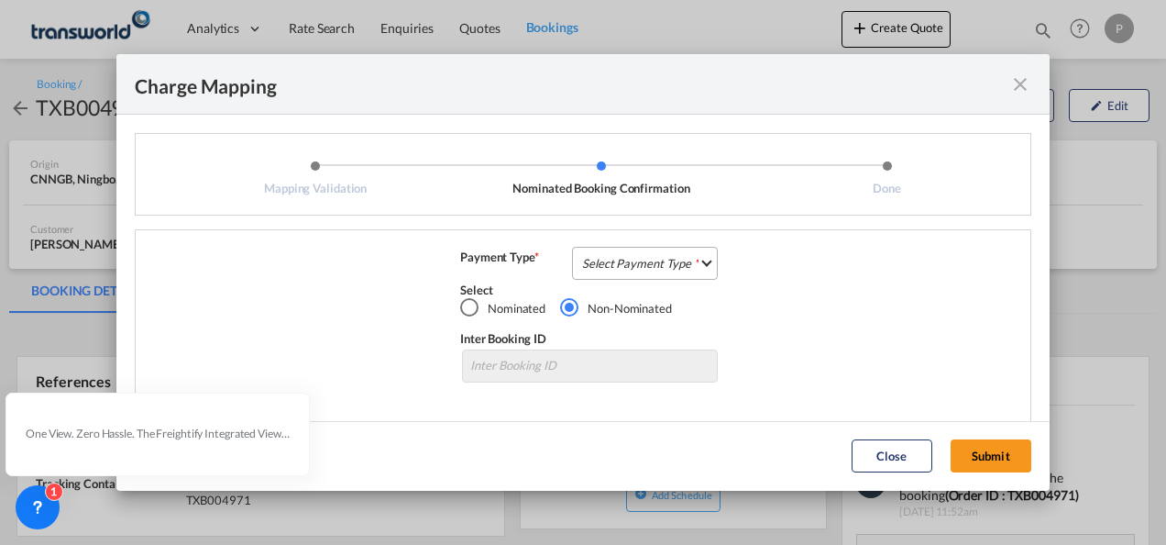
click at [624, 264] on md-select "Select Payment Type COLLECT PREPAID" at bounding box center [645, 263] width 146 height 33
click at [636, 266] on md-option "COLLECT" at bounding box center [643, 263] width 162 height 44
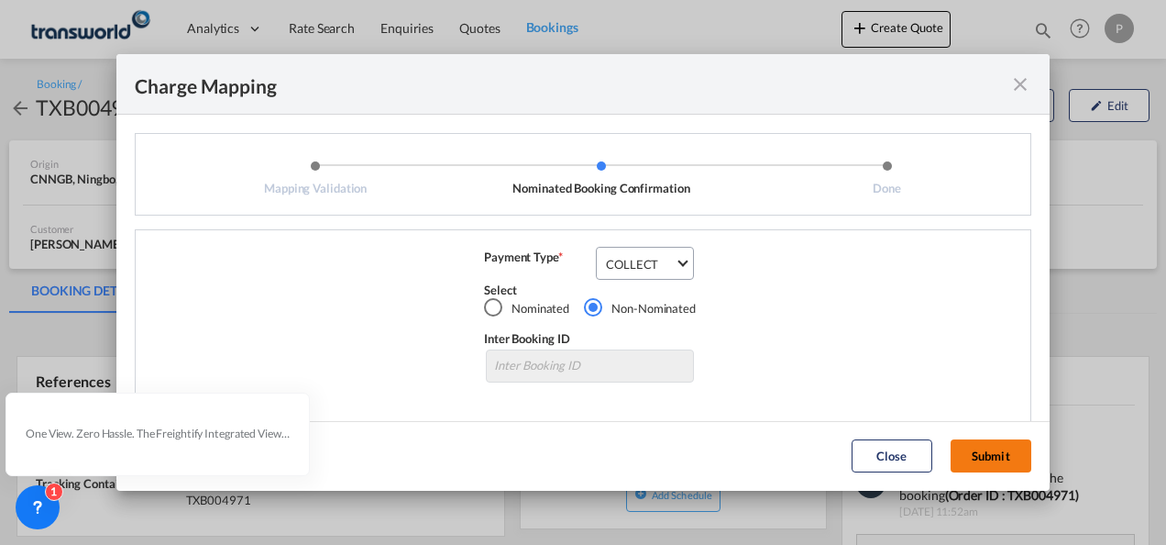
click at [974, 451] on button "Submit" at bounding box center [991, 455] width 81 height 33
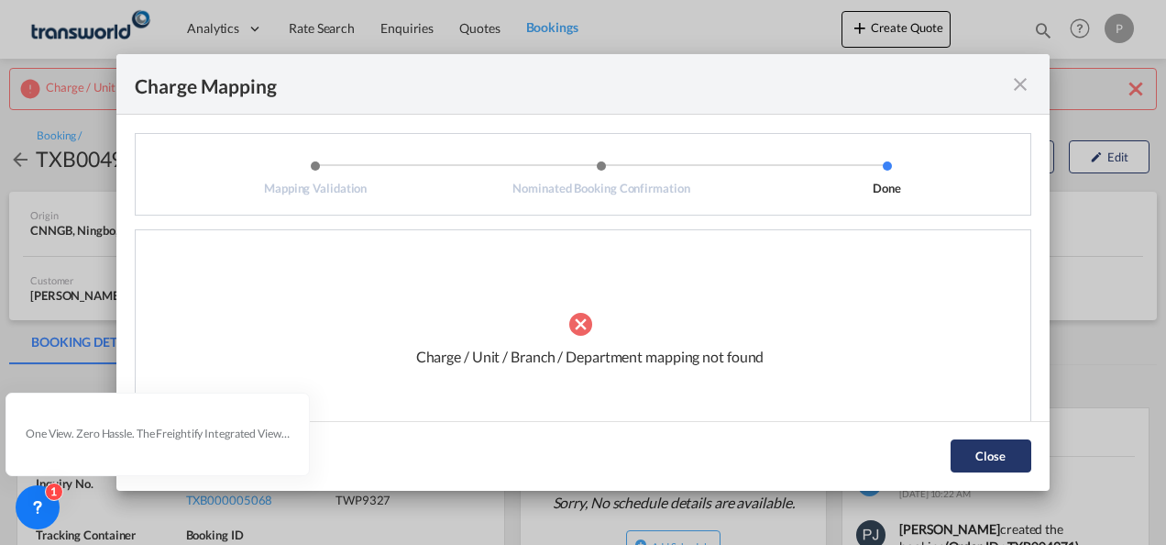
click at [983, 460] on button "Close" at bounding box center [991, 455] width 81 height 33
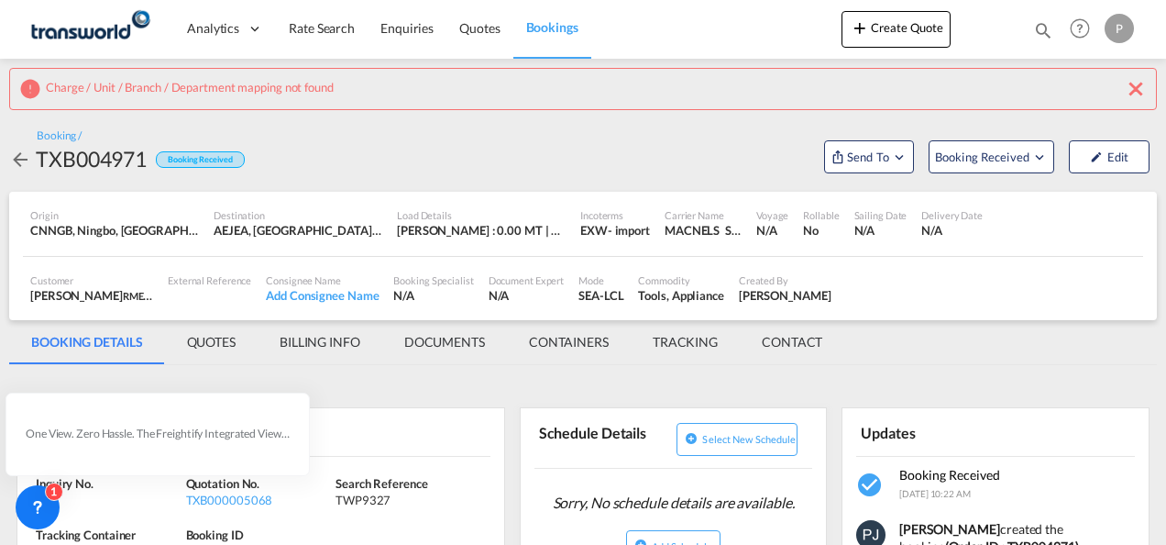
click at [1137, 84] on md-icon "icon-close" at bounding box center [1136, 89] width 22 height 22
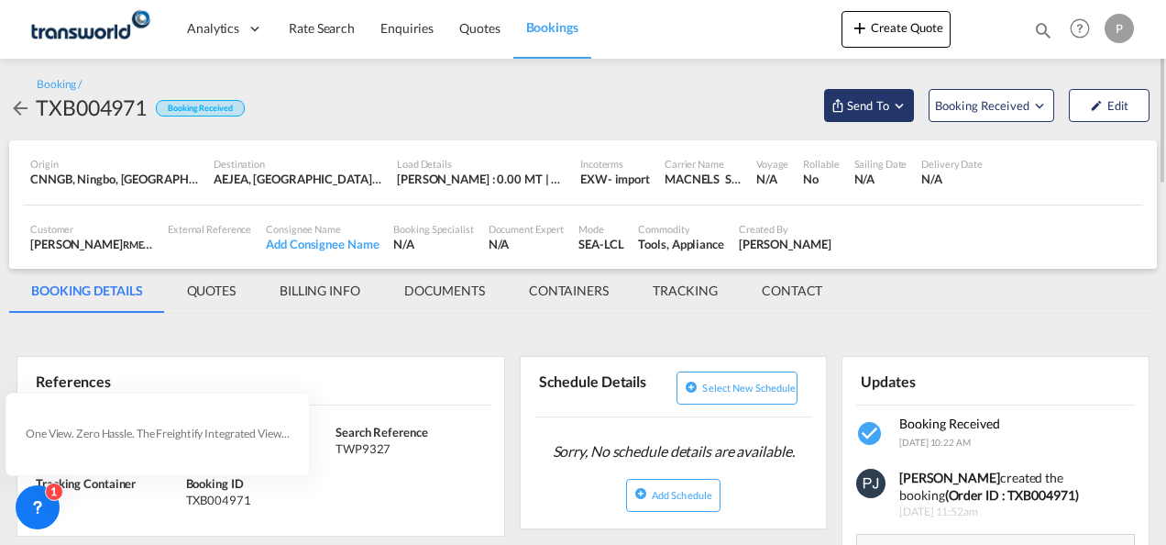
click at [900, 105] on md-icon "Open demo menu" at bounding box center [899, 105] width 17 height 17
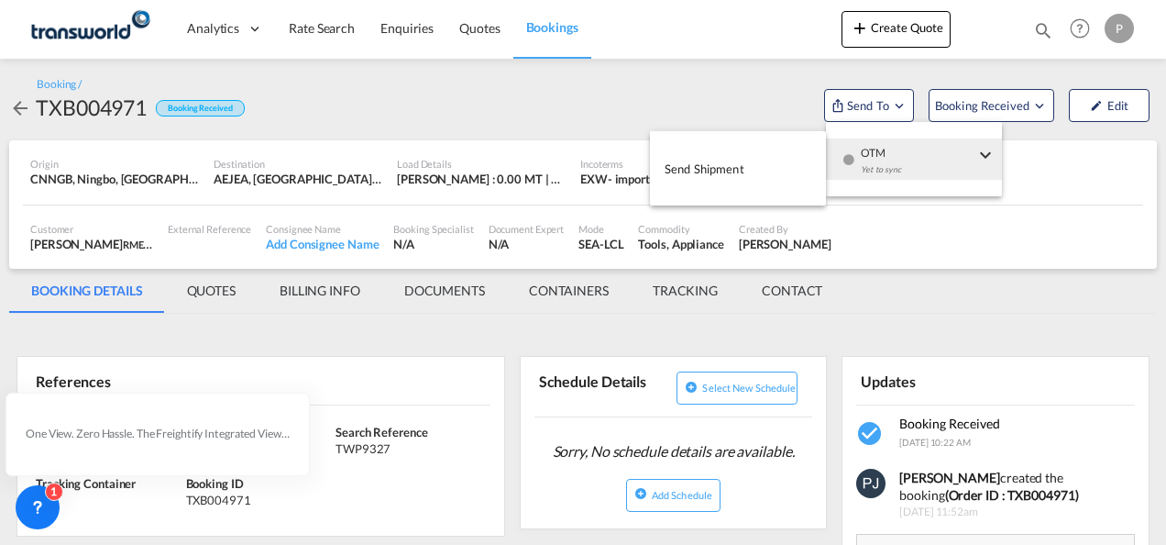
click at [711, 169] on span "Send Shipment" at bounding box center [705, 168] width 80 height 29
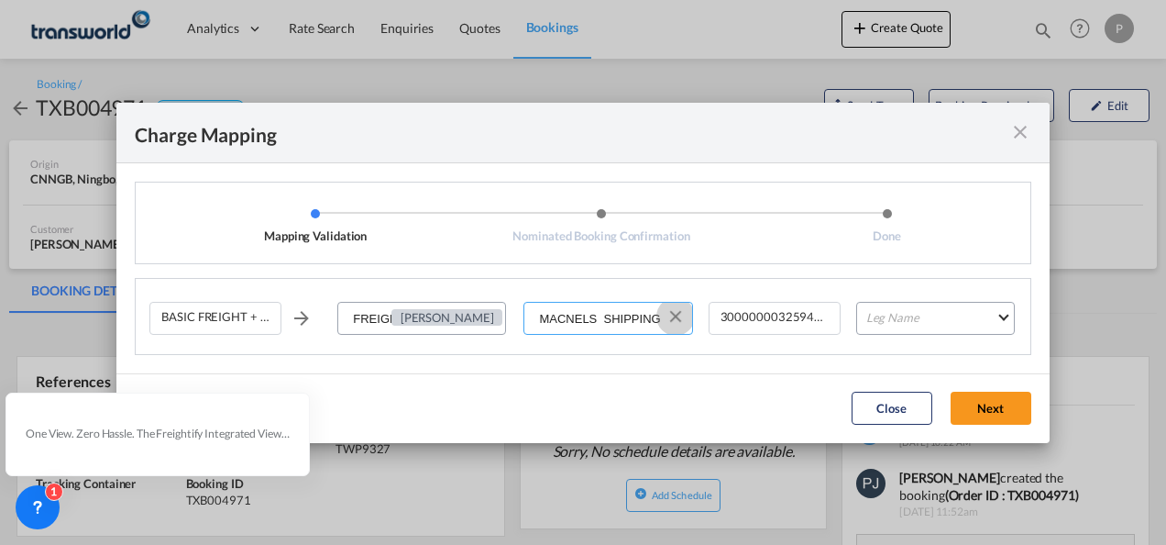
click at [679, 322] on button "Clear Input" at bounding box center [676, 317] width 28 height 28
click at [625, 315] on input "Select Service Provider" at bounding box center [608, 319] width 166 height 33
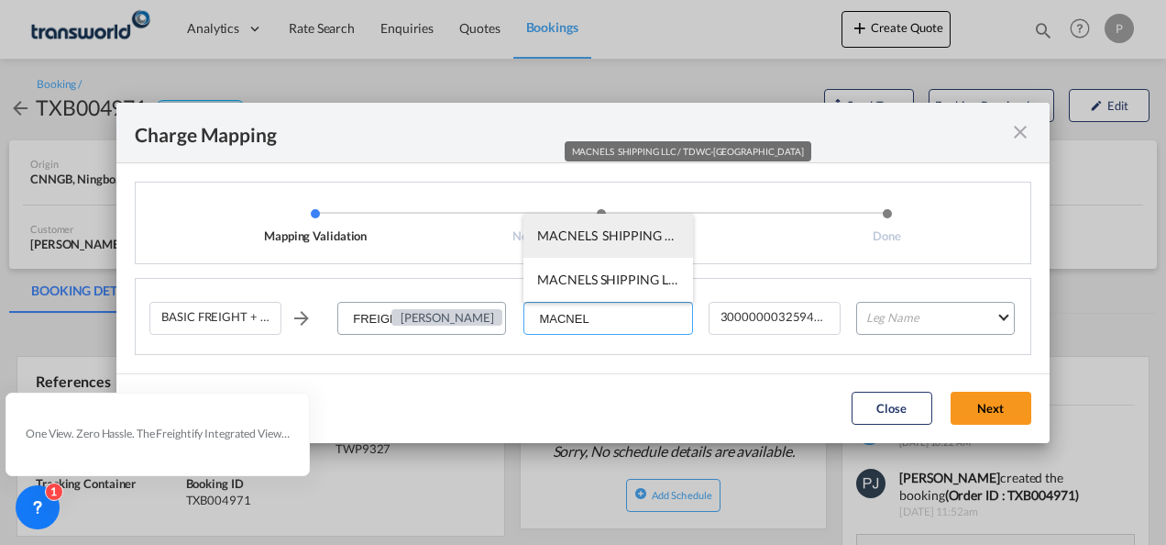
click at [590, 240] on span "MACNELS SHIPPING LLC / TDWC-[GEOGRAPHIC_DATA]" at bounding box center [701, 235] width 329 height 16
type input "MACNELS SHIPPING LLC / TDWC-[GEOGRAPHIC_DATA]"
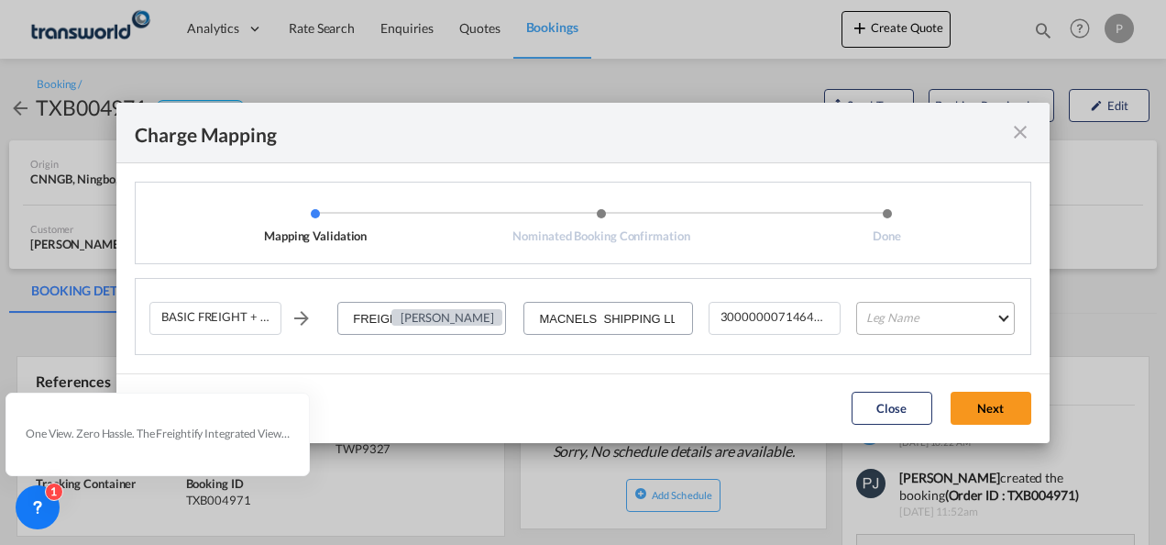
click at [896, 325] on md-select "Leg Name HANDLING ORIGIN VESSEL HANDLING DESTINATION OTHERS TL PICK UP CUSTOMS …" at bounding box center [935, 318] width 159 height 33
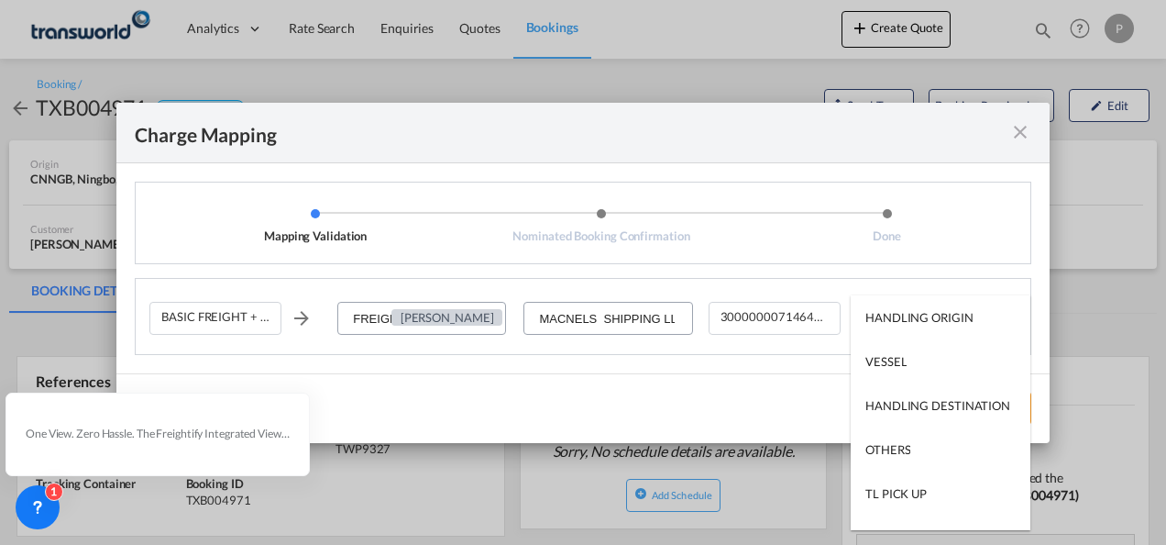
type md-option "HANDLING ORIGIN"
type md-option "VESSEL"
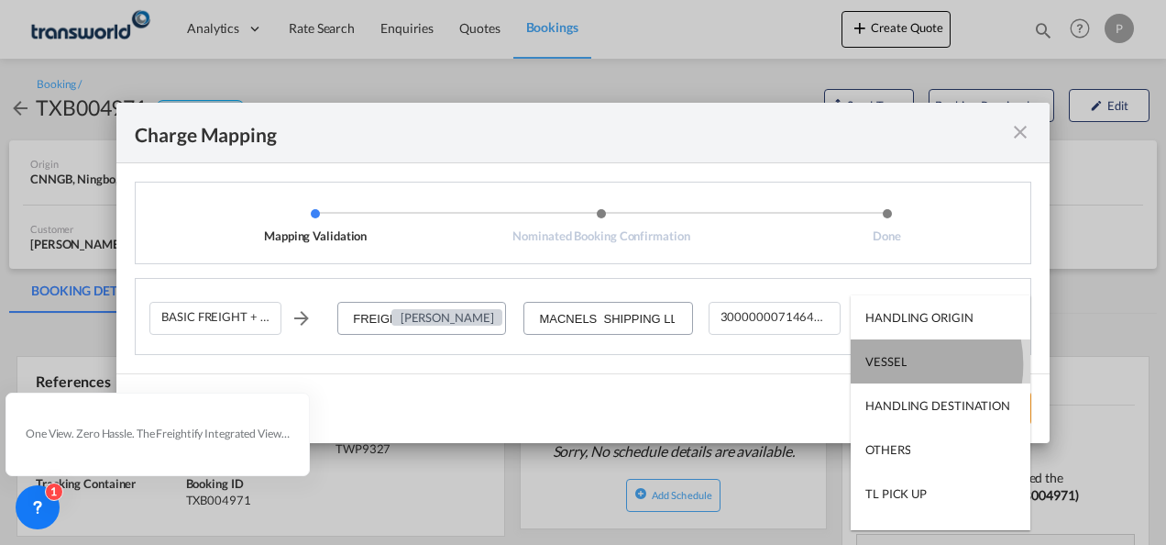
click at [895, 364] on div "VESSEL" at bounding box center [885, 361] width 41 height 17
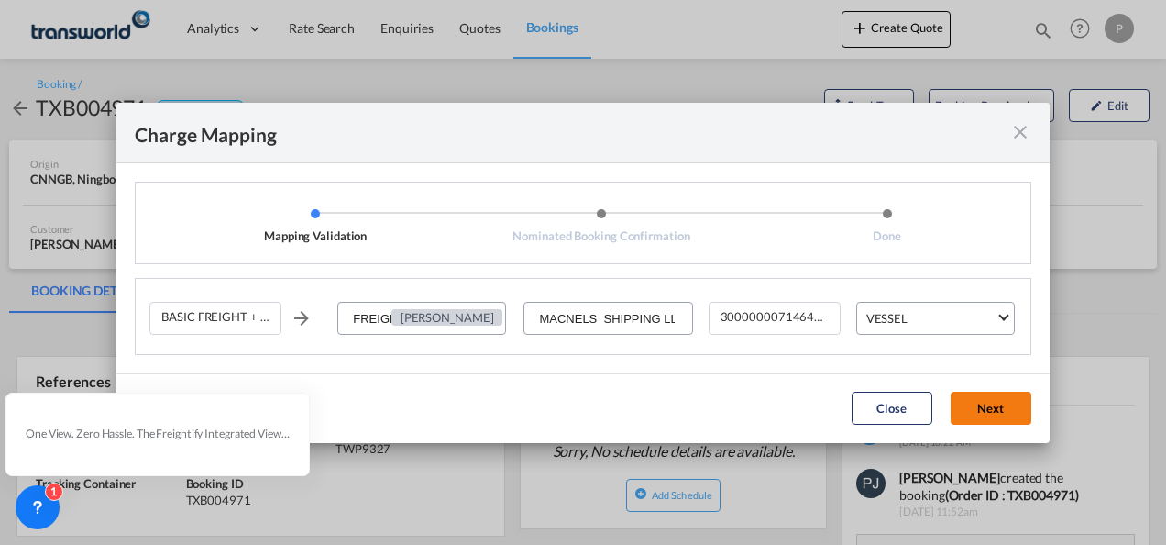
click at [968, 404] on button "Next" at bounding box center [991, 407] width 81 height 33
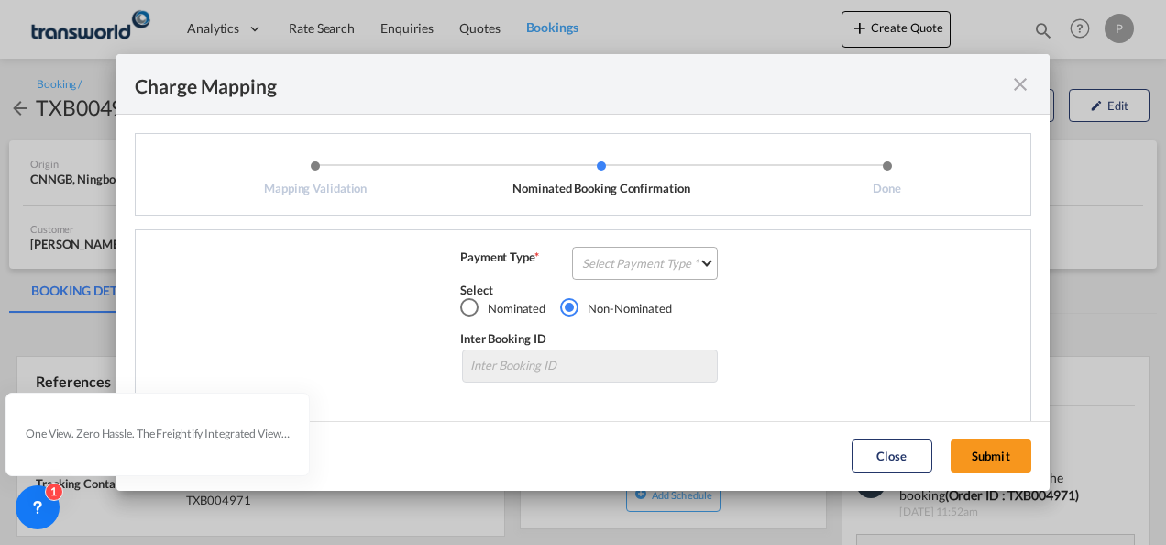
click at [614, 259] on md-select "Select Payment Type COLLECT PREPAID" at bounding box center [645, 263] width 146 height 33
click at [618, 264] on div "COLLECT" at bounding box center [603, 263] width 52 height 17
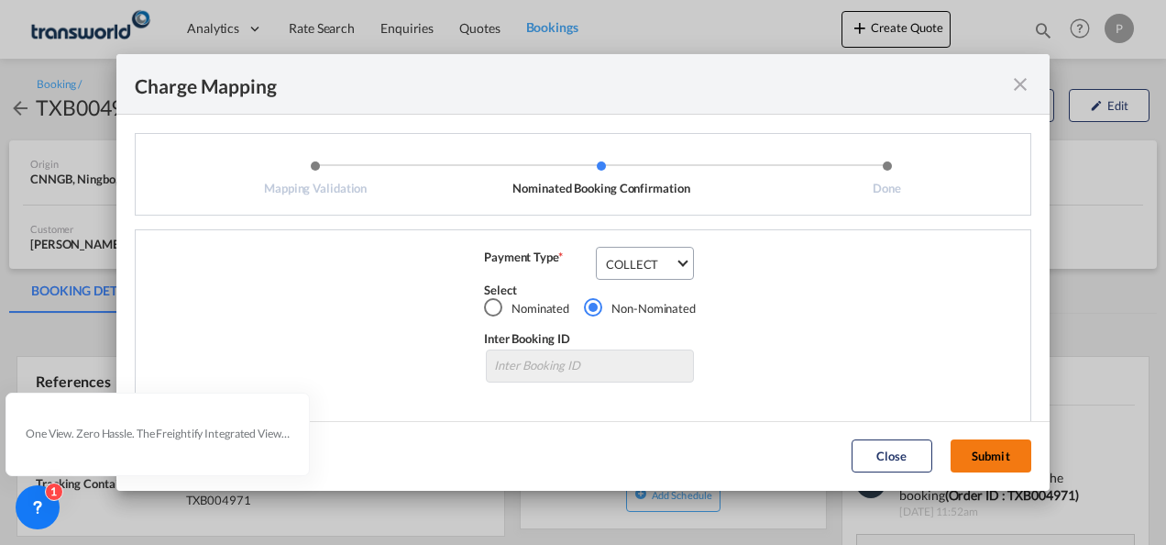
click at [995, 451] on button "Submit" at bounding box center [991, 455] width 81 height 33
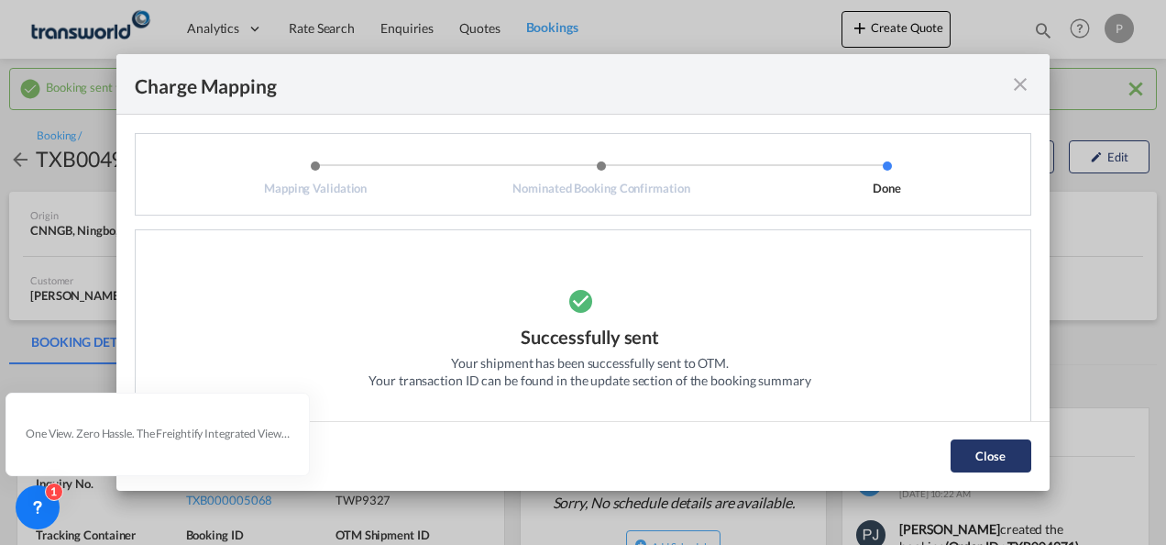
click at [1005, 458] on button "Close" at bounding box center [991, 455] width 81 height 33
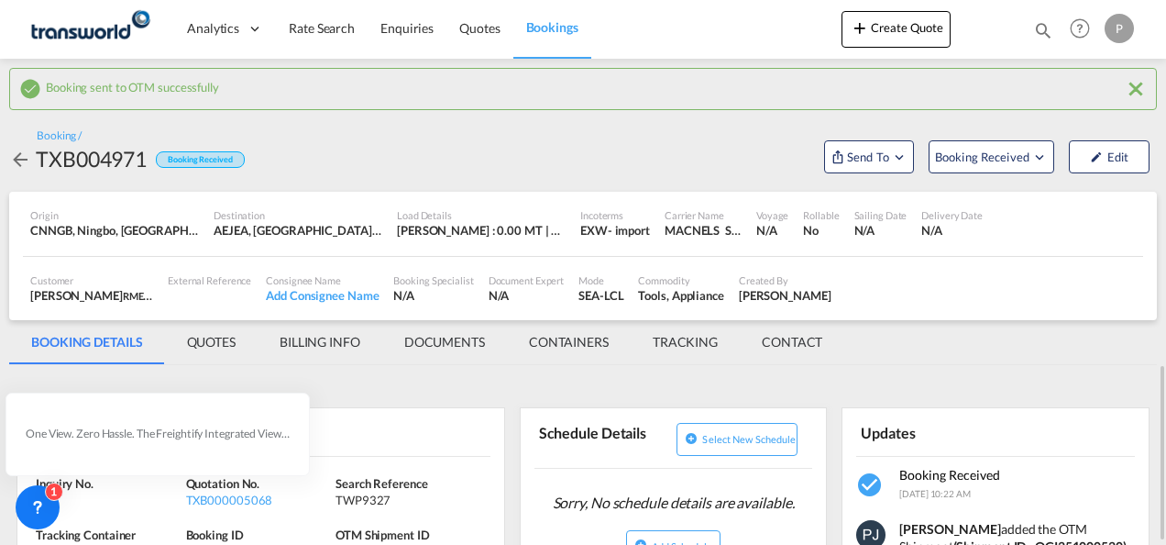
scroll to position [275, 0]
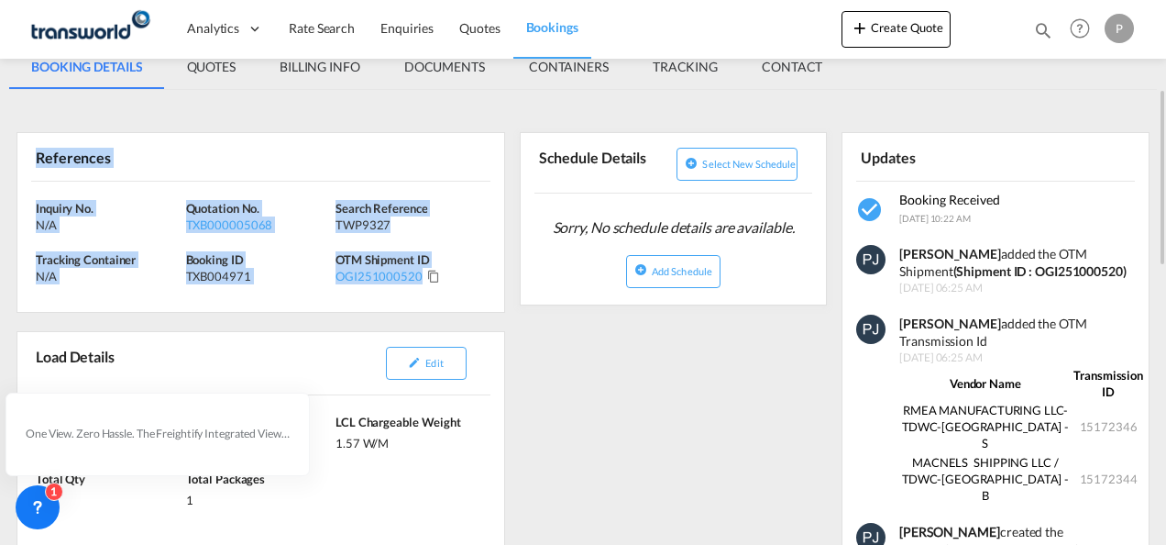
drag, startPoint x: 35, startPoint y: 150, endPoint x: 378, endPoint y: 279, distance: 366.1
click at [378, 279] on div "References Inquiry No. N/A Quotation No. TXB000005068 Search Reference TWP9327 …" at bounding box center [261, 222] width 489 height 181
copy div "References Inquiry No. N/A Quotation No. TXB000005068 Search Reference TWP9327 …"
